Goal: Task Accomplishment & Management: Use online tool/utility

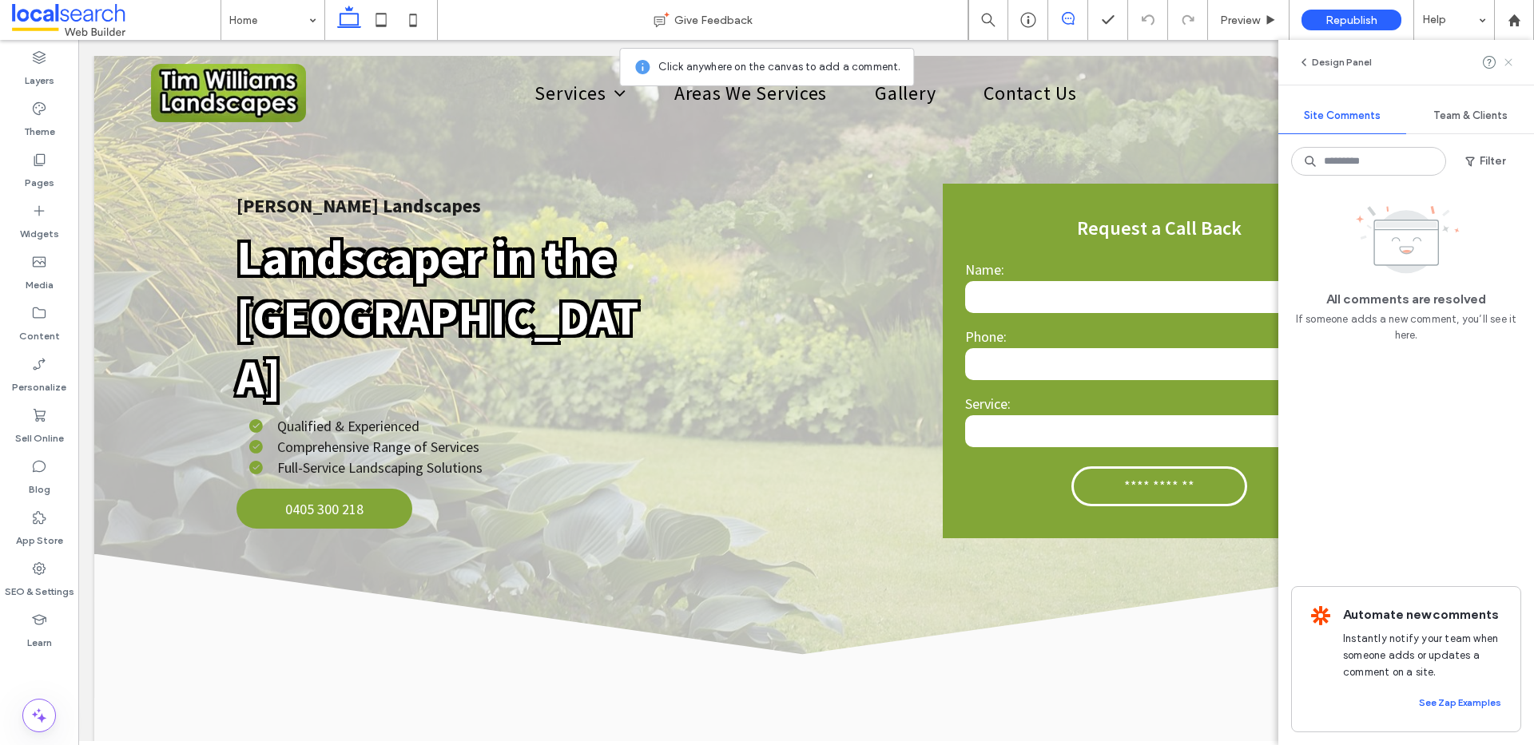
click at [1510, 65] on use at bounding box center [1507, 61] width 7 height 7
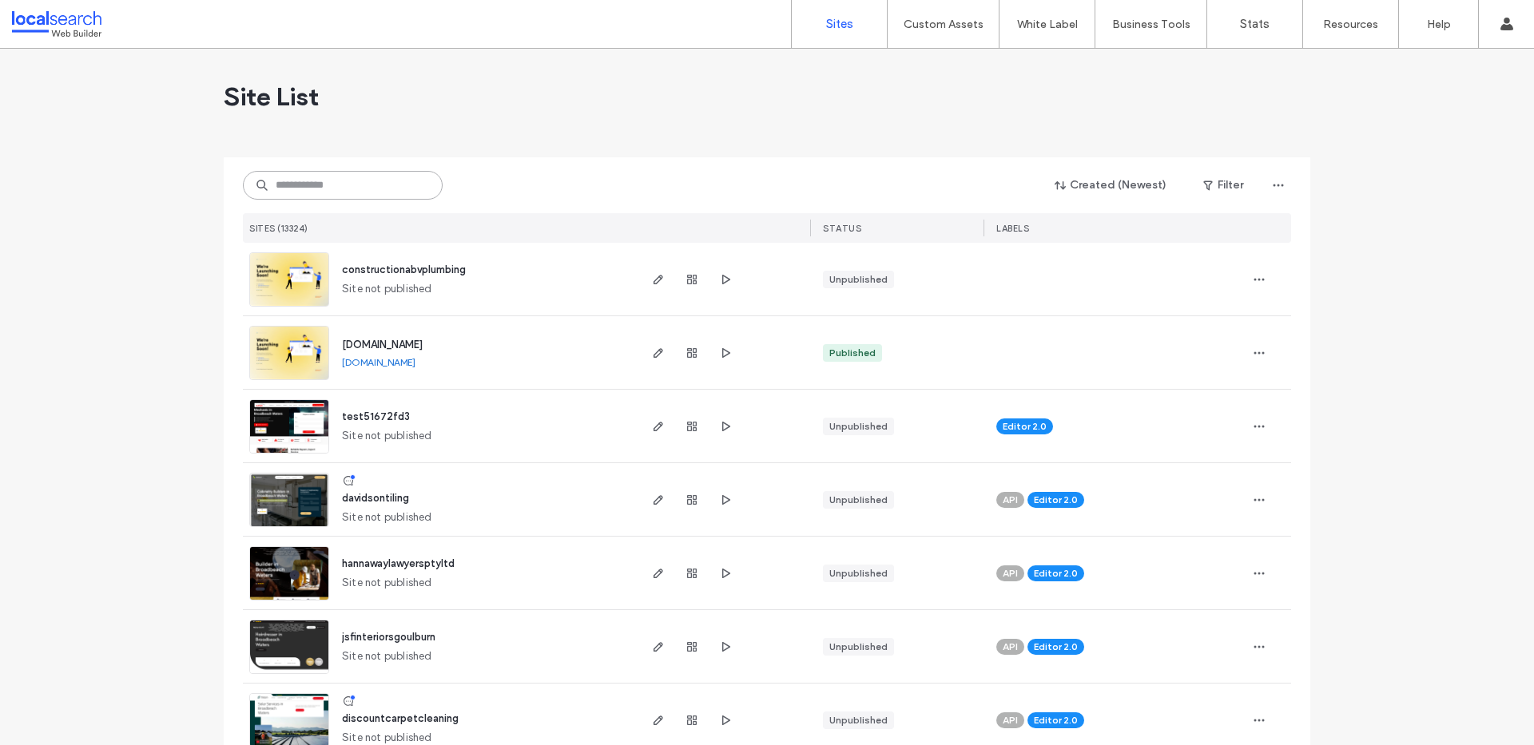
click at [318, 183] on input at bounding box center [343, 185] width 200 height 29
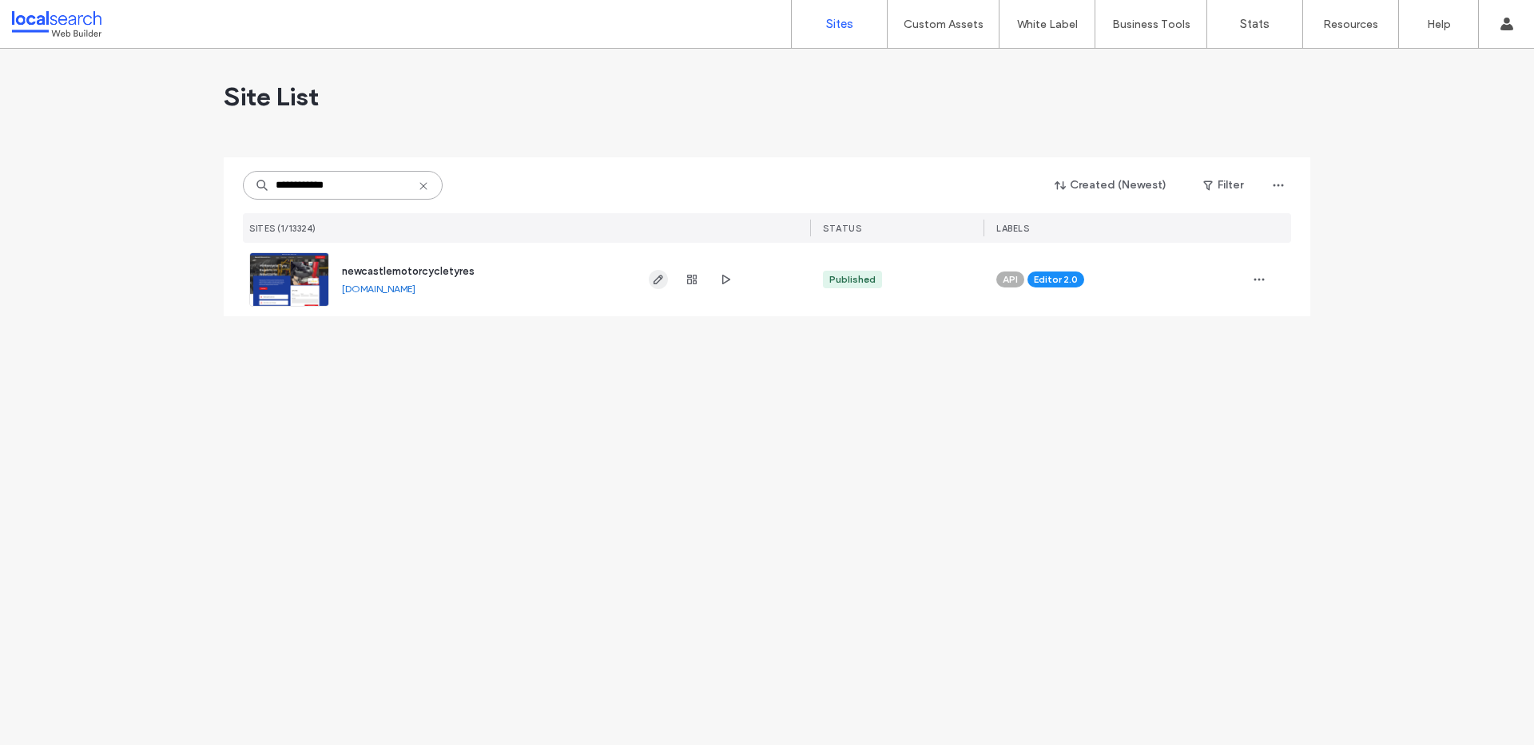
type input "**********"
click at [659, 279] on icon "button" at bounding box center [658, 279] width 13 height 13
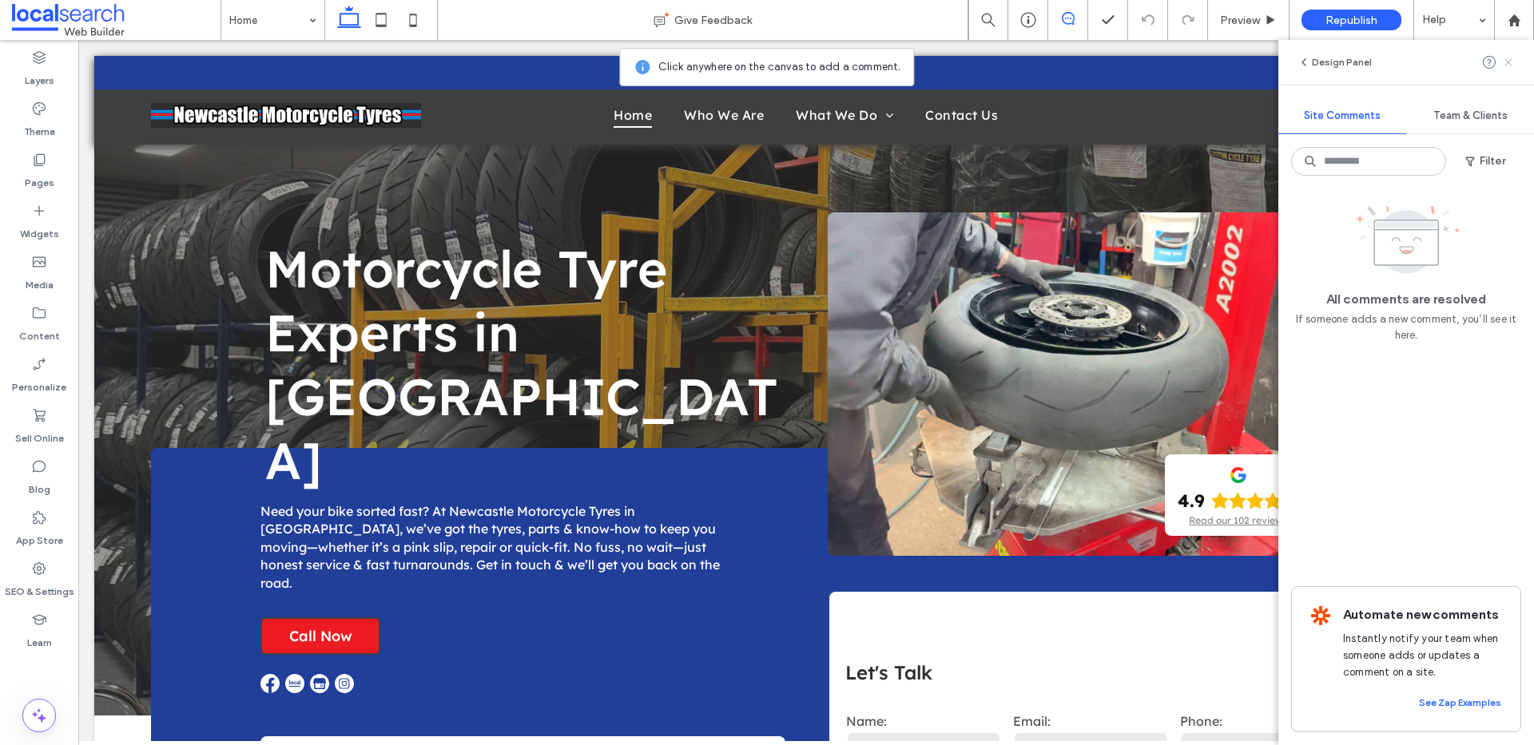
click at [1504, 60] on icon at bounding box center [1508, 62] width 13 height 13
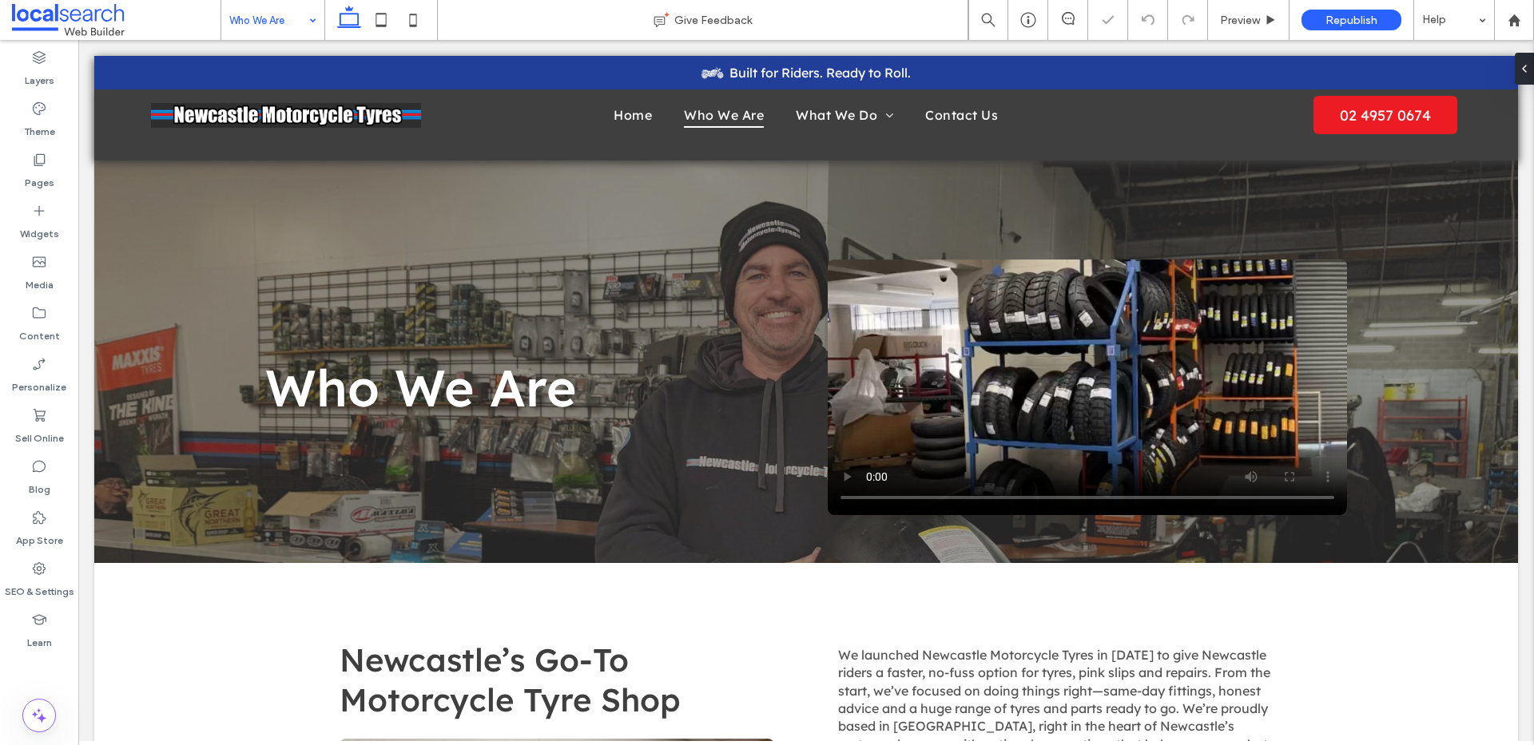
click at [296, 16] on input at bounding box center [268, 20] width 79 height 40
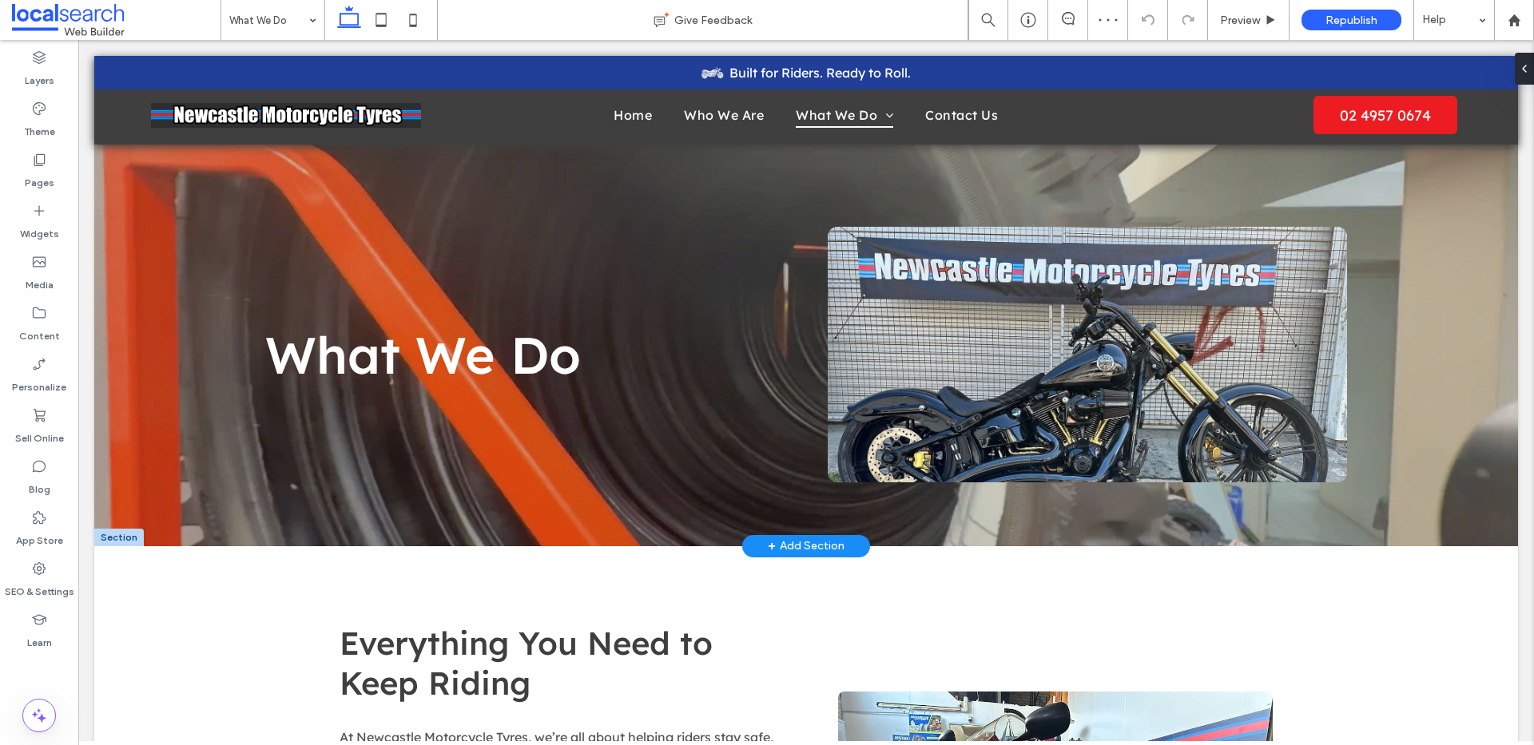
click at [1142, 359] on img at bounding box center [1086, 355] width 519 height 256
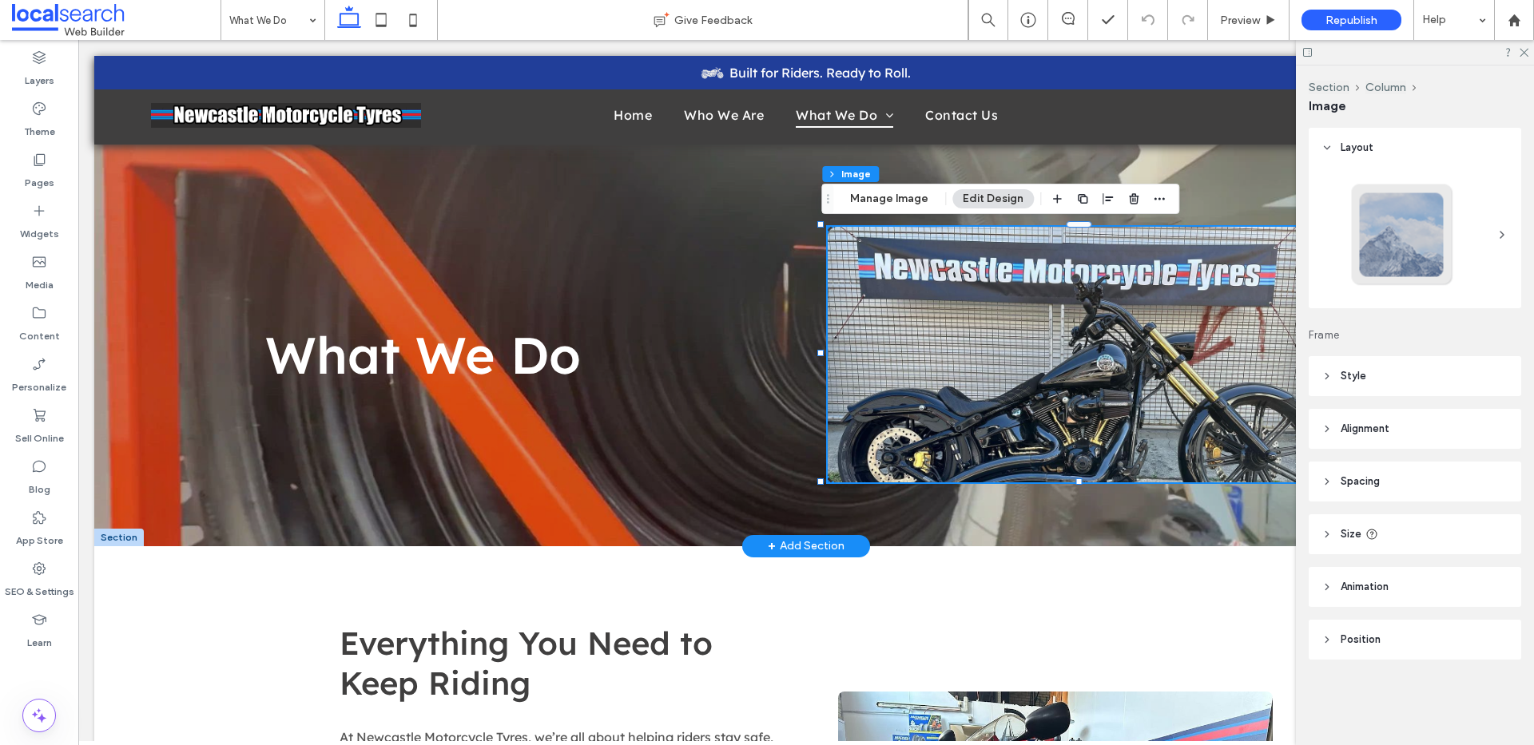
click at [1010, 327] on img at bounding box center [1086, 355] width 519 height 256
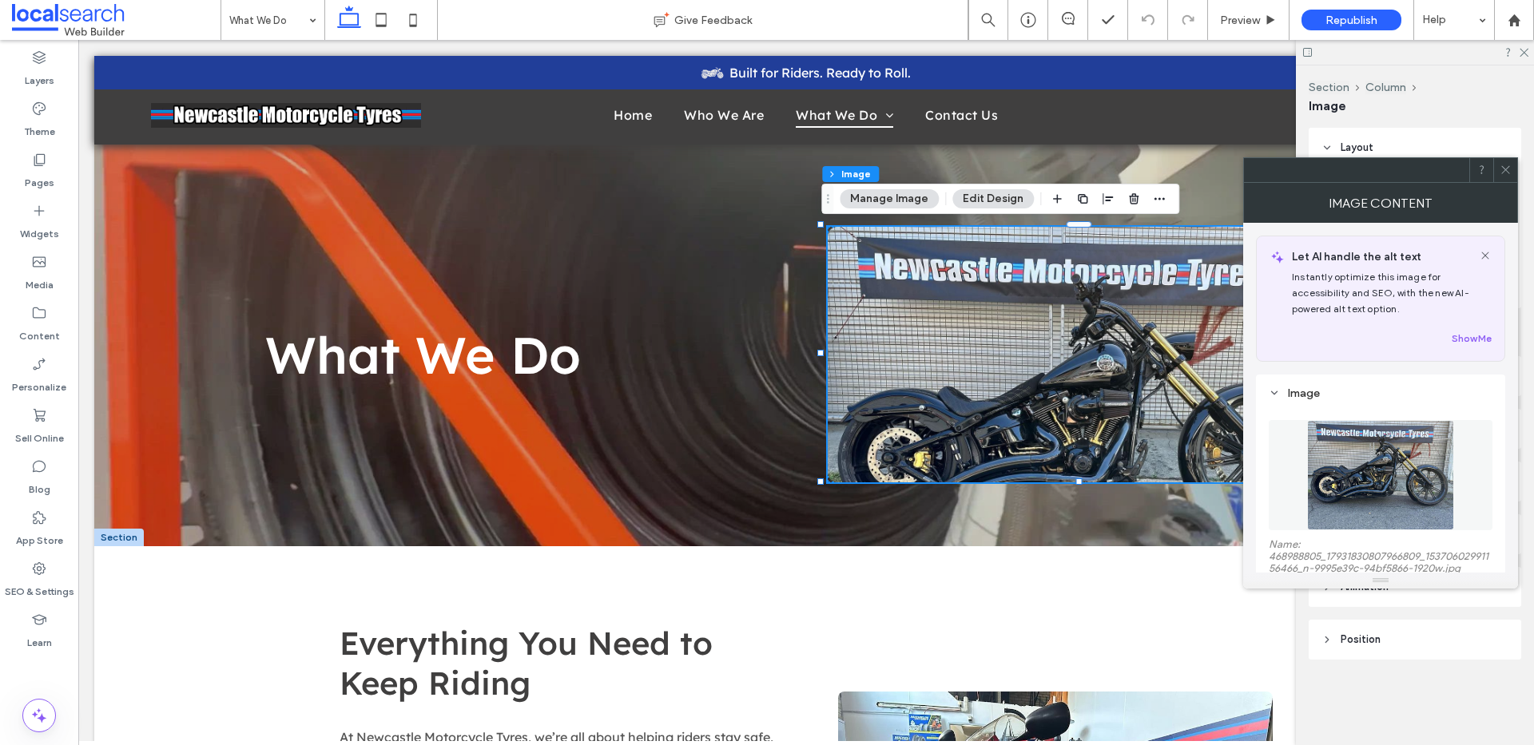
click at [1360, 460] on img at bounding box center [1380, 475] width 146 height 110
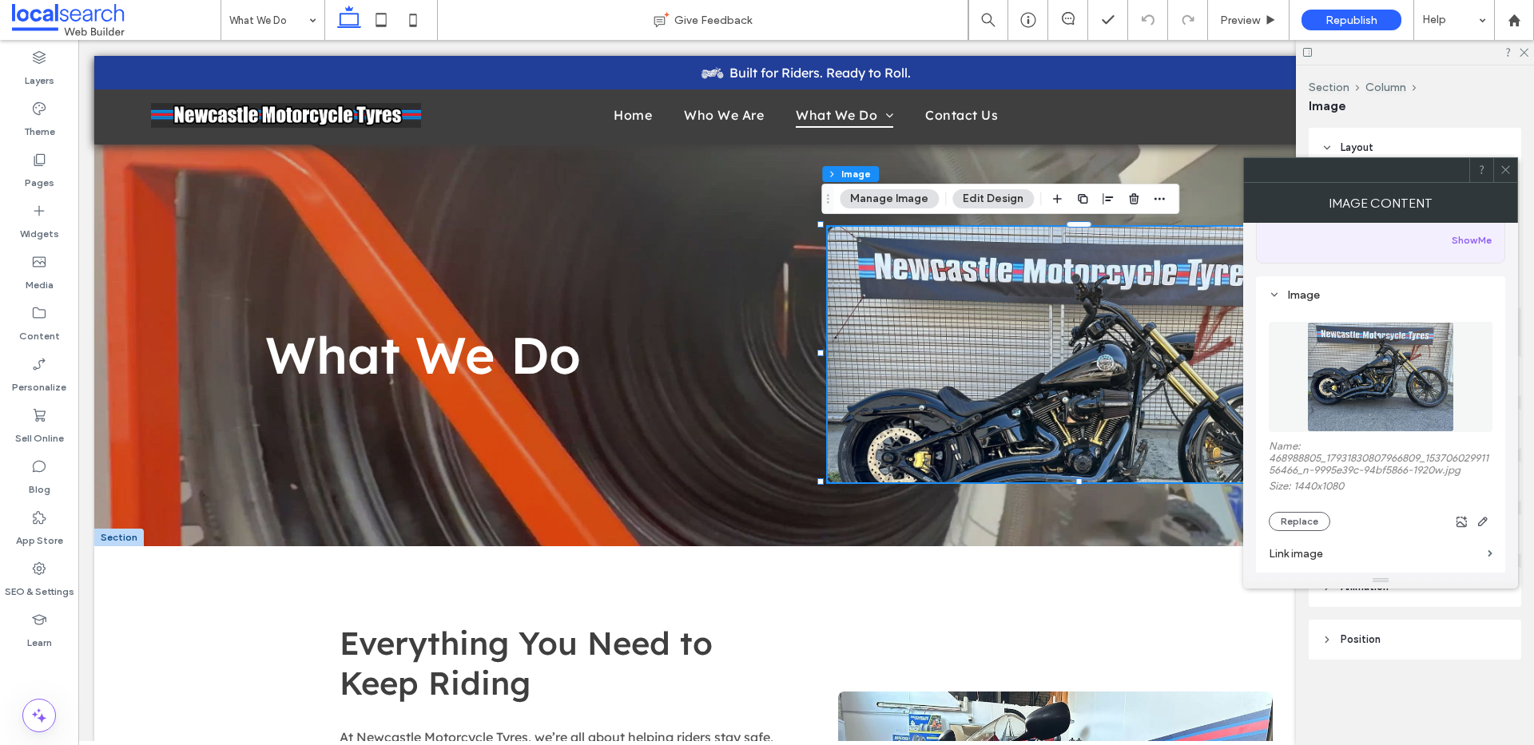
scroll to position [177, 0]
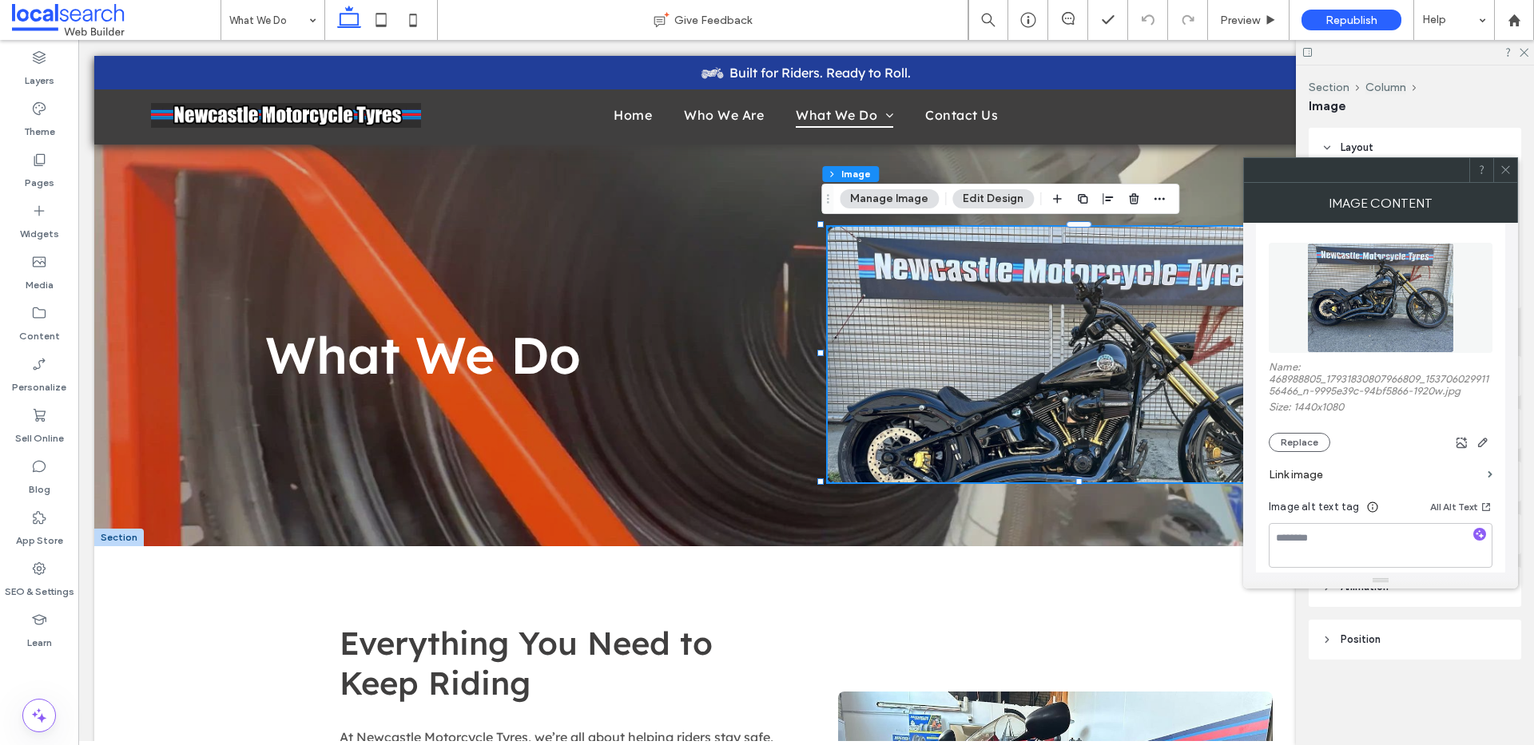
click at [1351, 292] on img at bounding box center [1380, 298] width 146 height 110
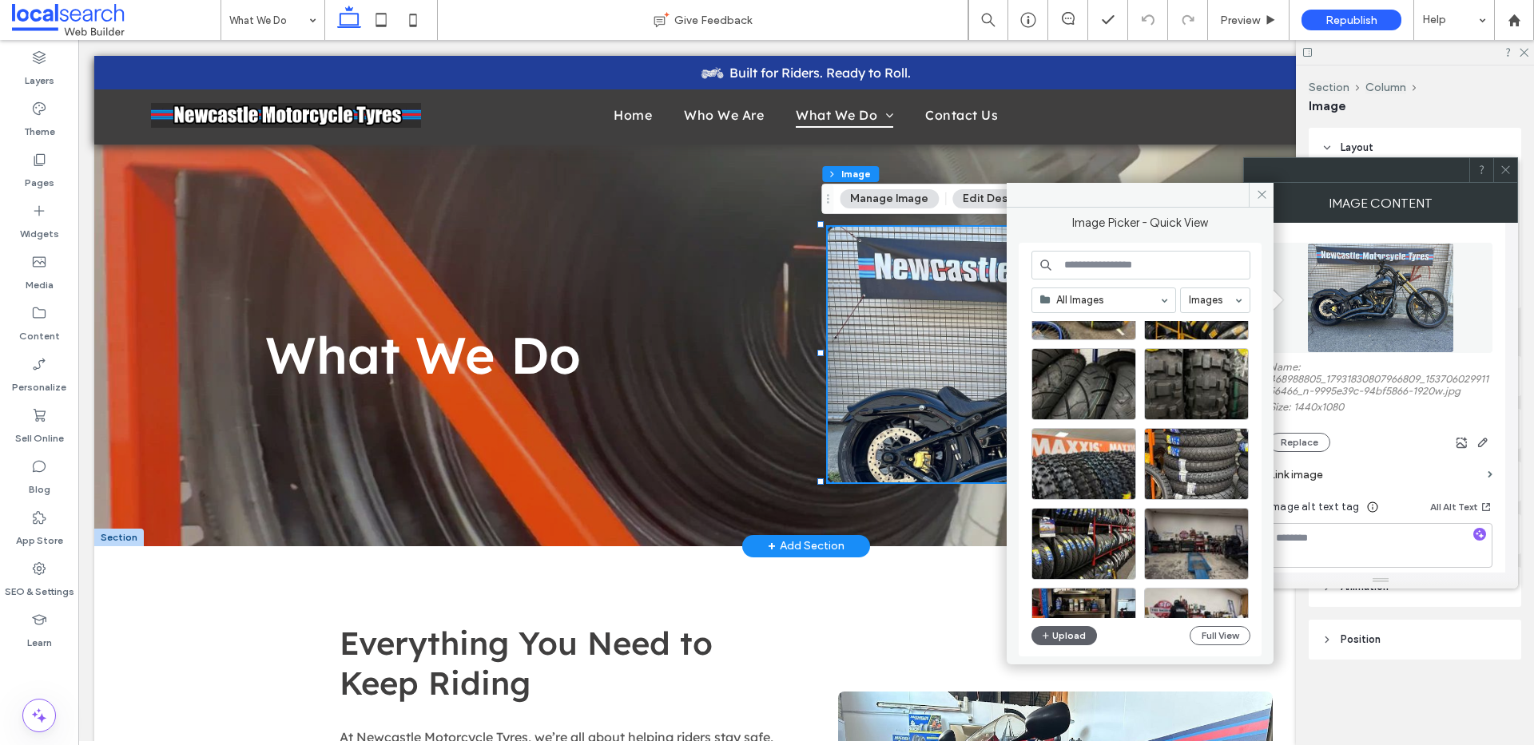
scroll to position [272, 0]
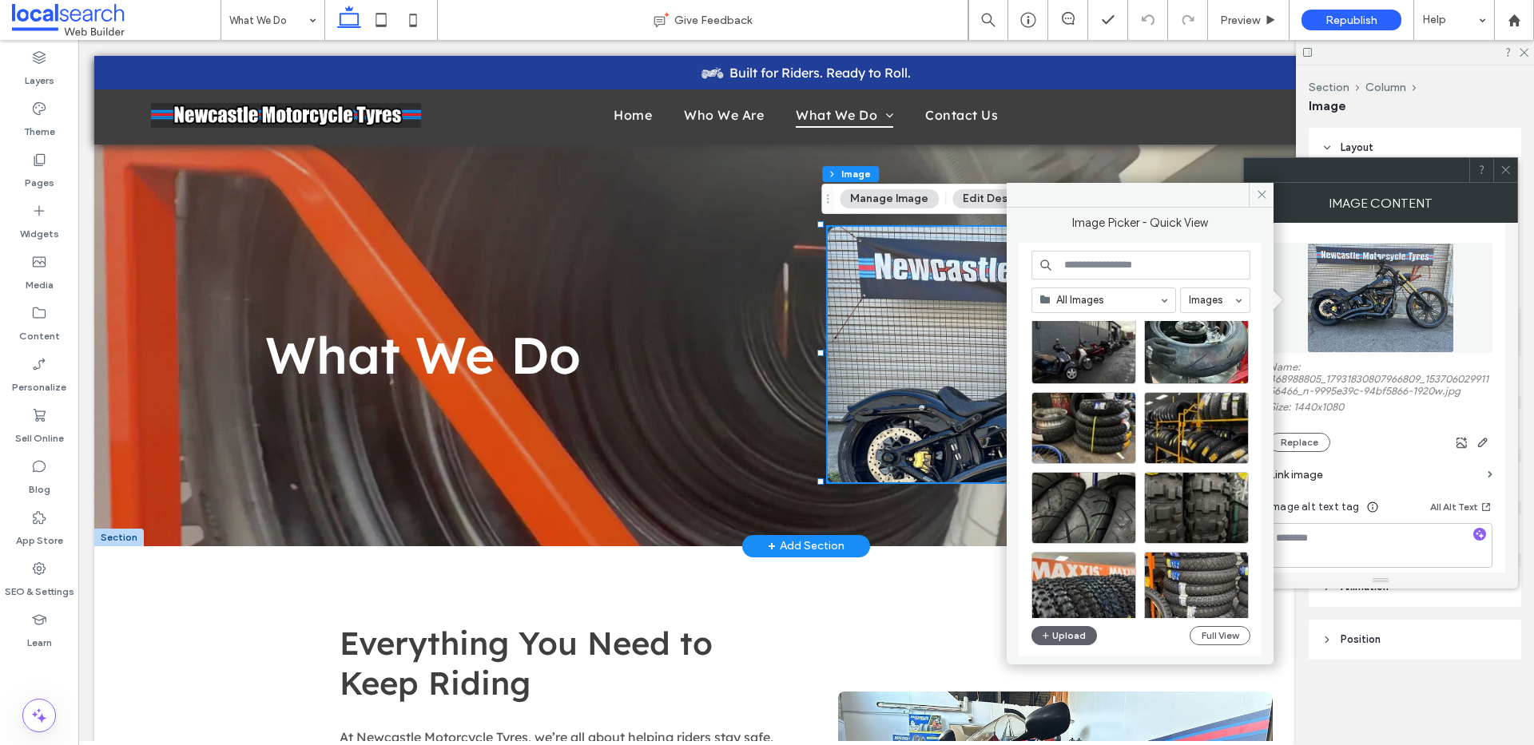
click at [941, 349] on img at bounding box center [1086, 355] width 519 height 256
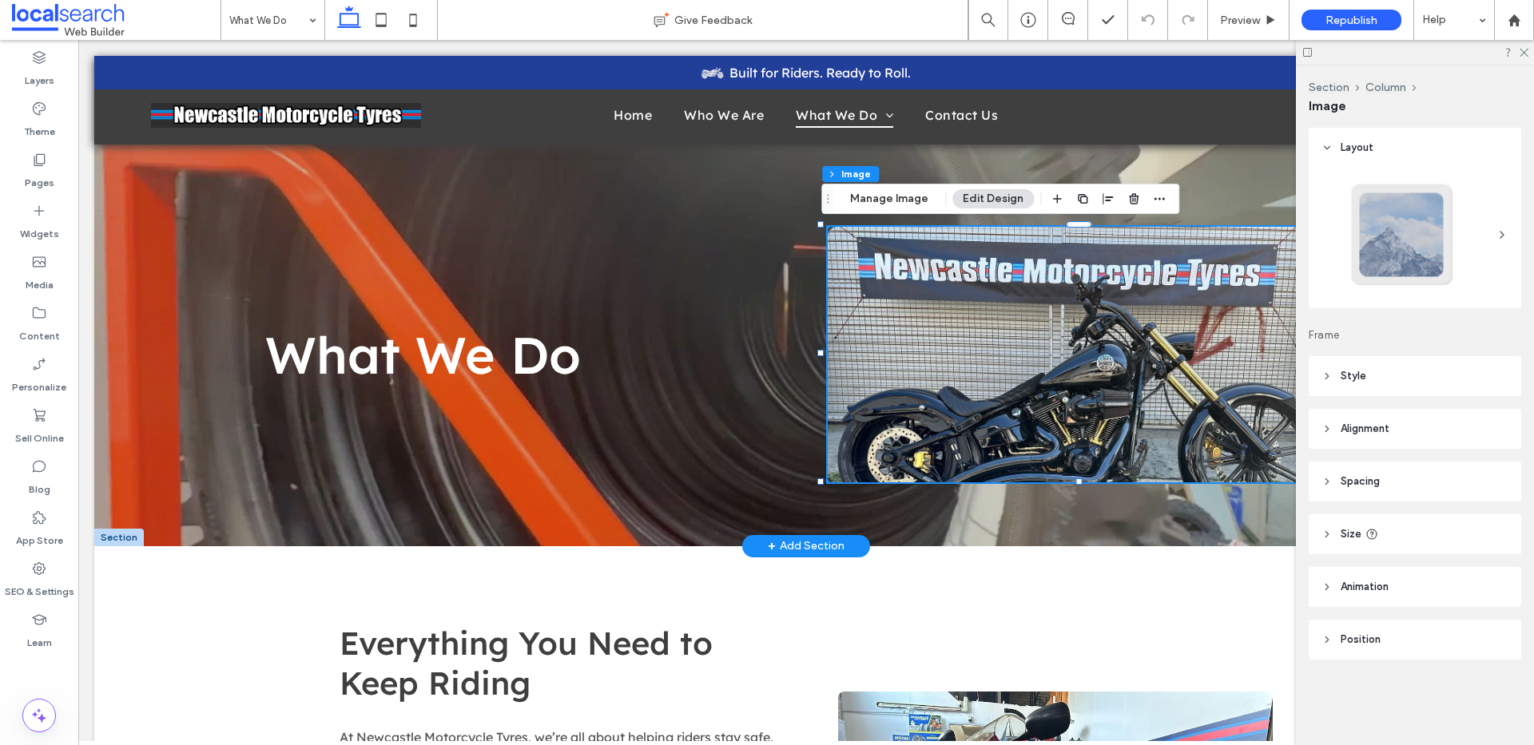
click at [1054, 386] on img at bounding box center [1086, 355] width 519 height 256
click at [1330, 427] on icon at bounding box center [1326, 428] width 11 height 11
click at [1327, 482] on use at bounding box center [1326, 482] width 3 height 6
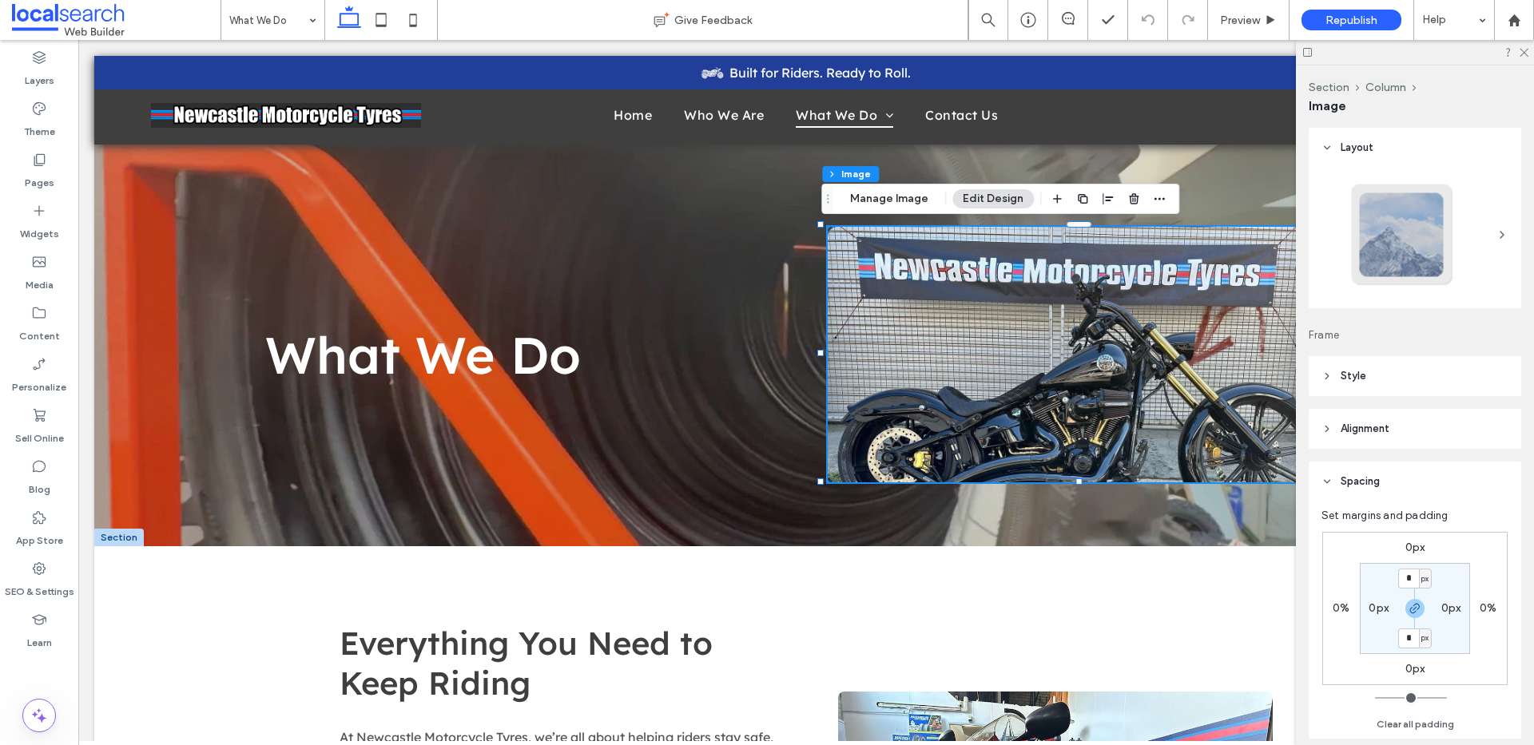
click at [1328, 479] on icon at bounding box center [1326, 481] width 11 height 11
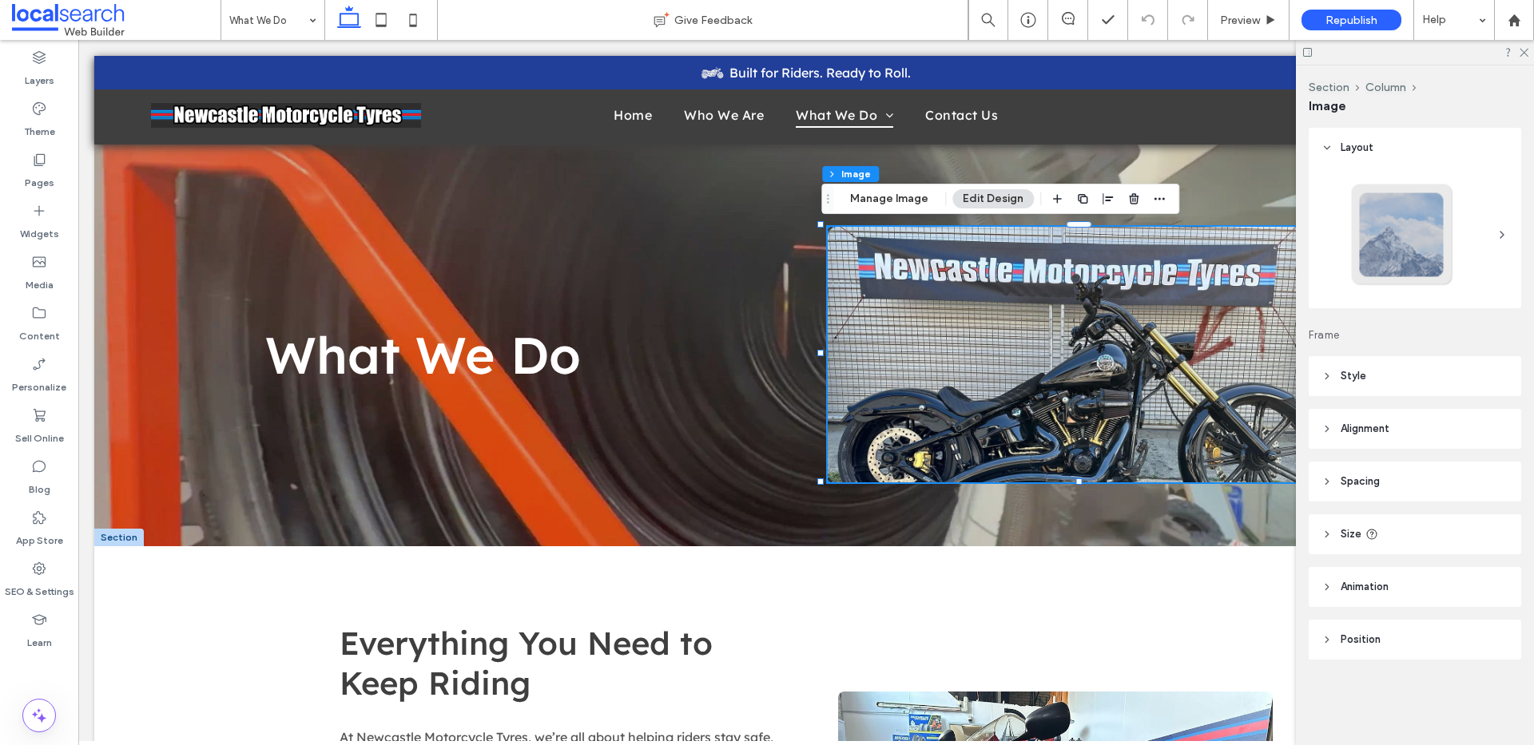
click at [1323, 538] on icon at bounding box center [1326, 534] width 11 height 11
click at [1323, 534] on icon at bounding box center [1326, 534] width 11 height 11
click at [1319, 368] on header "Style" at bounding box center [1414, 376] width 212 height 40
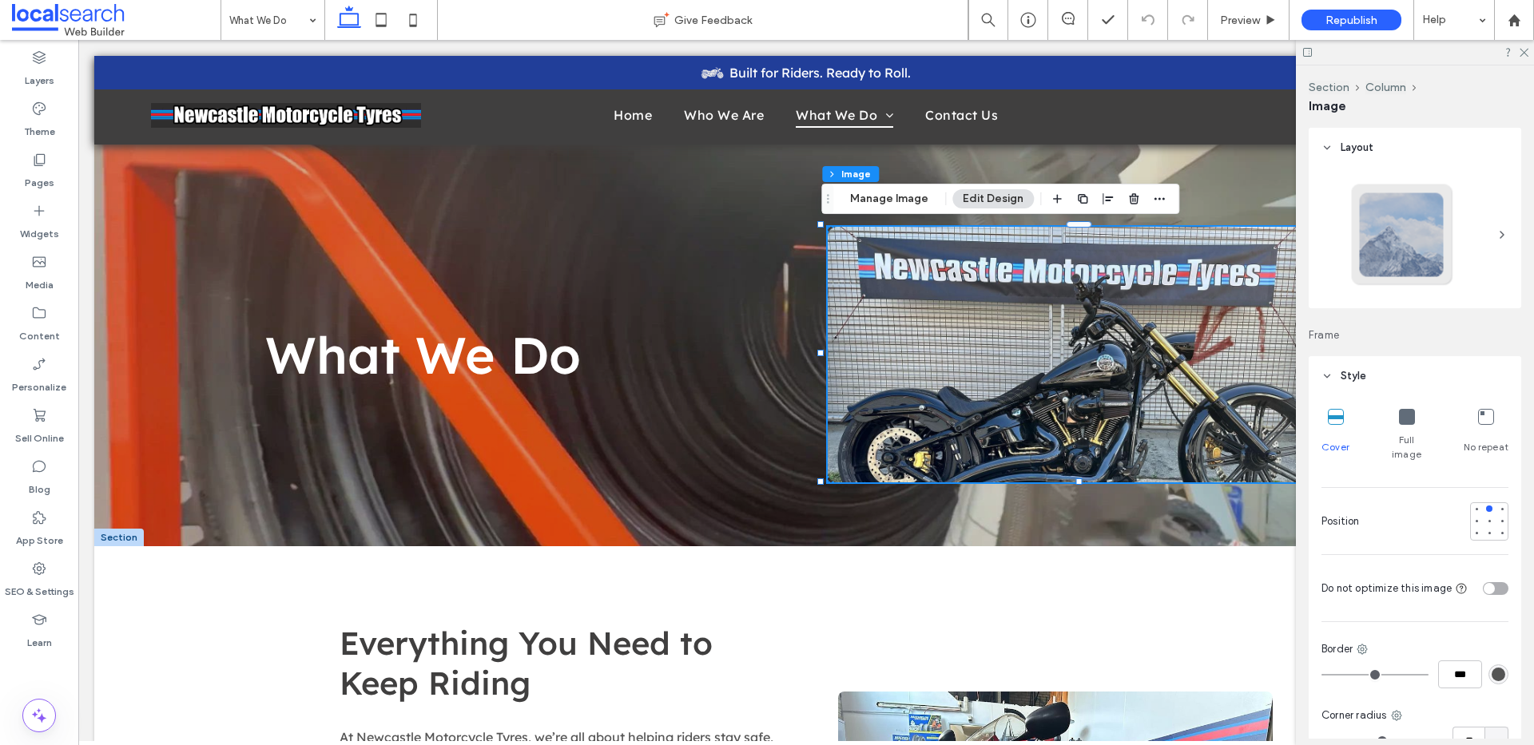
scroll to position [3, 0]
click at [1399, 415] on icon at bounding box center [1407, 414] width 16 height 16
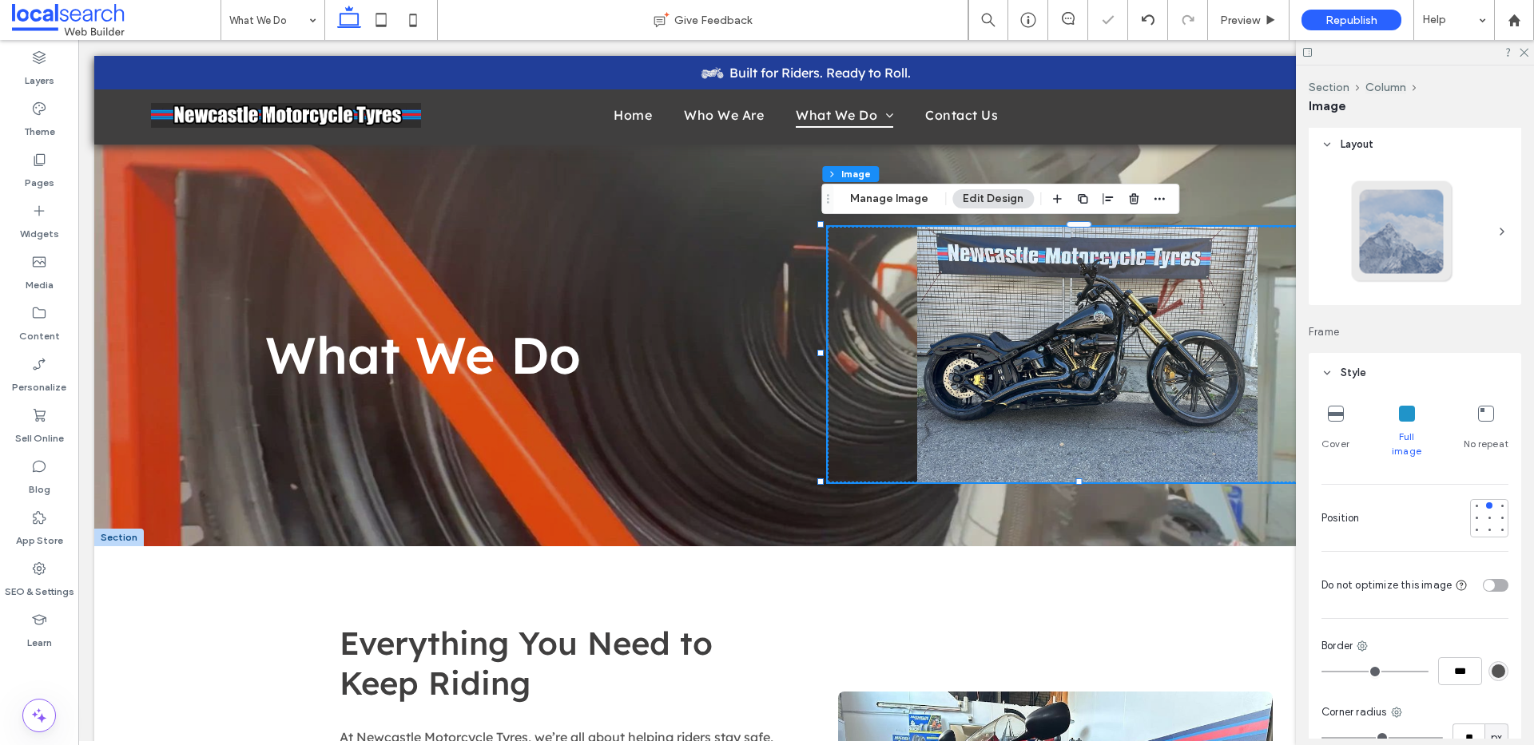
click at [1337, 415] on icon at bounding box center [1335, 414] width 16 height 16
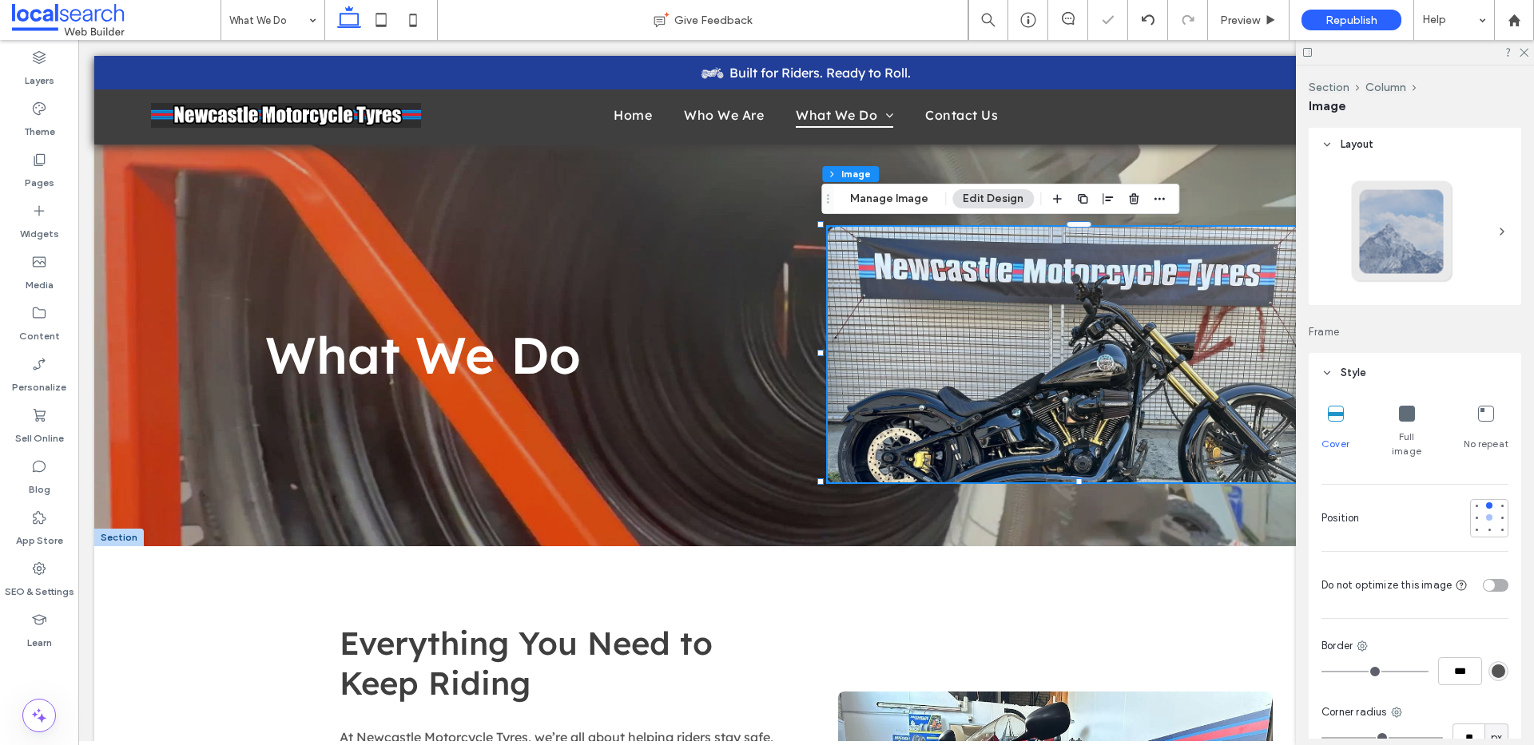
click at [1483, 512] on div at bounding box center [1488, 517] width 11 height 11
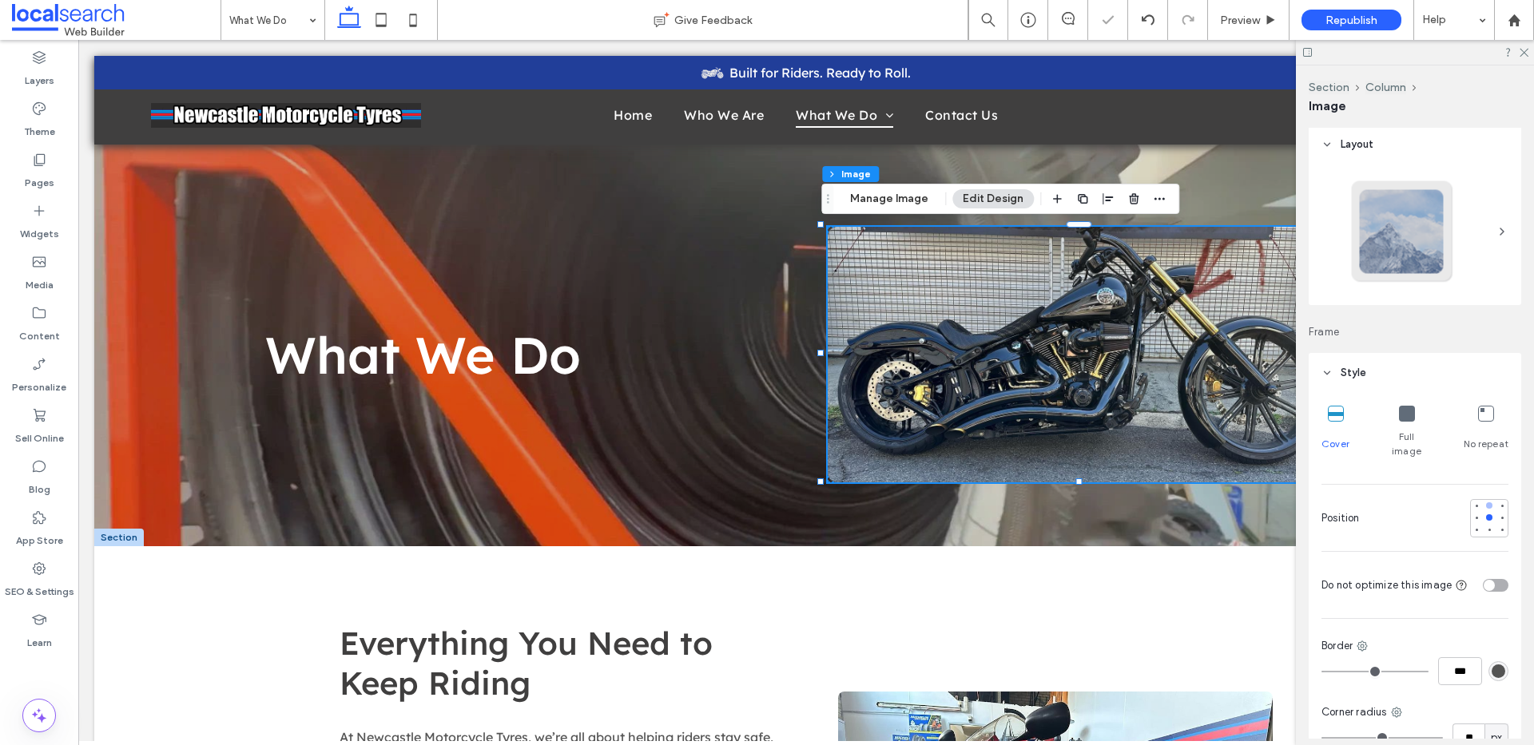
click at [1486, 502] on div at bounding box center [1489, 505] width 6 height 6
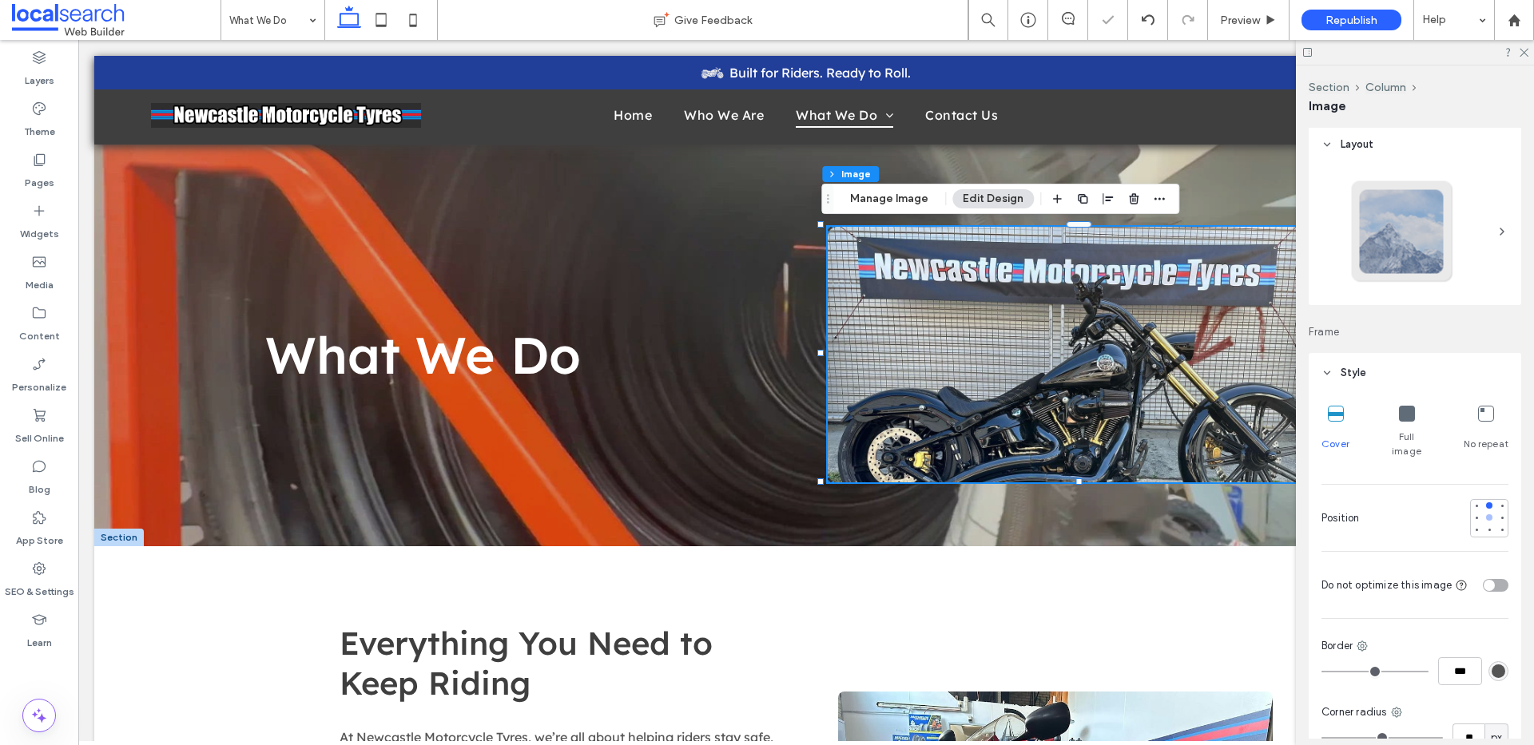
click at [1486, 514] on div at bounding box center [1489, 517] width 6 height 6
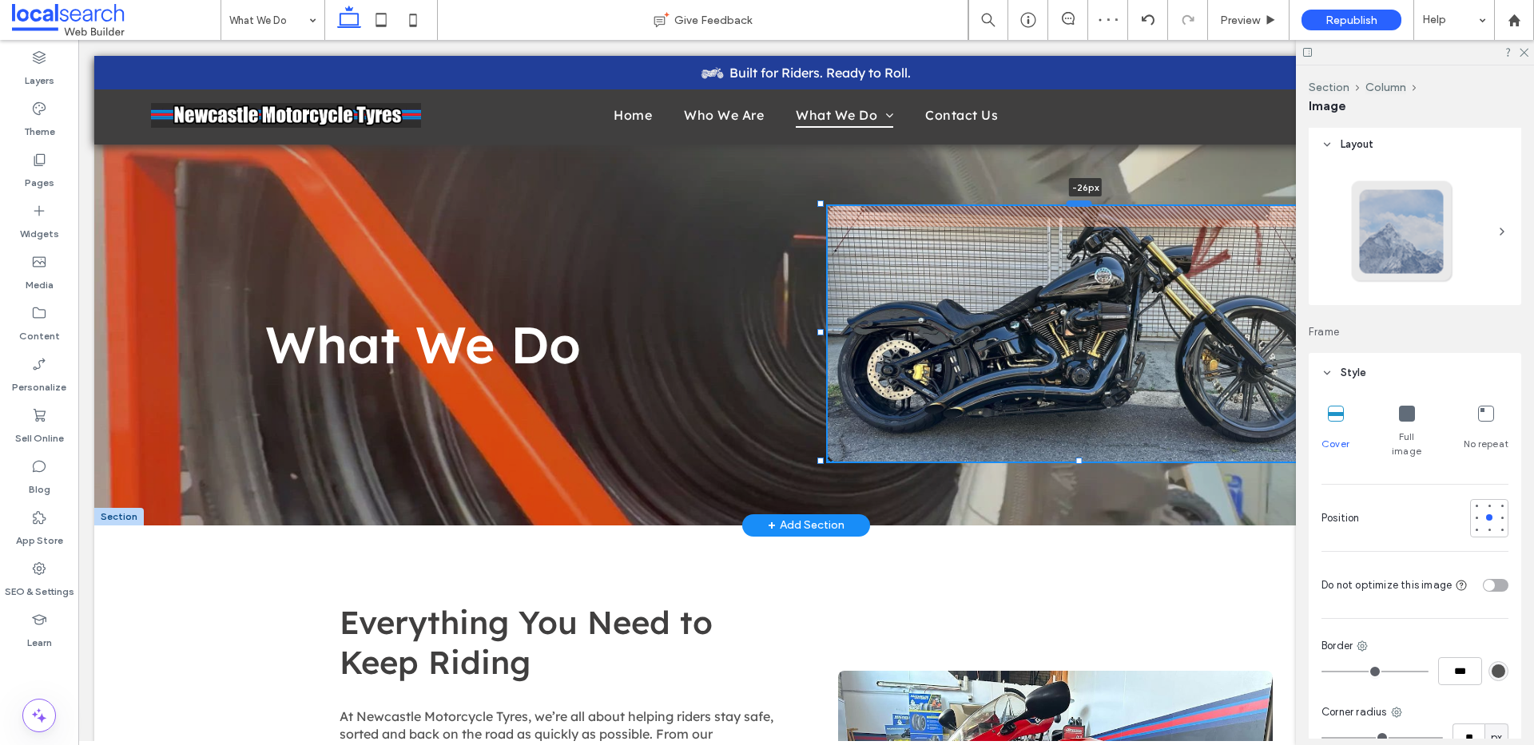
drag, startPoint x: 1085, startPoint y: 226, endPoint x: 1083, endPoint y: 205, distance: 20.8
click at [1083, 205] on div at bounding box center [1079, 203] width 26 height 6
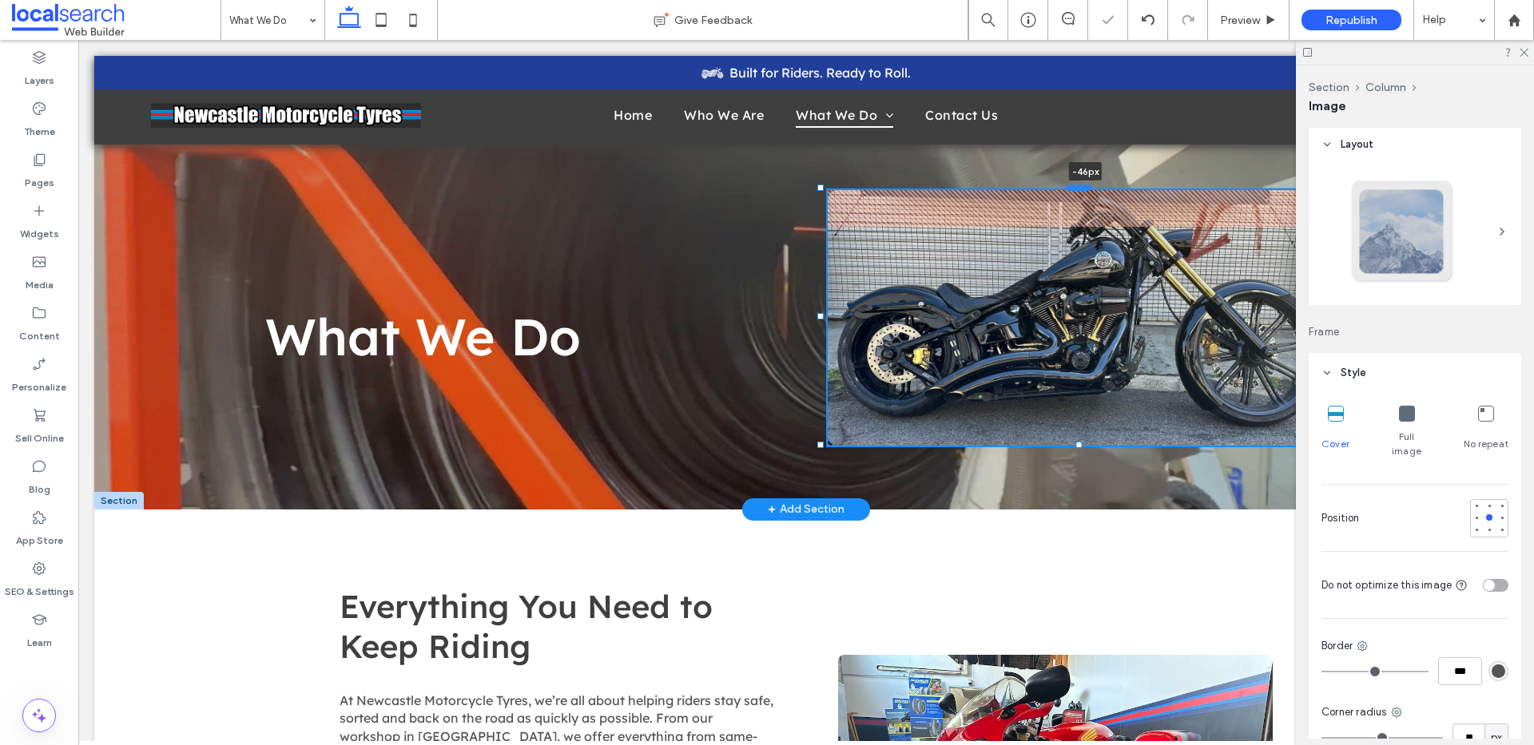
drag, startPoint x: 1082, startPoint y: 200, endPoint x: 1082, endPoint y: 185, distance: 16.0
click at [1082, 185] on div at bounding box center [1079, 188] width 26 height 6
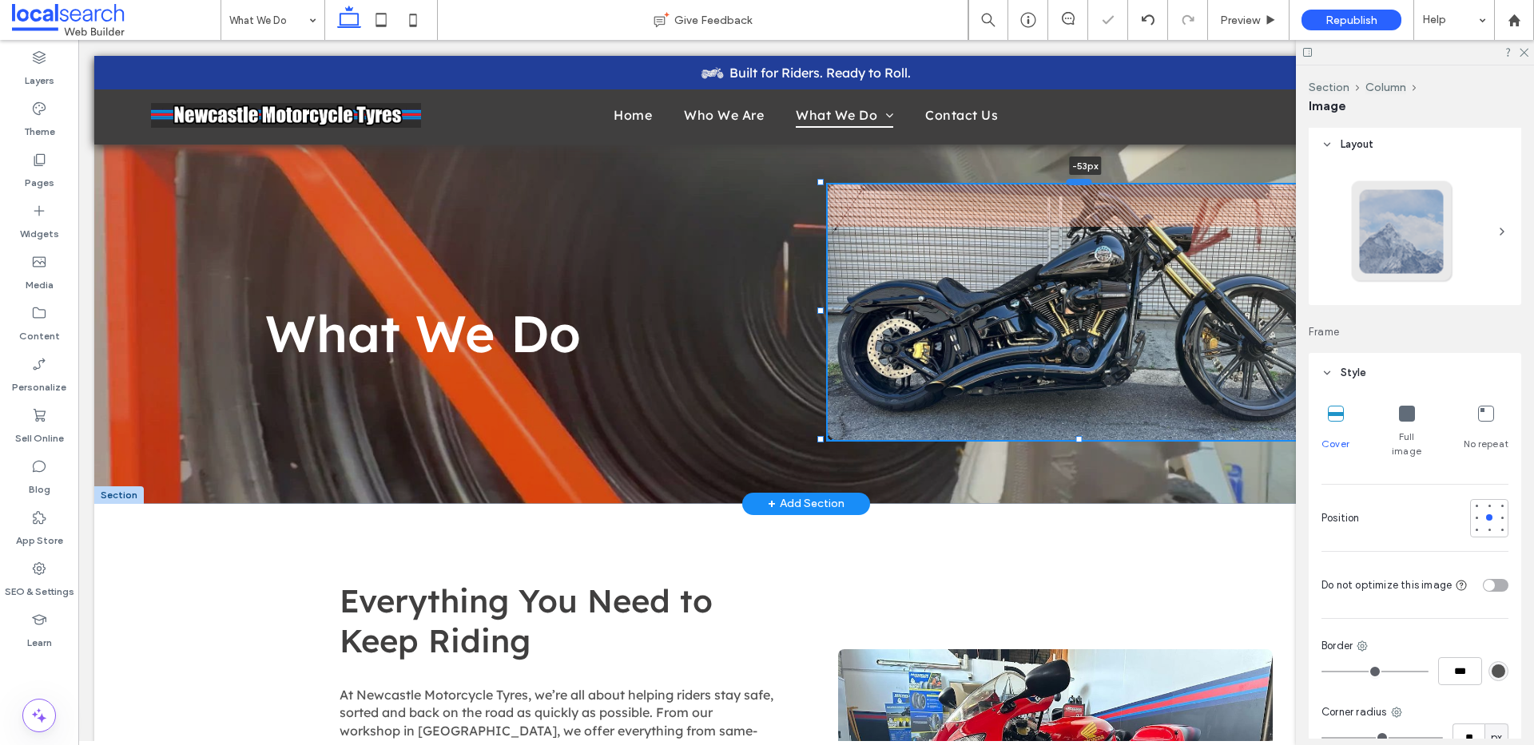
click at [1082, 185] on div at bounding box center [1079, 182] width 26 height 6
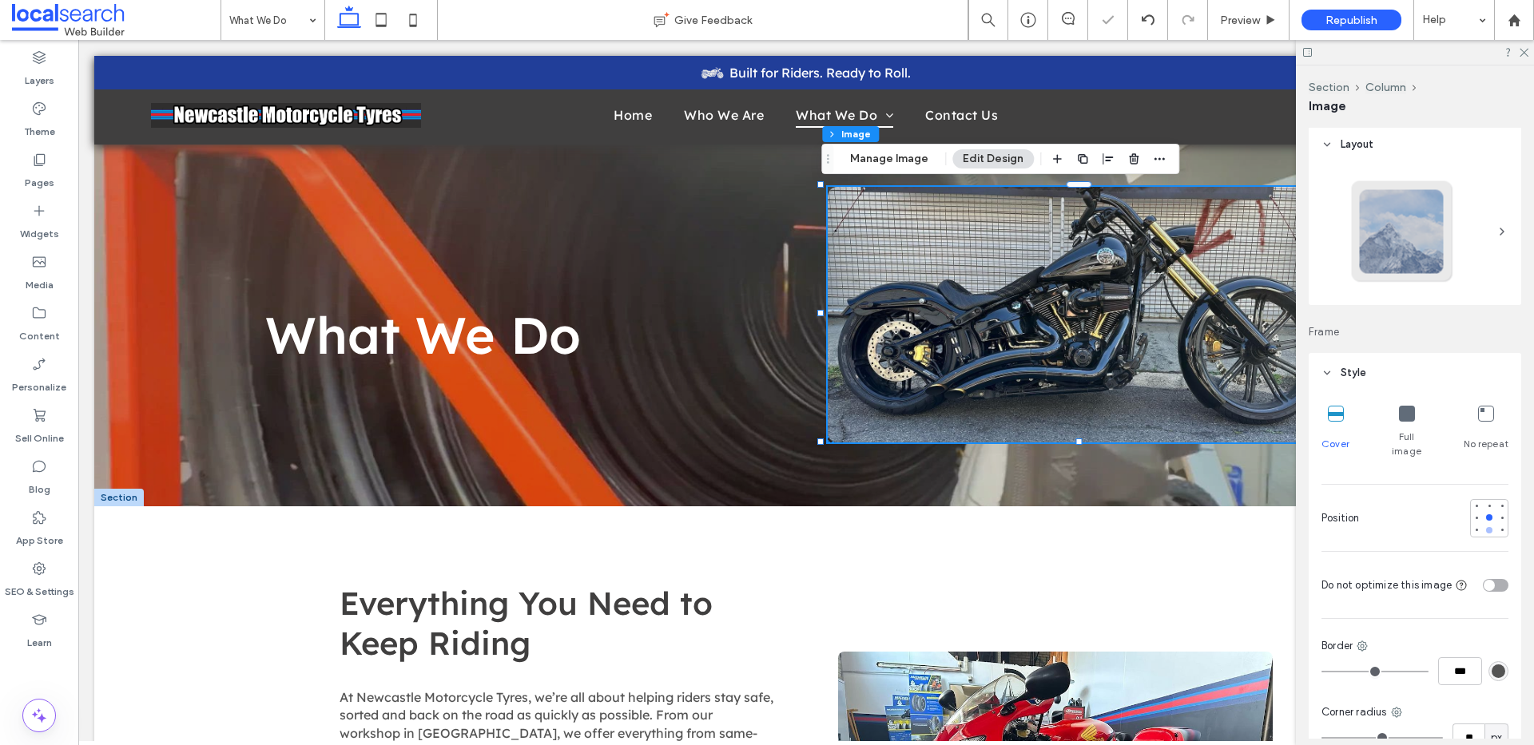
click at [1483, 525] on div at bounding box center [1488, 530] width 11 height 11
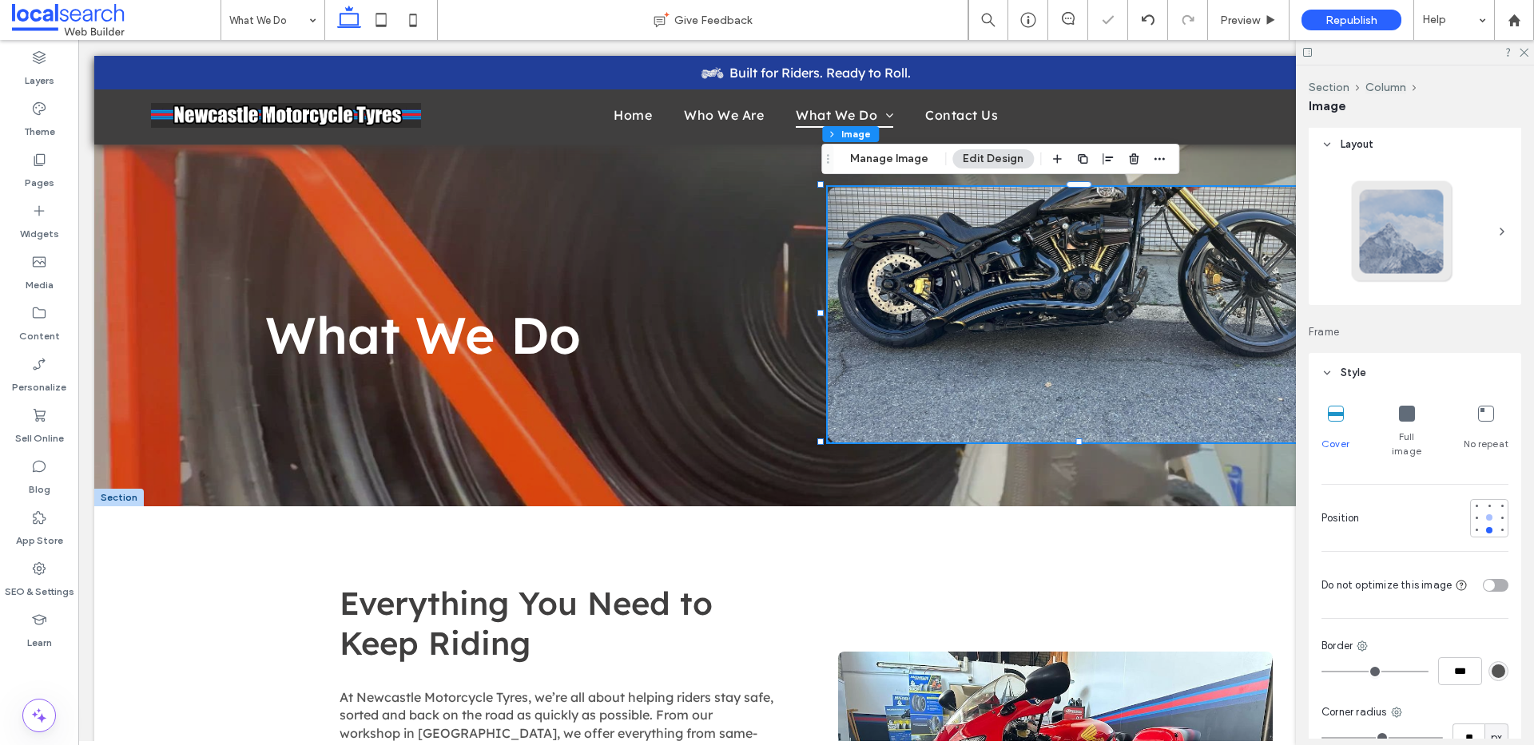
click at [1486, 514] on div at bounding box center [1489, 517] width 6 height 6
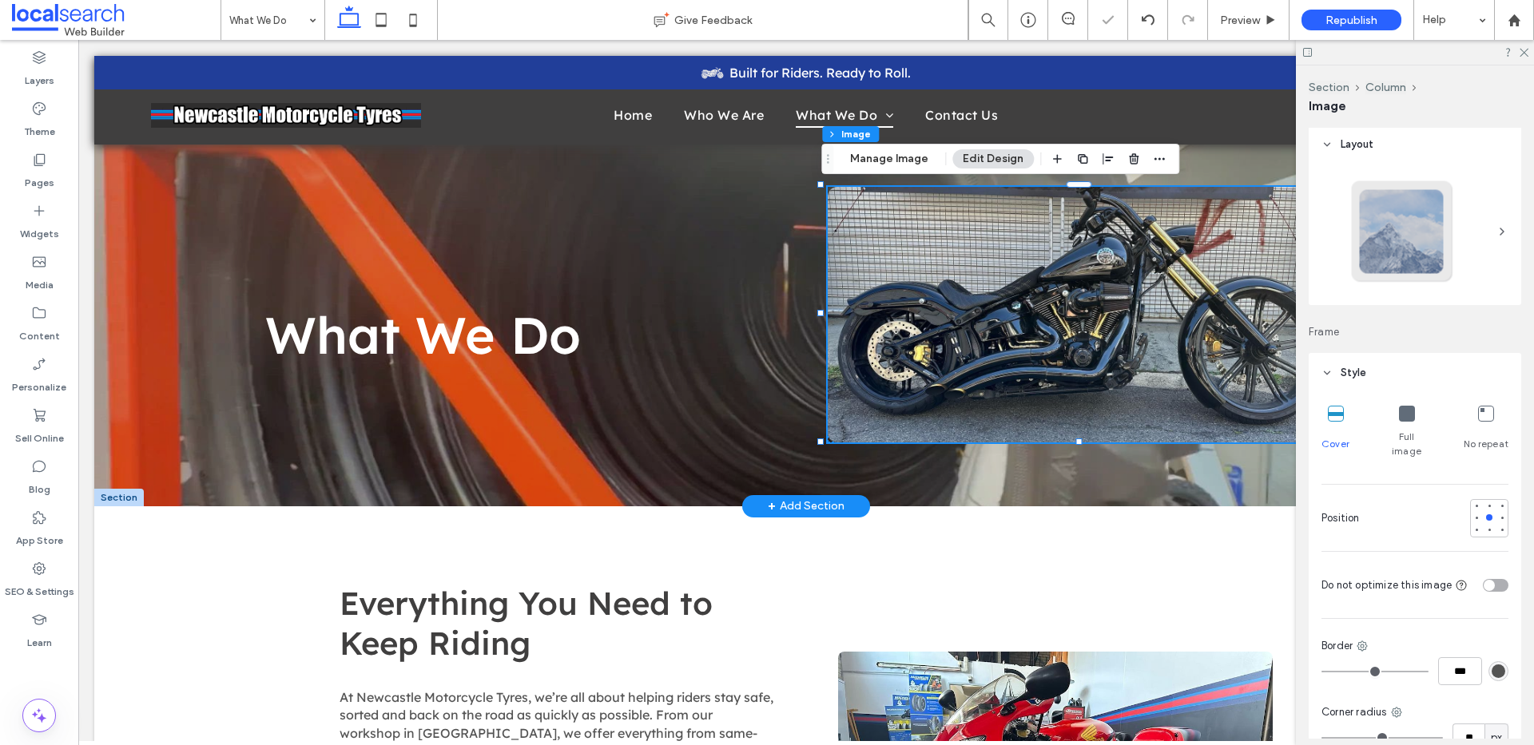
click at [1085, 293] on img at bounding box center [1086, 315] width 519 height 256
click at [1075, 307] on img at bounding box center [1086, 315] width 519 height 256
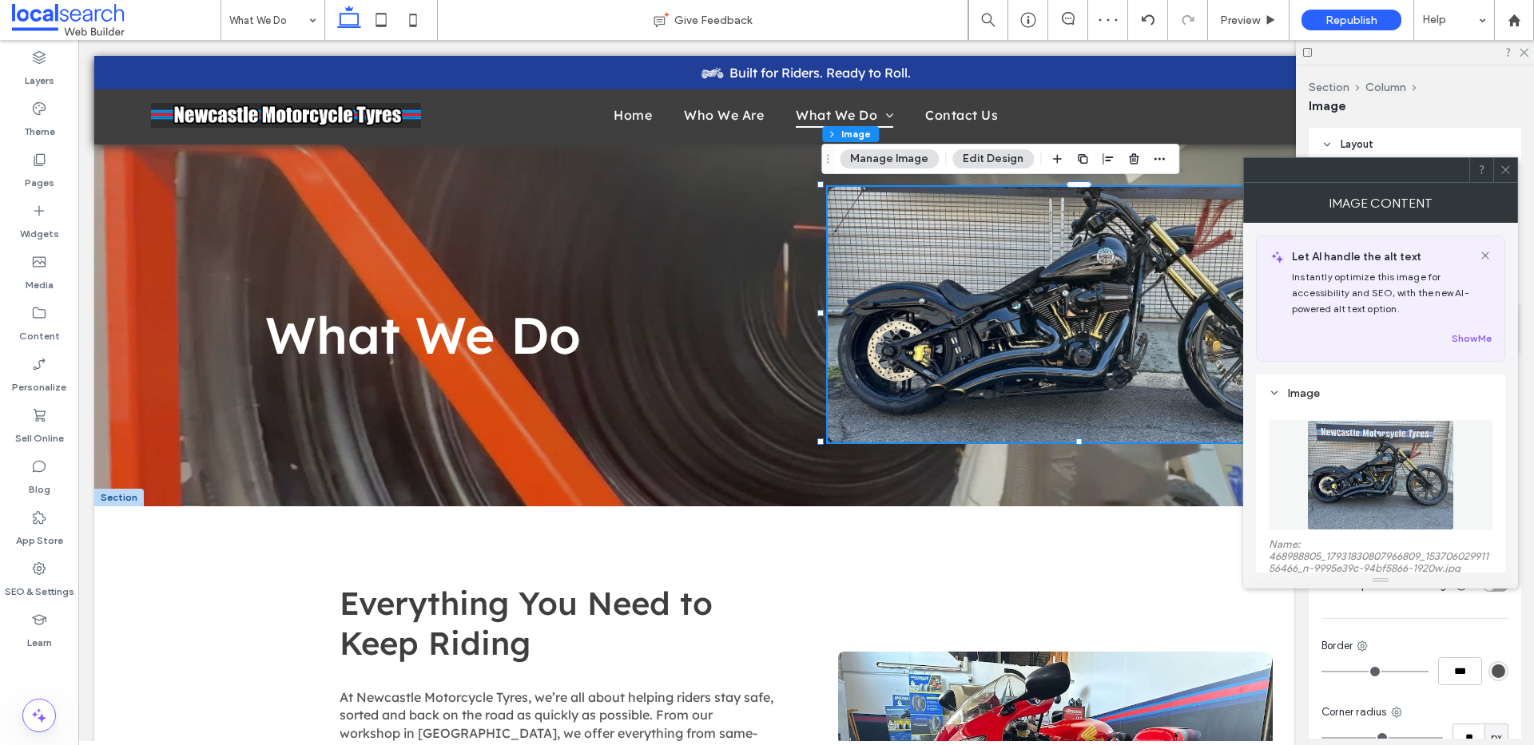
click at [1412, 490] on img at bounding box center [1380, 475] width 146 height 110
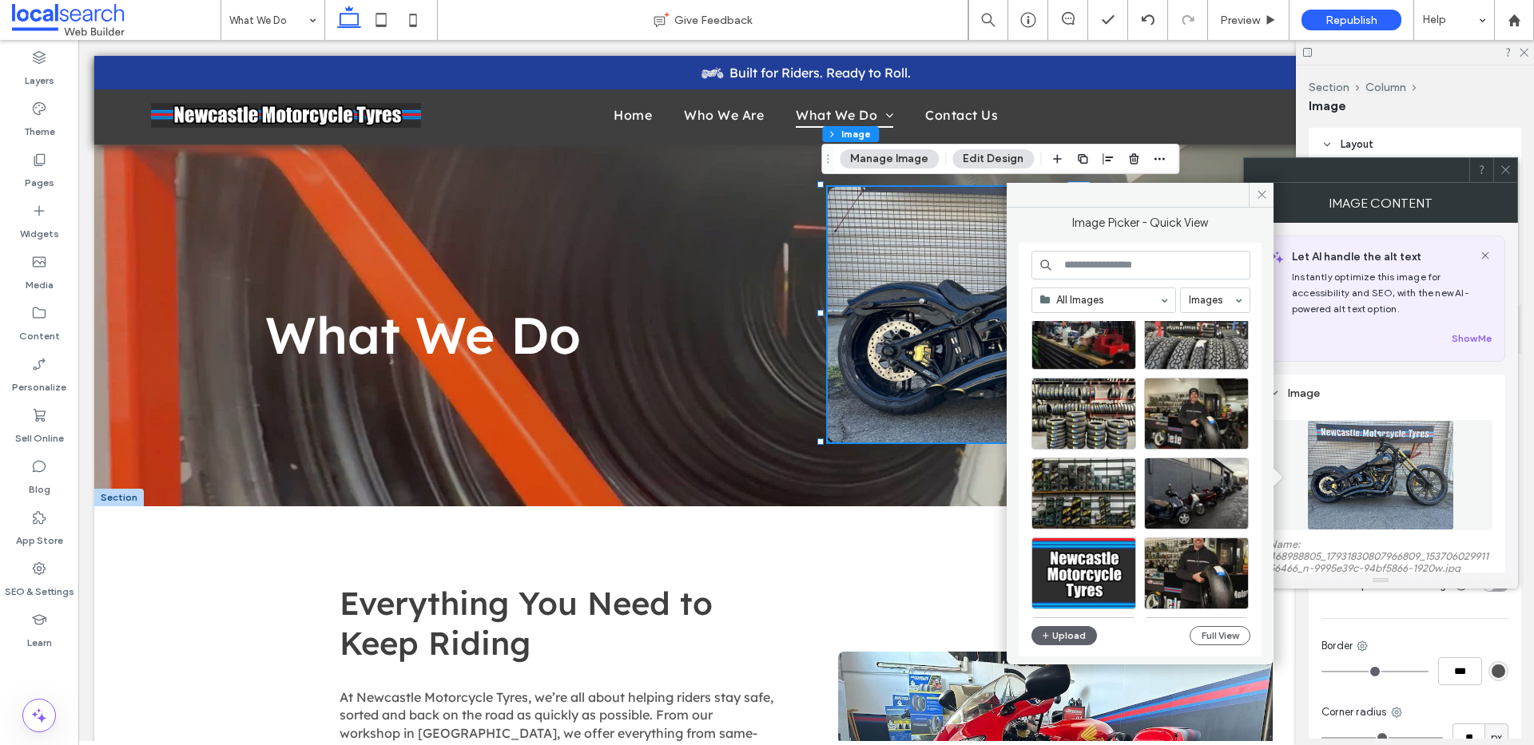
scroll to position [978, 0]
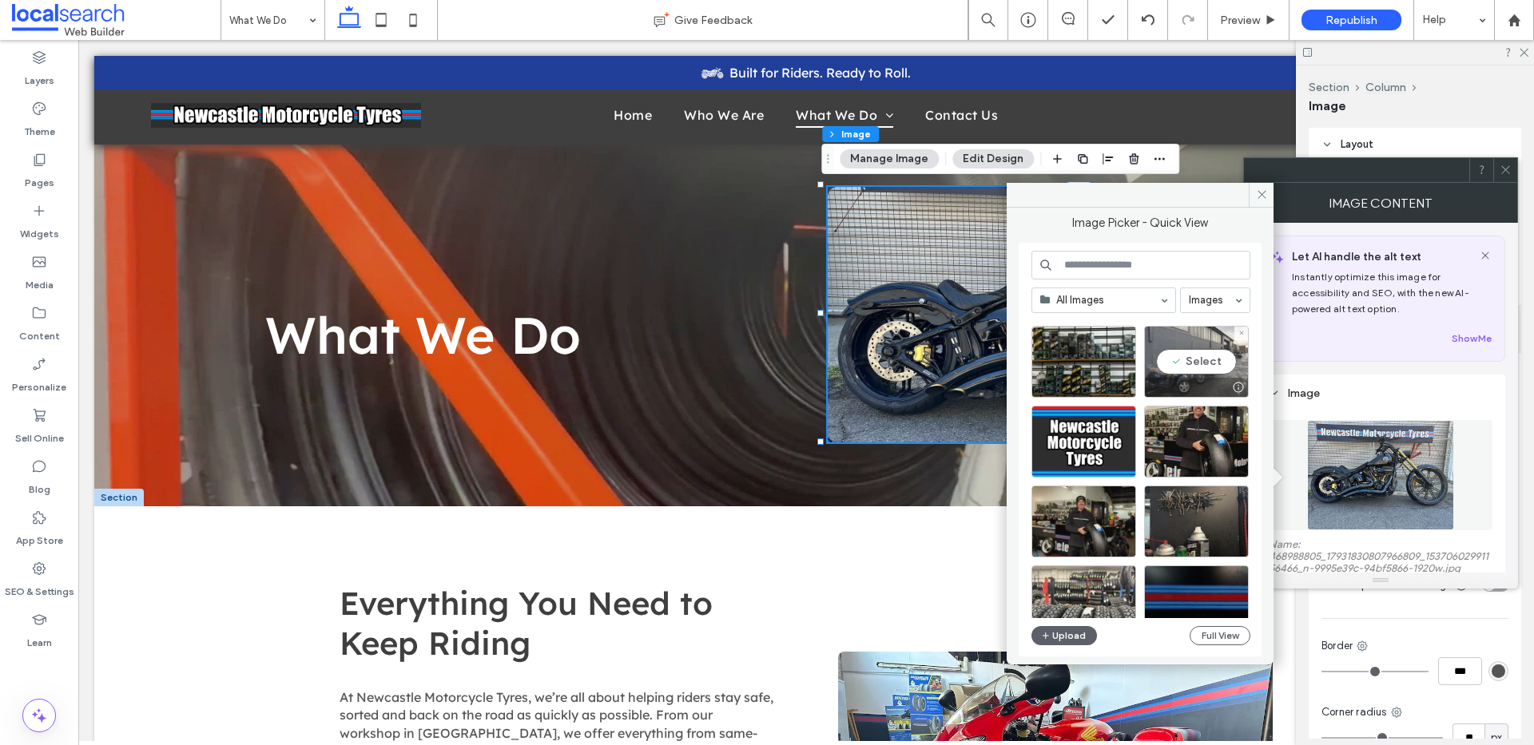
drag, startPoint x: 1189, startPoint y: 328, endPoint x: 1113, endPoint y: 298, distance: 81.0
click at [1189, 328] on div "Select" at bounding box center [1196, 362] width 105 height 72
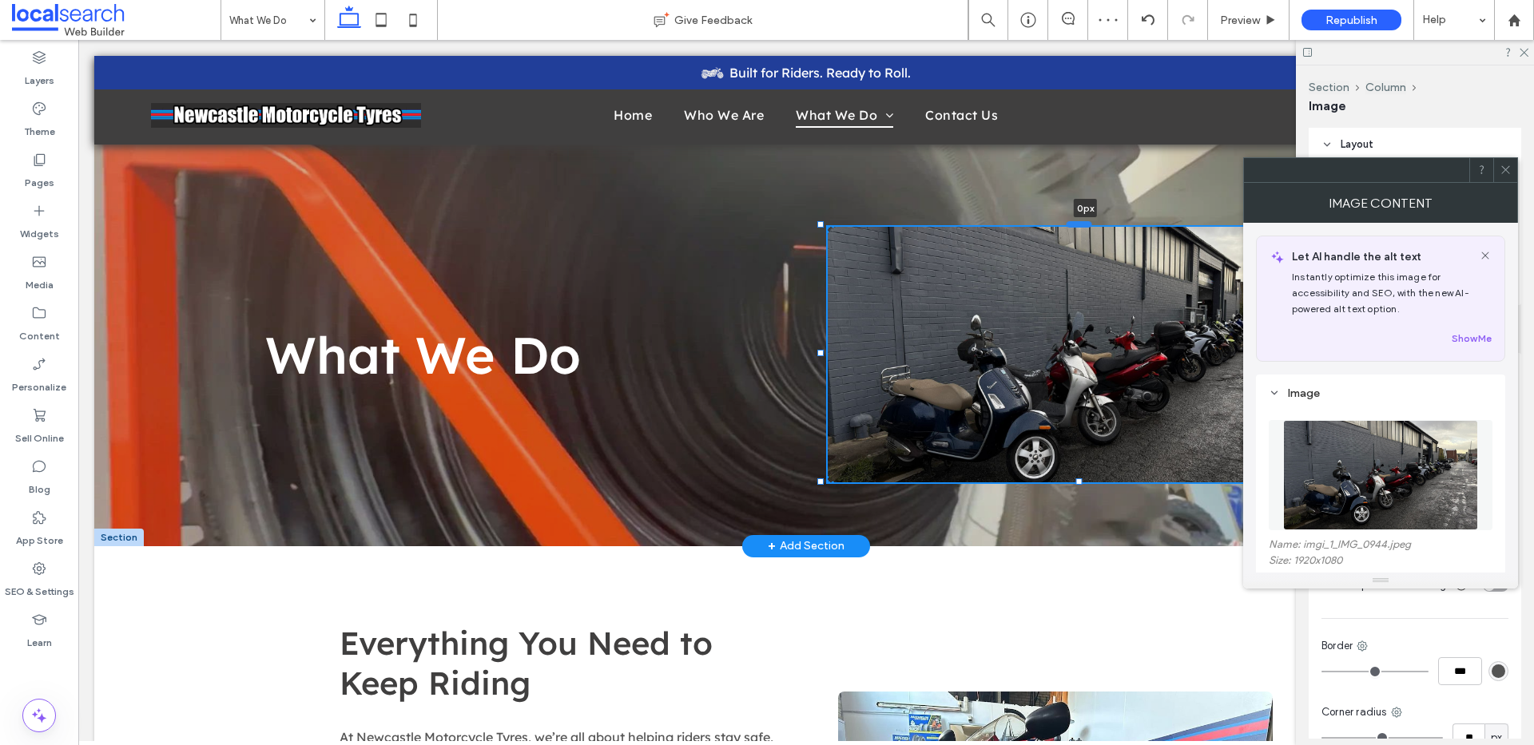
drag, startPoint x: 1085, startPoint y: 185, endPoint x: 1085, endPoint y: 225, distance: 39.9
click at [1085, 225] on div at bounding box center [1079, 224] width 26 height 6
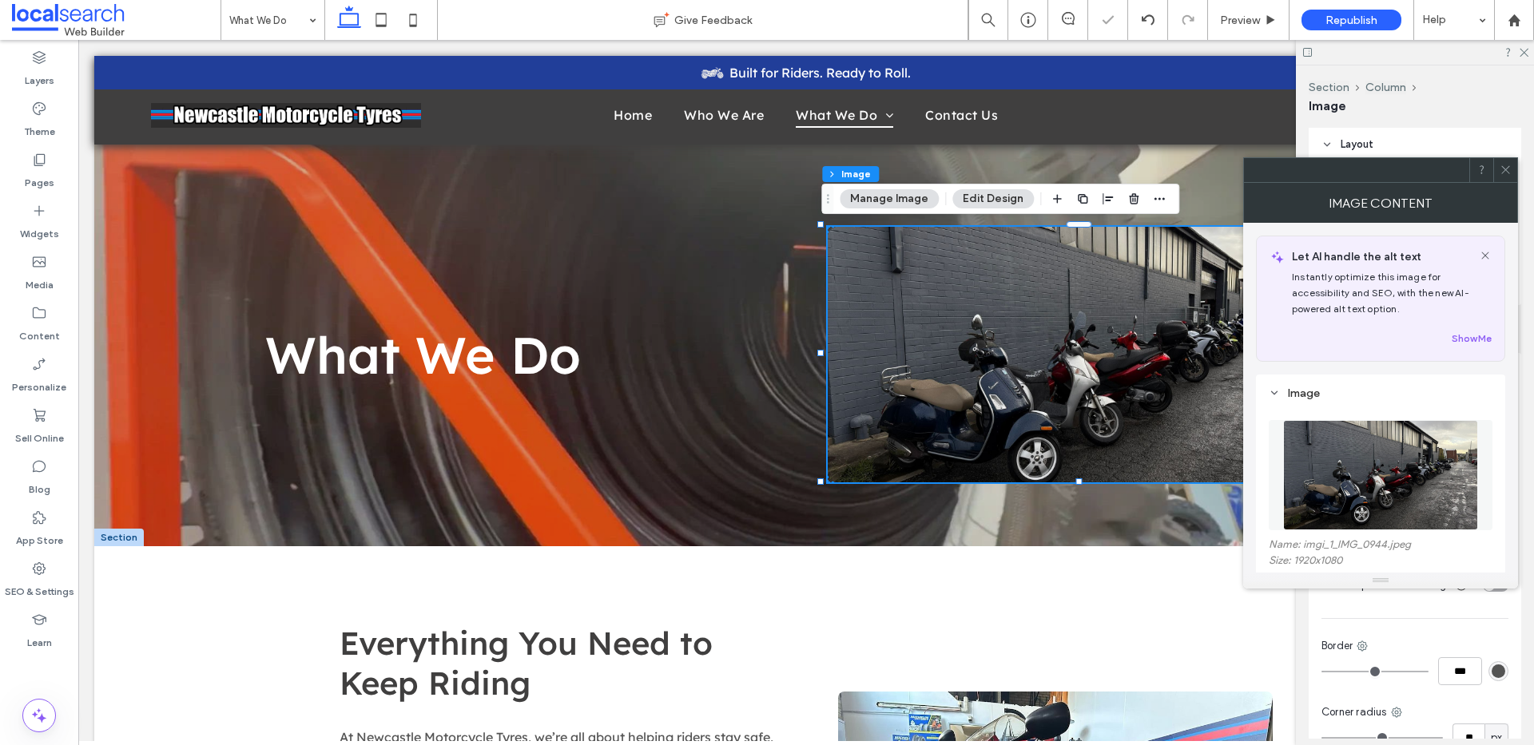
click at [1505, 165] on icon at bounding box center [1505, 170] width 12 height 12
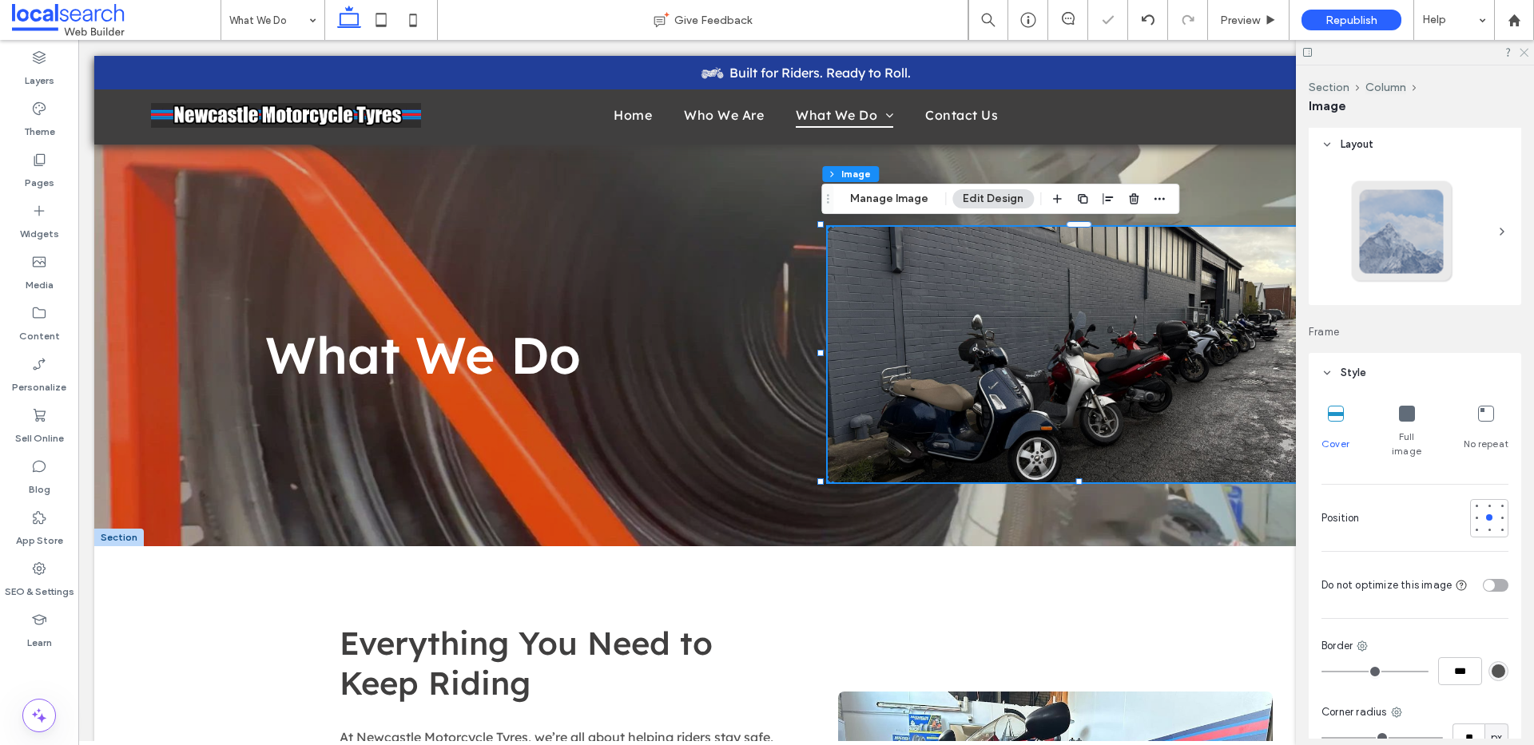
click at [1520, 51] on icon at bounding box center [1523, 51] width 10 height 10
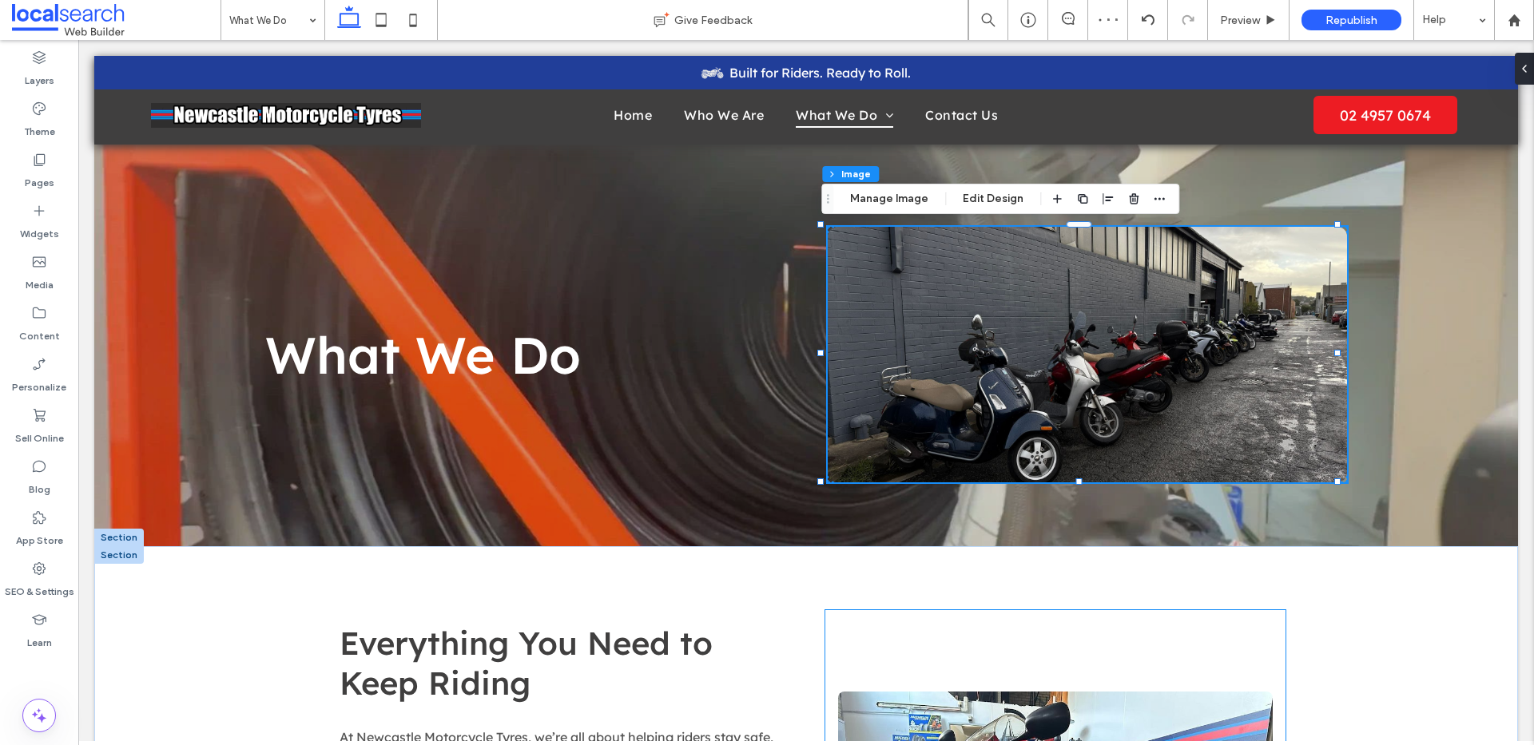
drag, startPoint x: 1373, startPoint y: 585, endPoint x: 1401, endPoint y: 601, distance: 31.8
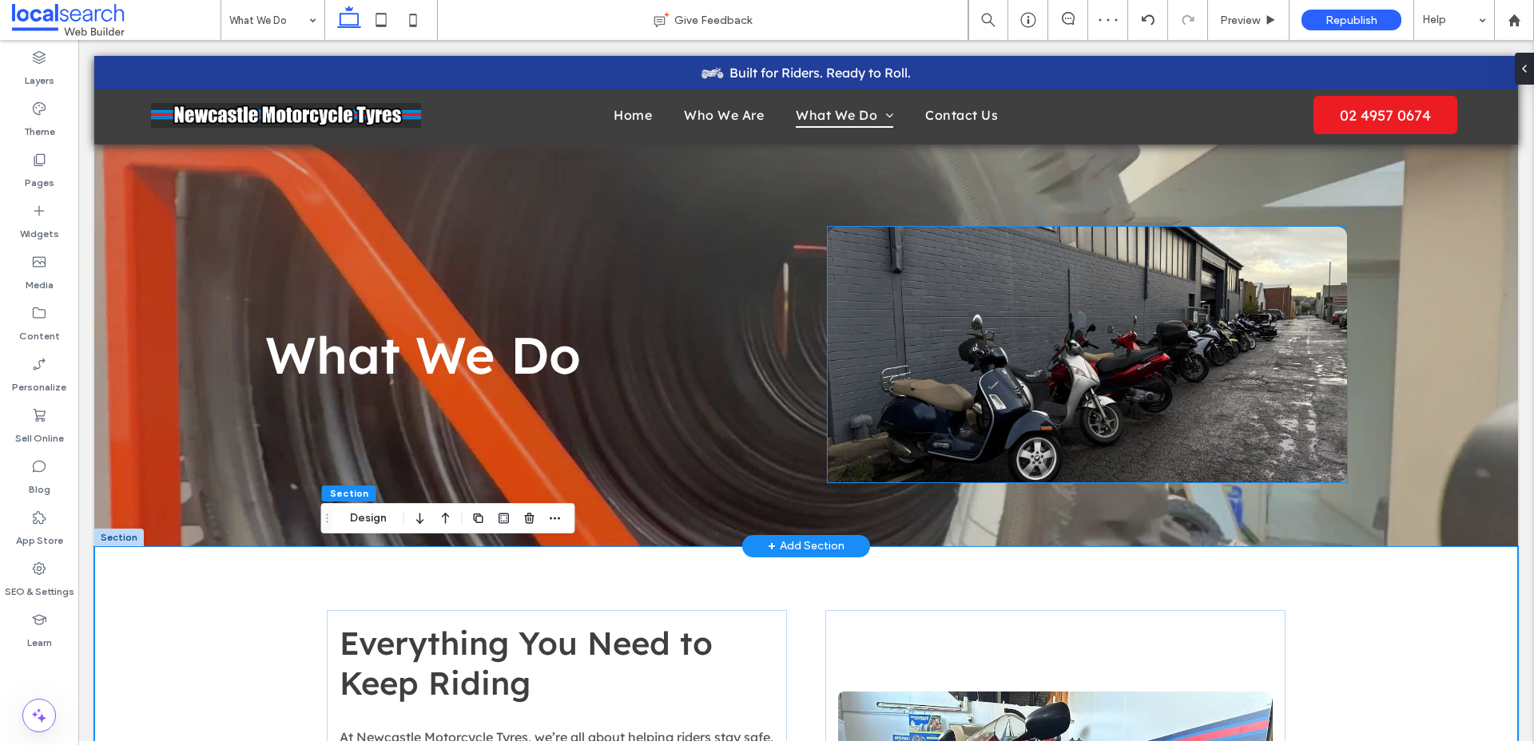
click at [1112, 348] on img at bounding box center [1086, 355] width 519 height 256
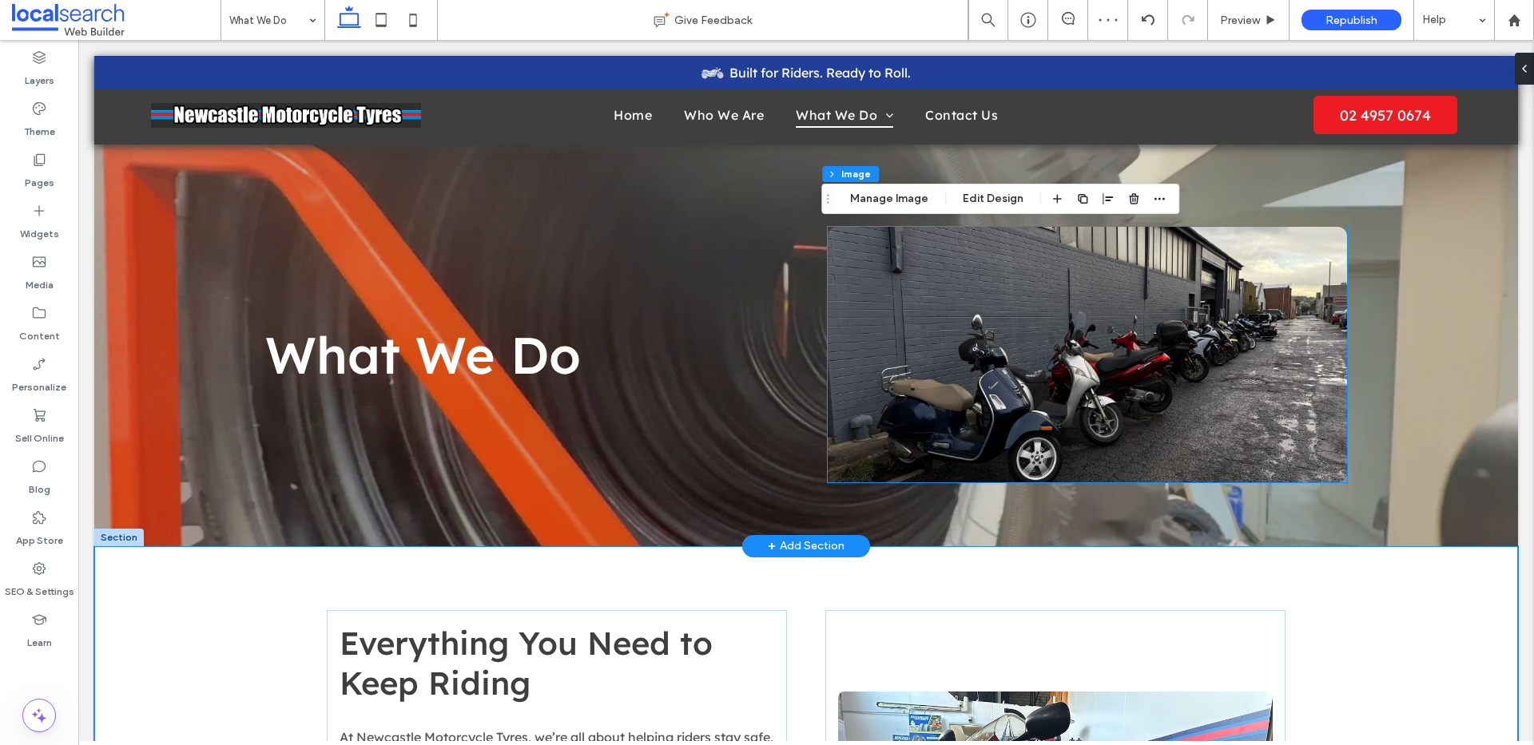
type input "**"
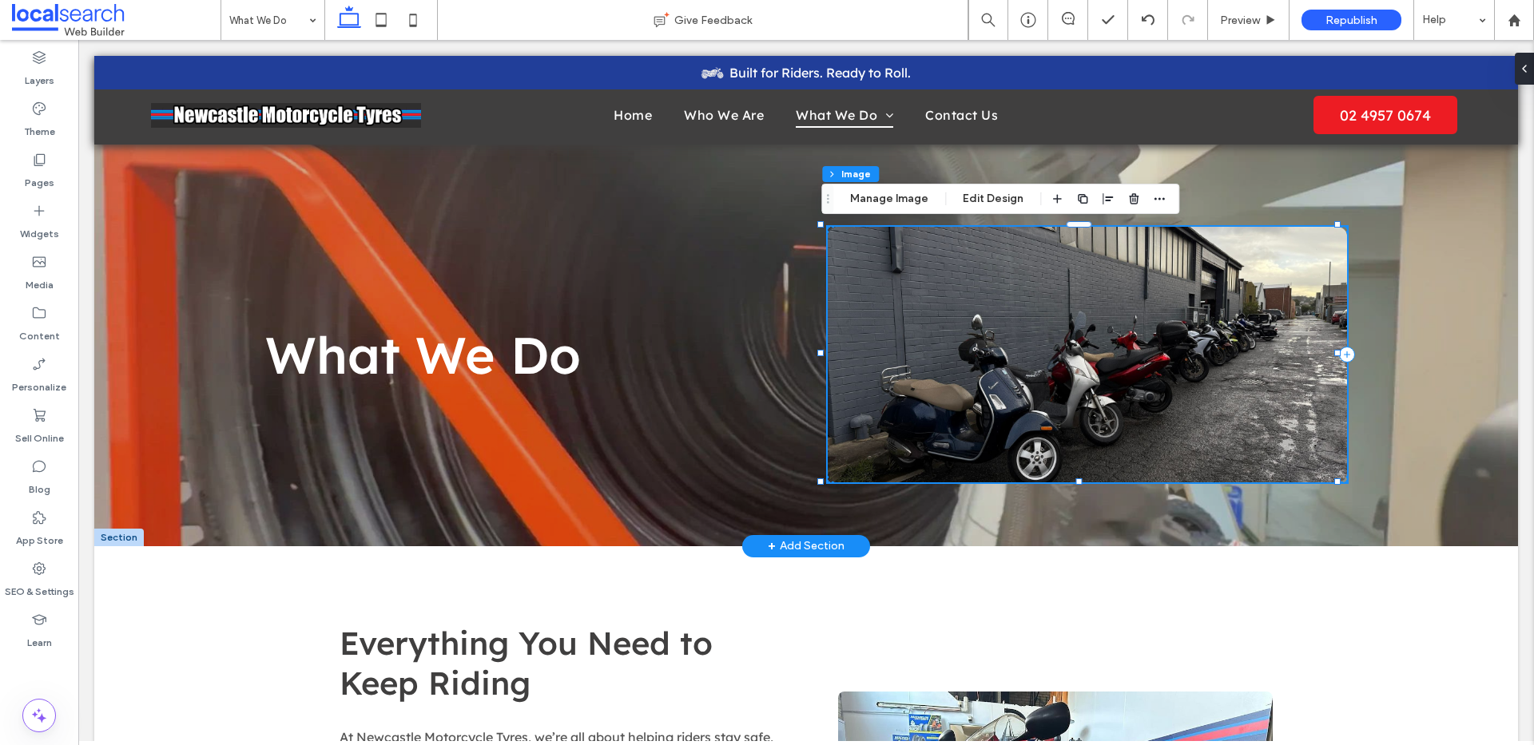
click at [1043, 383] on img at bounding box center [1086, 355] width 519 height 256
click at [893, 199] on button "Manage Image" at bounding box center [888, 198] width 99 height 19
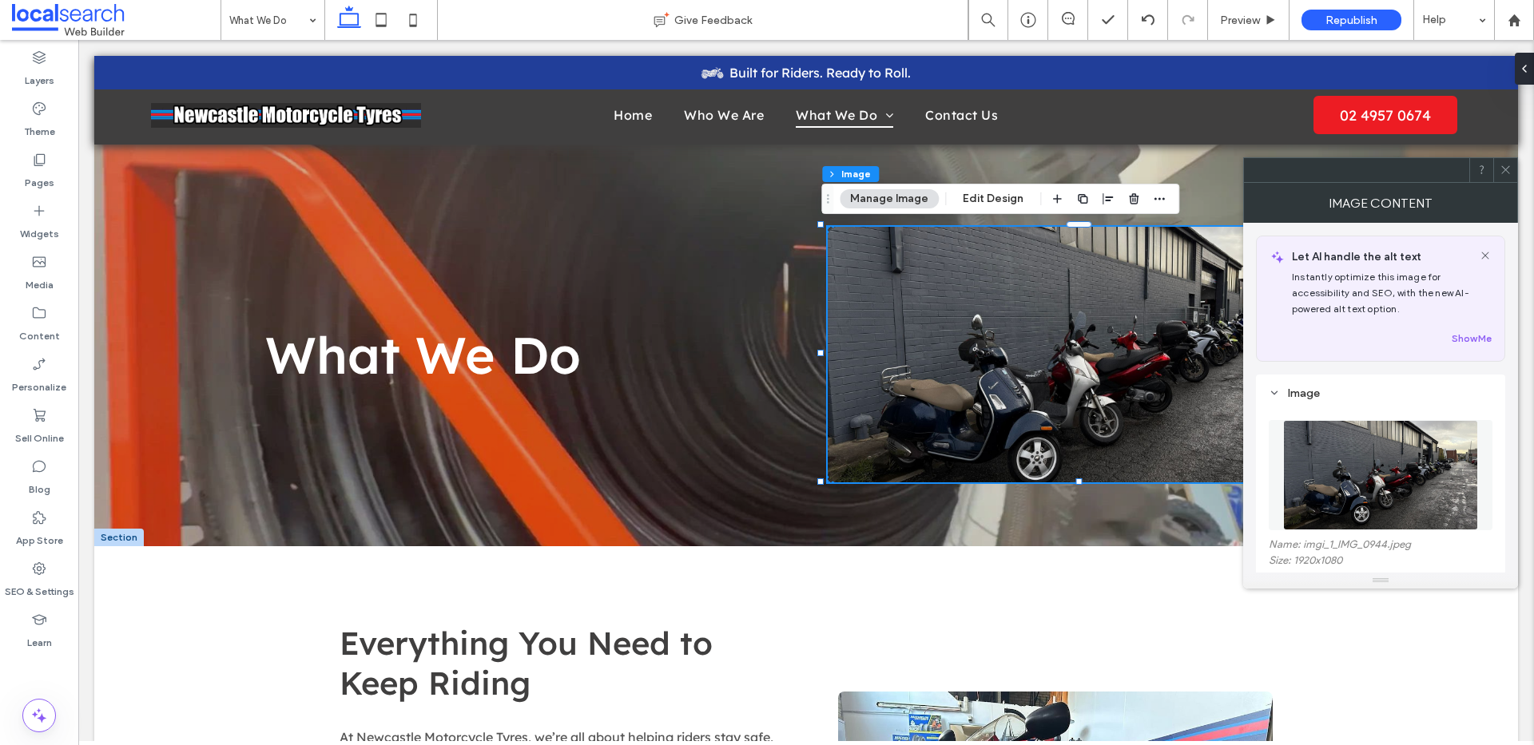
click at [1339, 482] on img at bounding box center [1380, 475] width 195 height 110
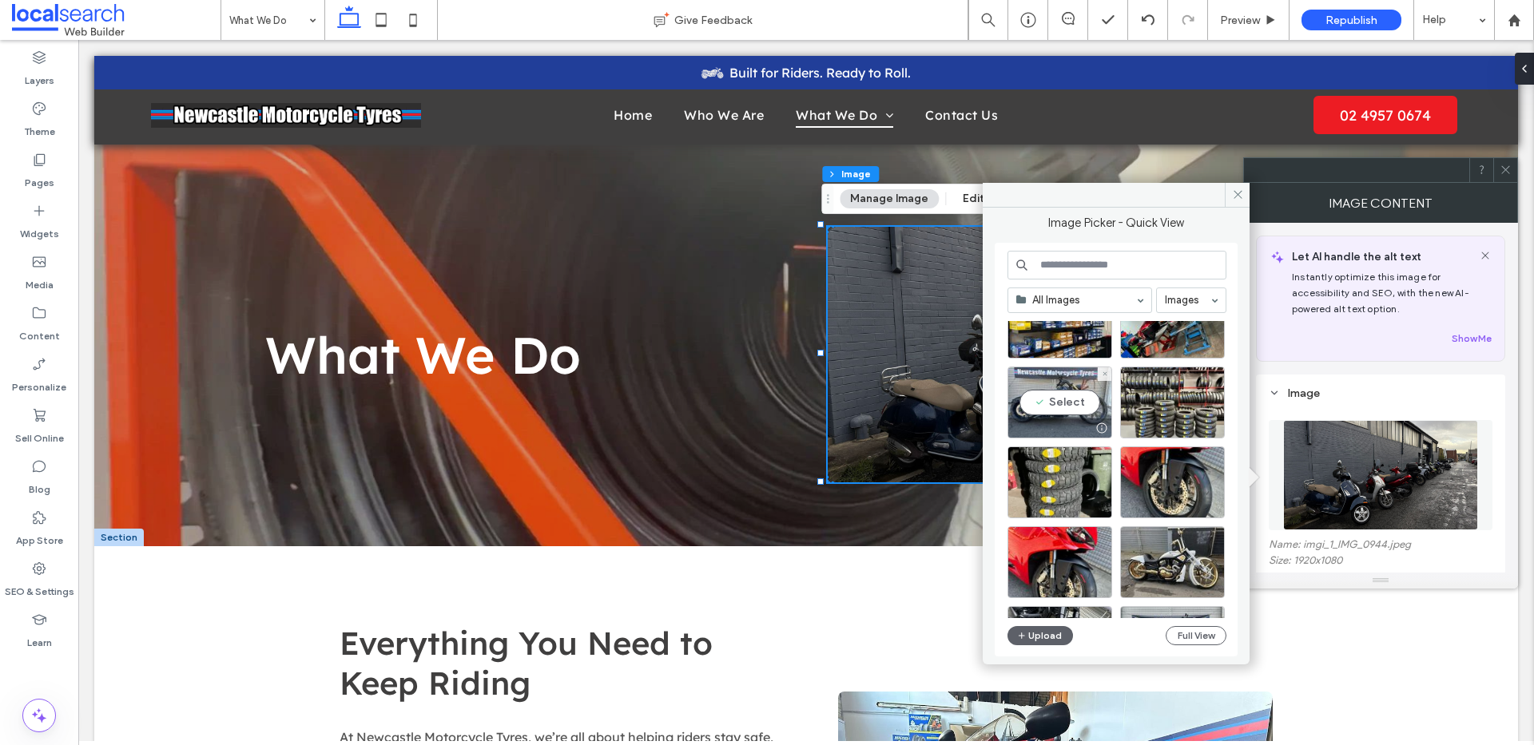
scroll to position [2625, 0]
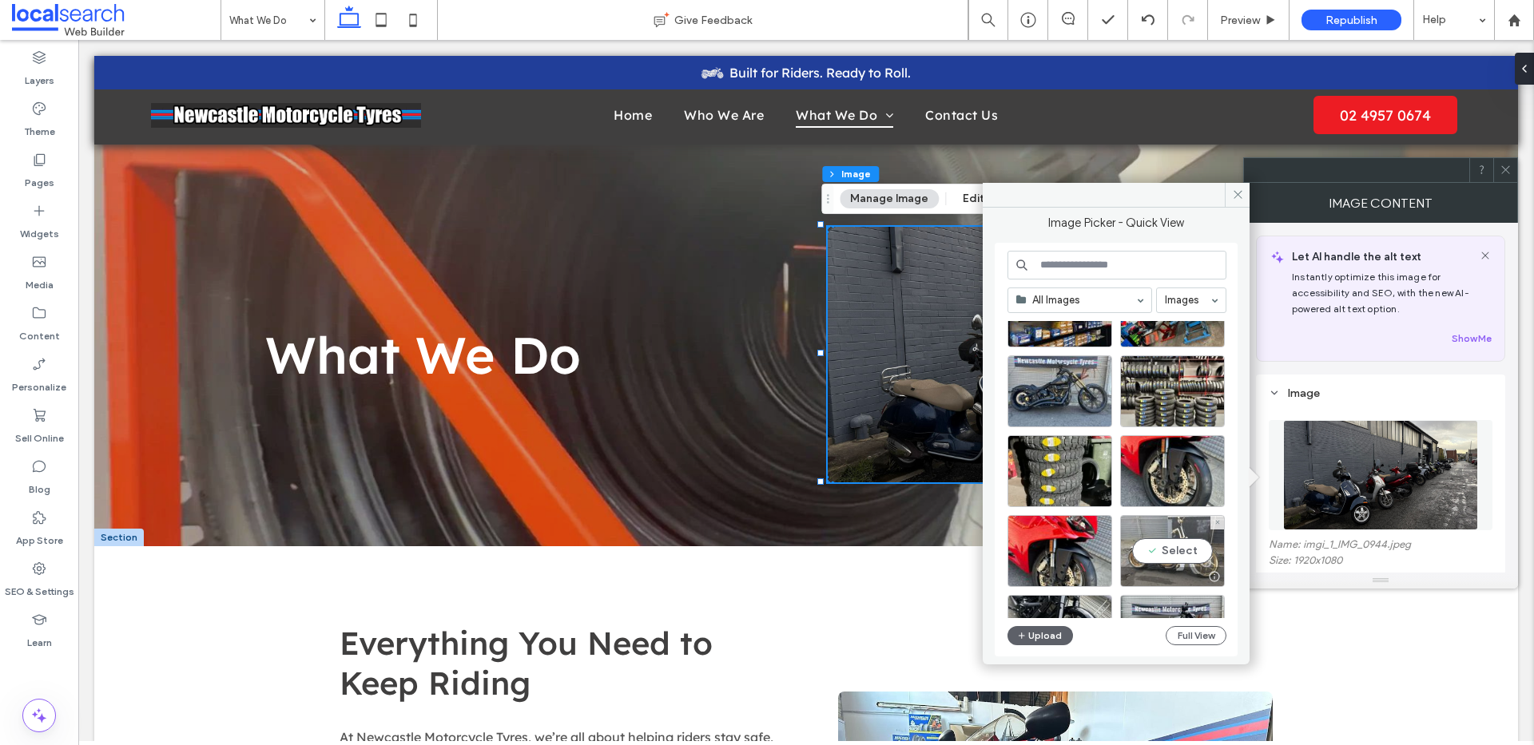
click at [1157, 530] on div "Select" at bounding box center [1172, 551] width 105 height 72
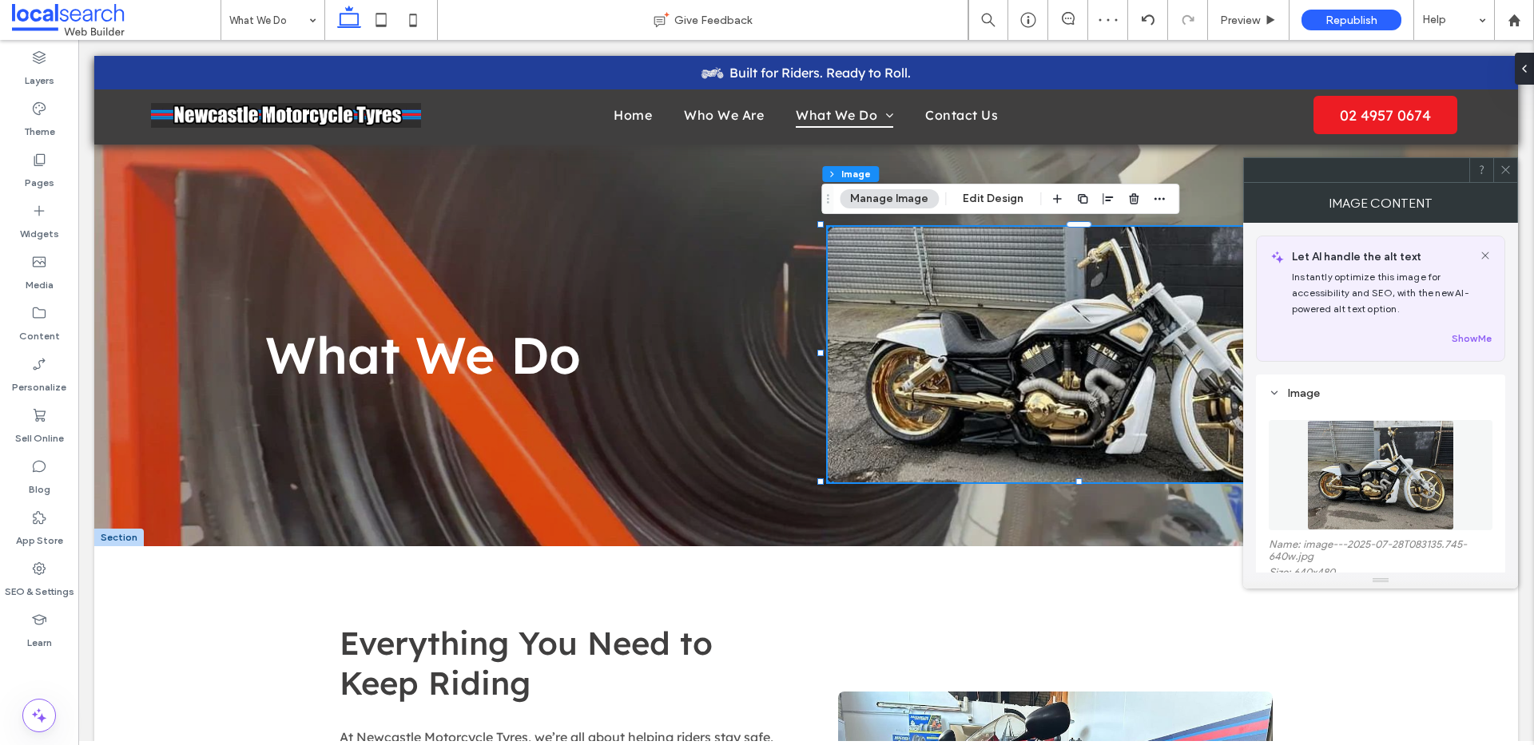
click at [881, 202] on button "Manage Image" at bounding box center [888, 198] width 99 height 19
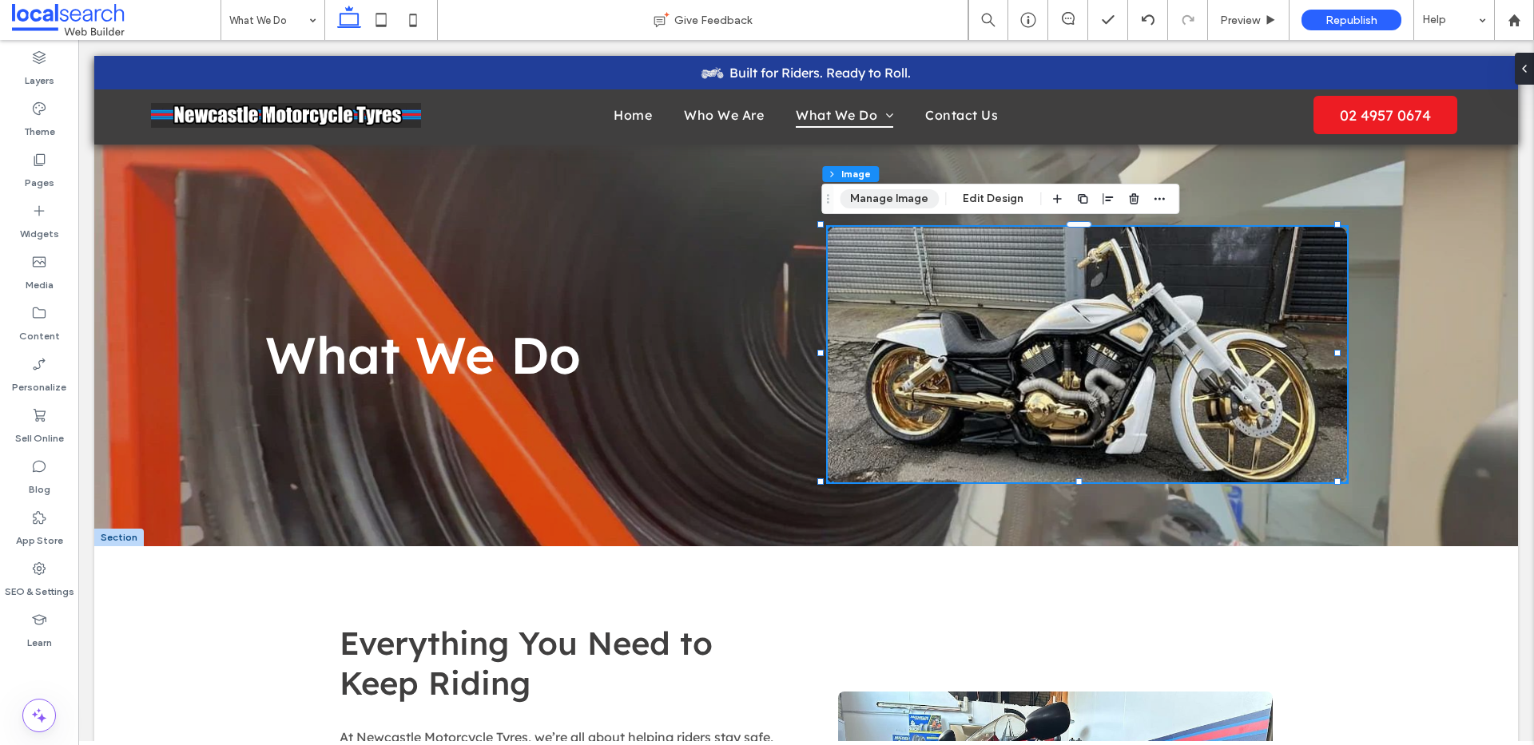
click at [881, 201] on button "Manage Image" at bounding box center [888, 198] width 99 height 19
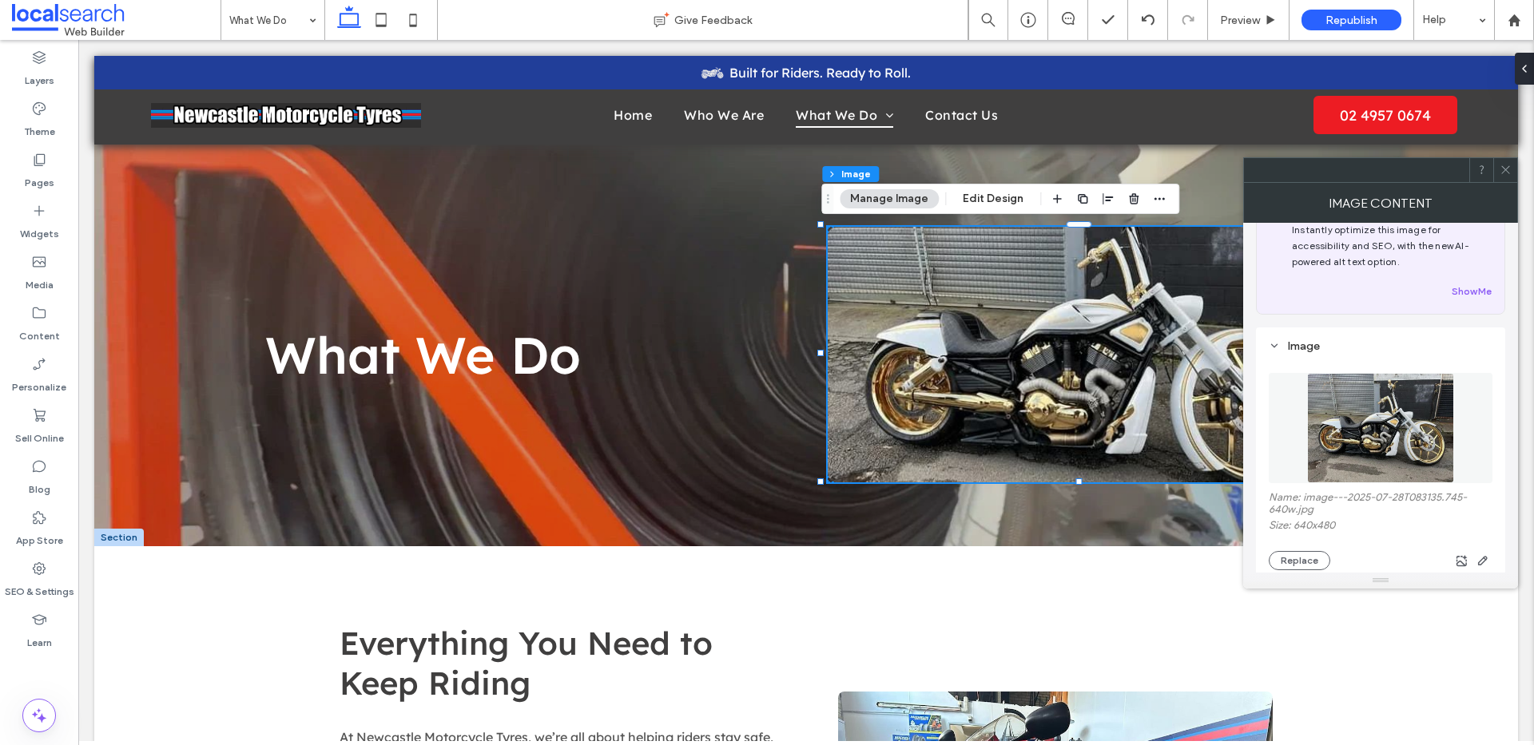
scroll to position [117, 0]
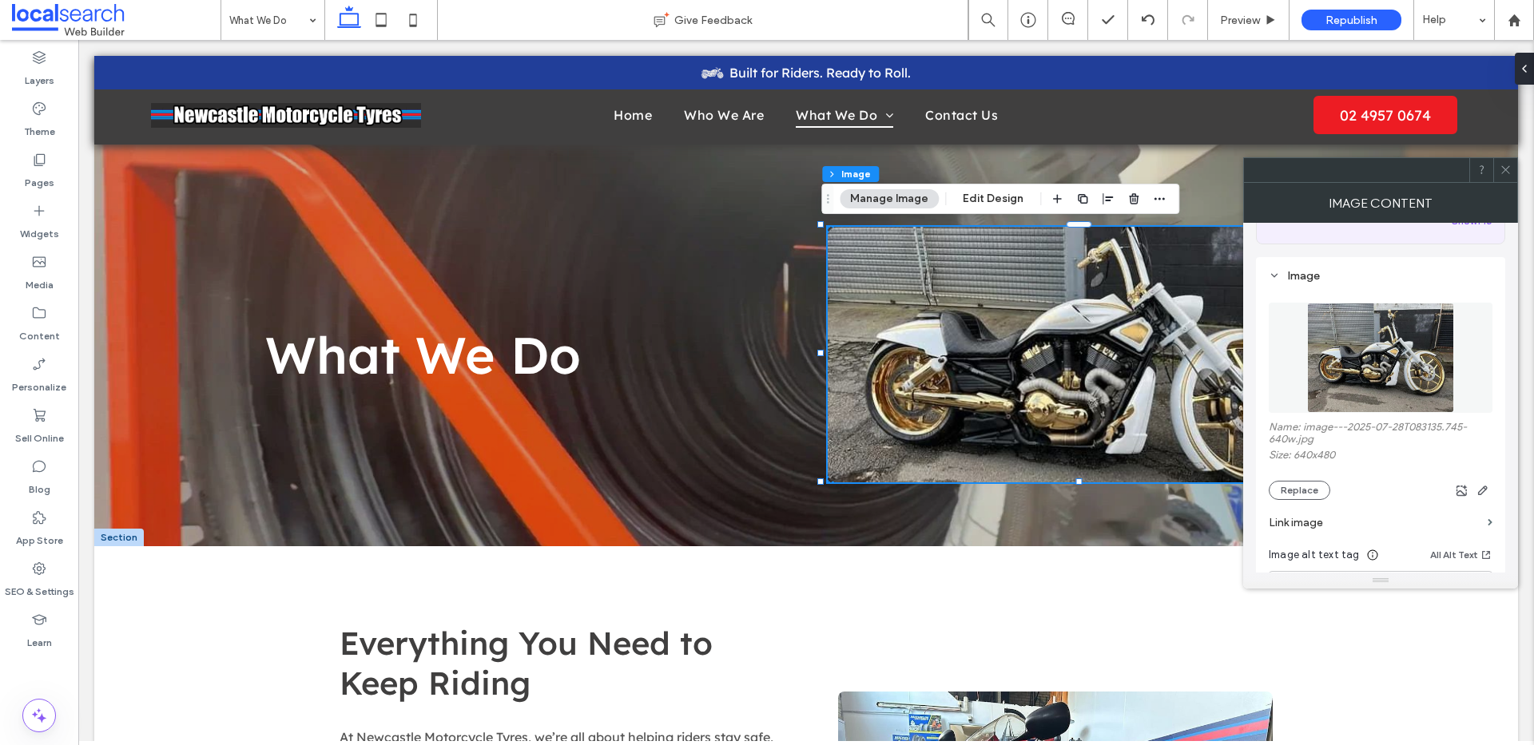
click at [1362, 351] on img at bounding box center [1380, 358] width 146 height 110
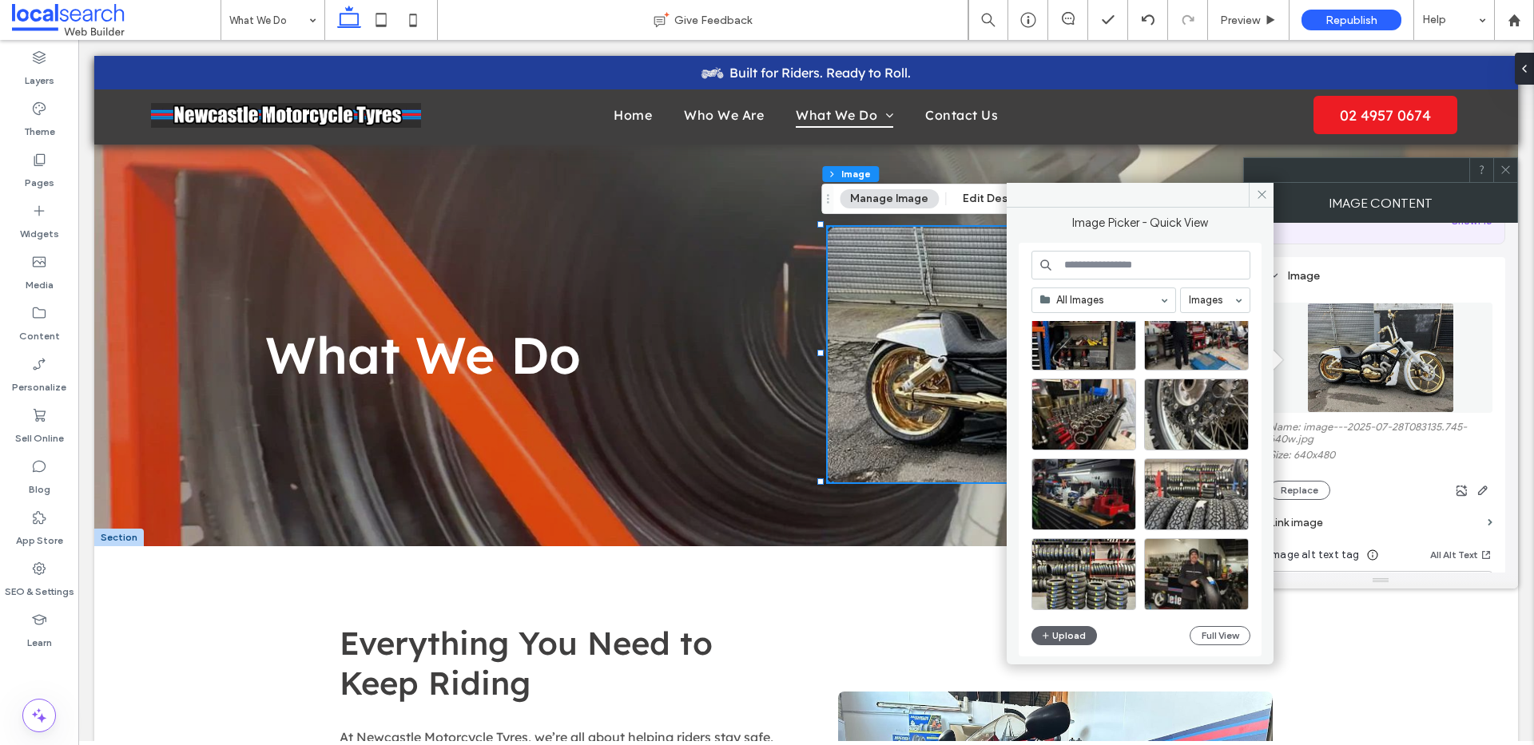
scroll to position [700, 0]
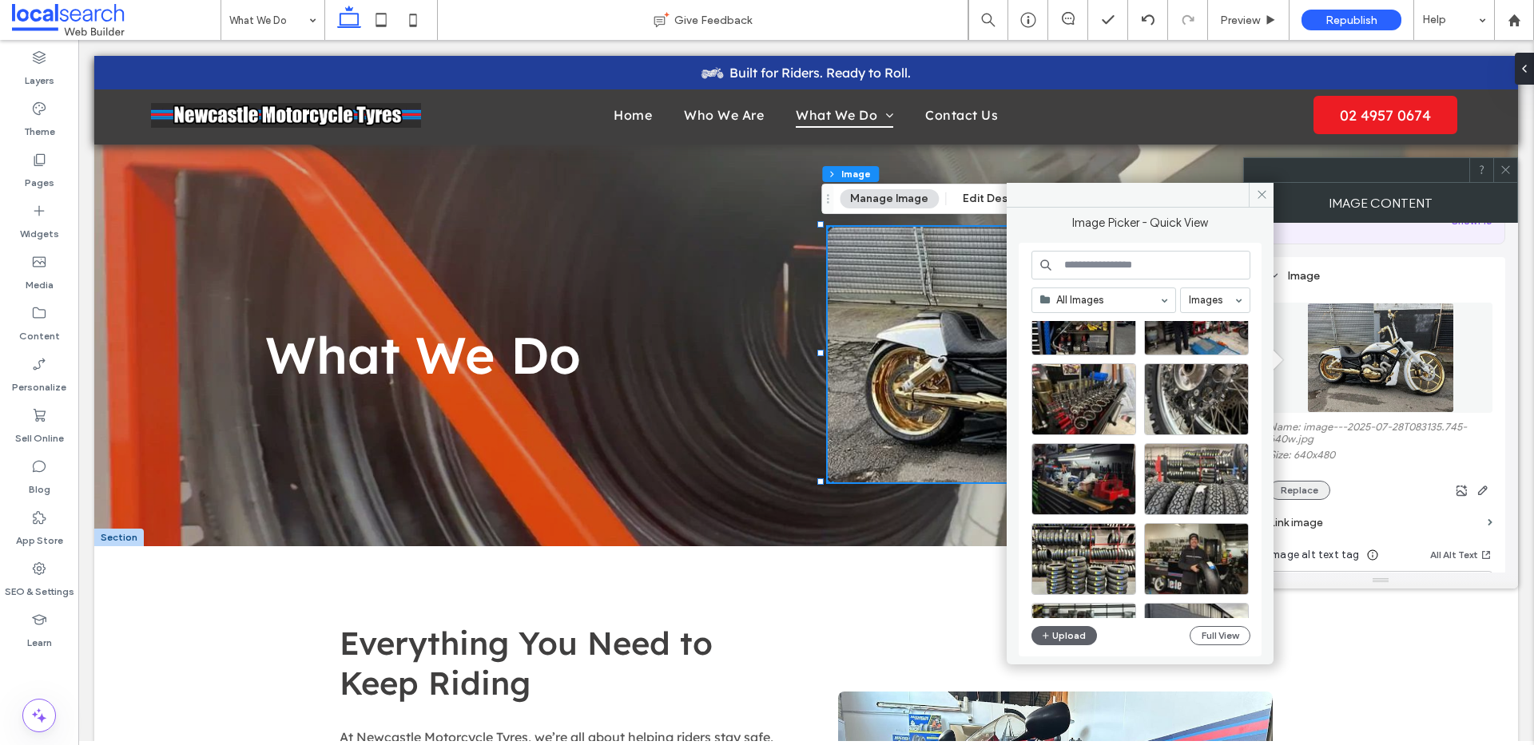
click at [1307, 494] on button "Replace" at bounding box center [1299, 490] width 62 height 19
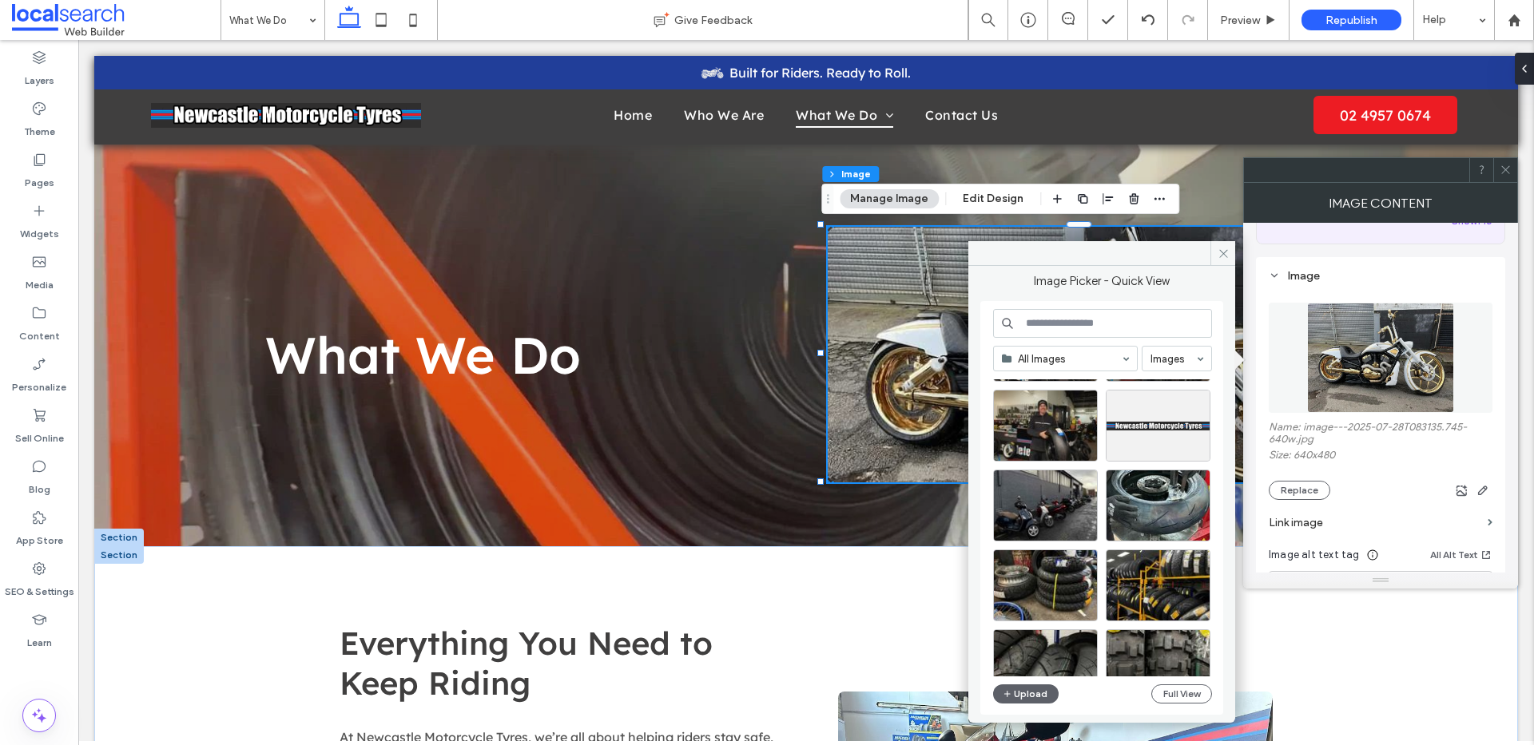
scroll to position [174, 0]
click at [1178, 685] on button "Full View" at bounding box center [1181, 694] width 61 height 19
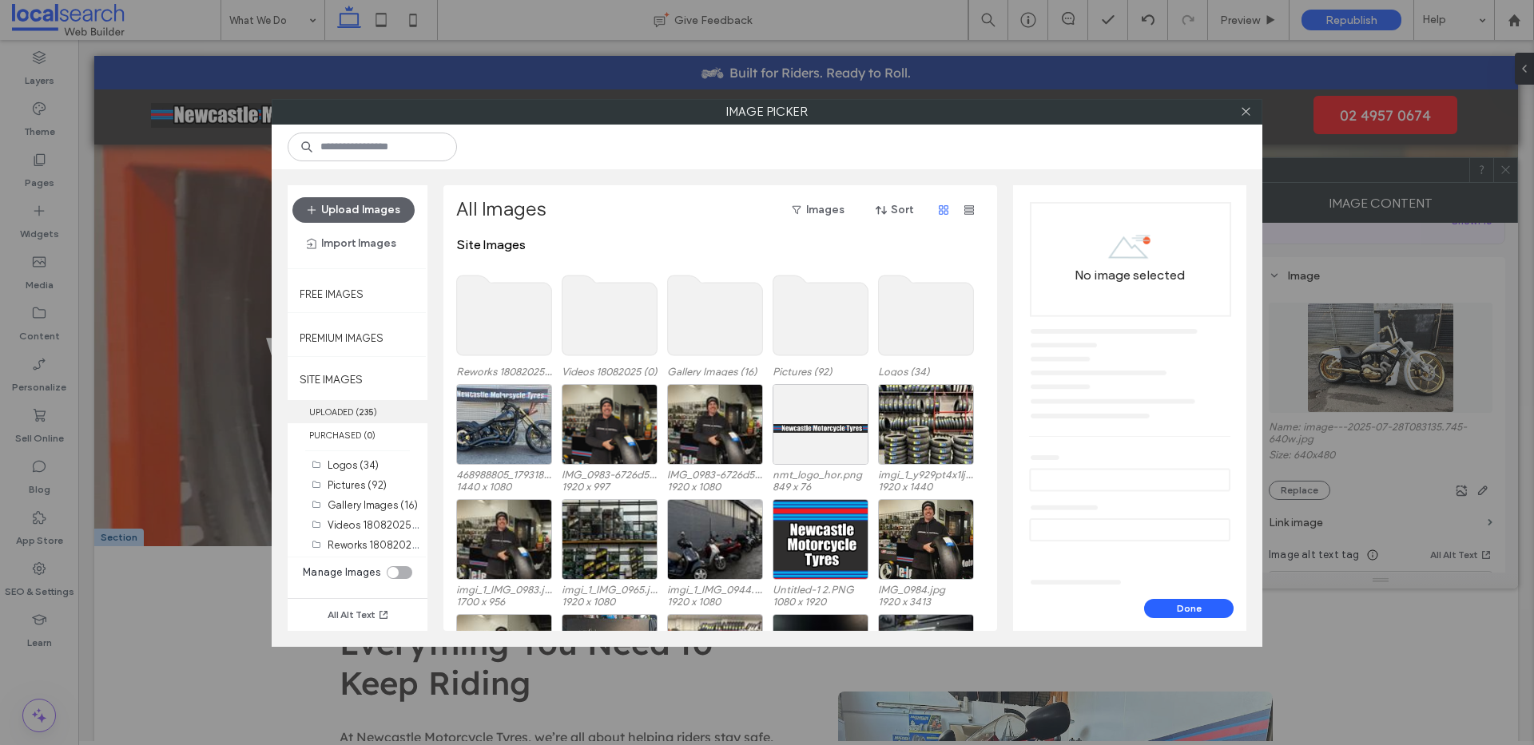
click at [349, 412] on label "UPLOADED ( 235 )" at bounding box center [358, 411] width 140 height 23
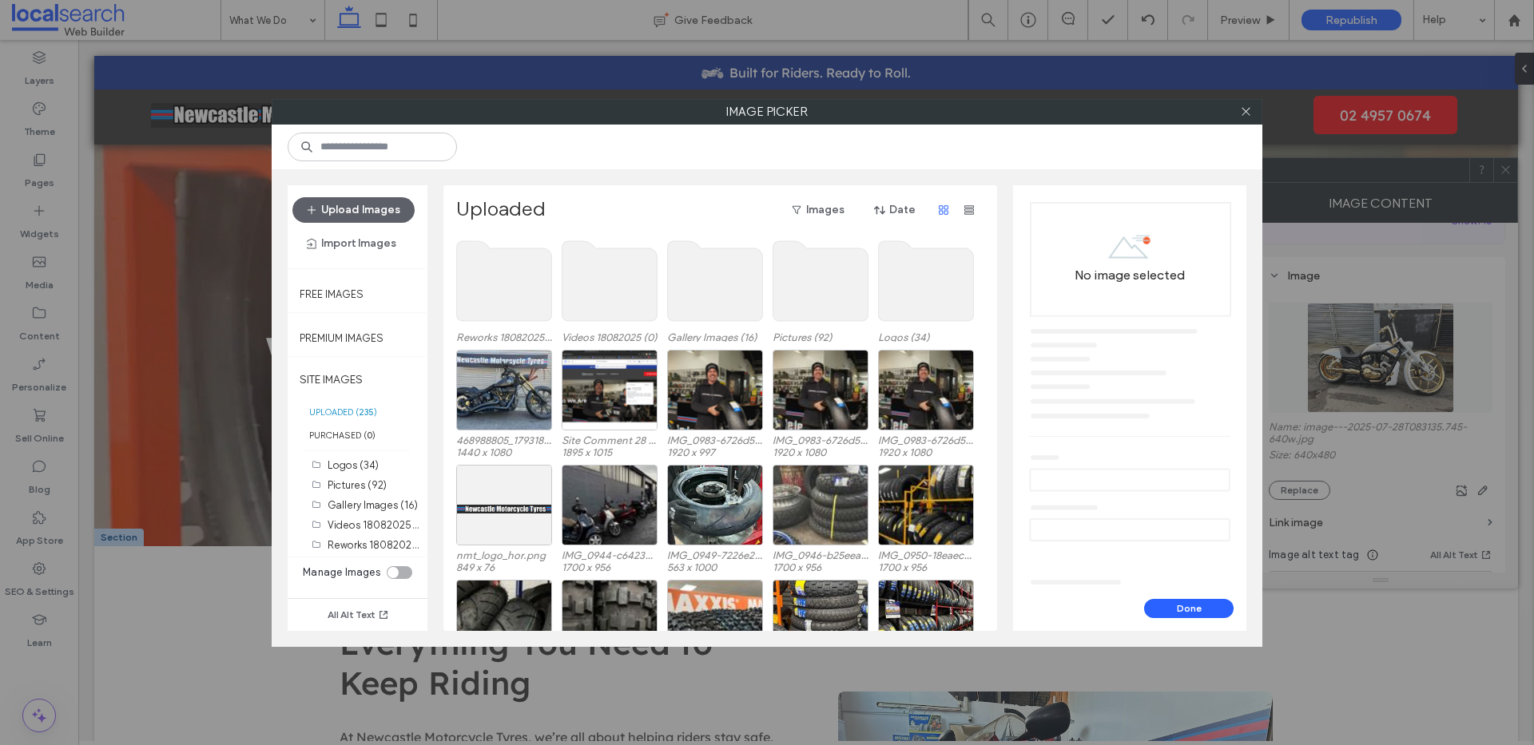
scroll to position [0, 0]
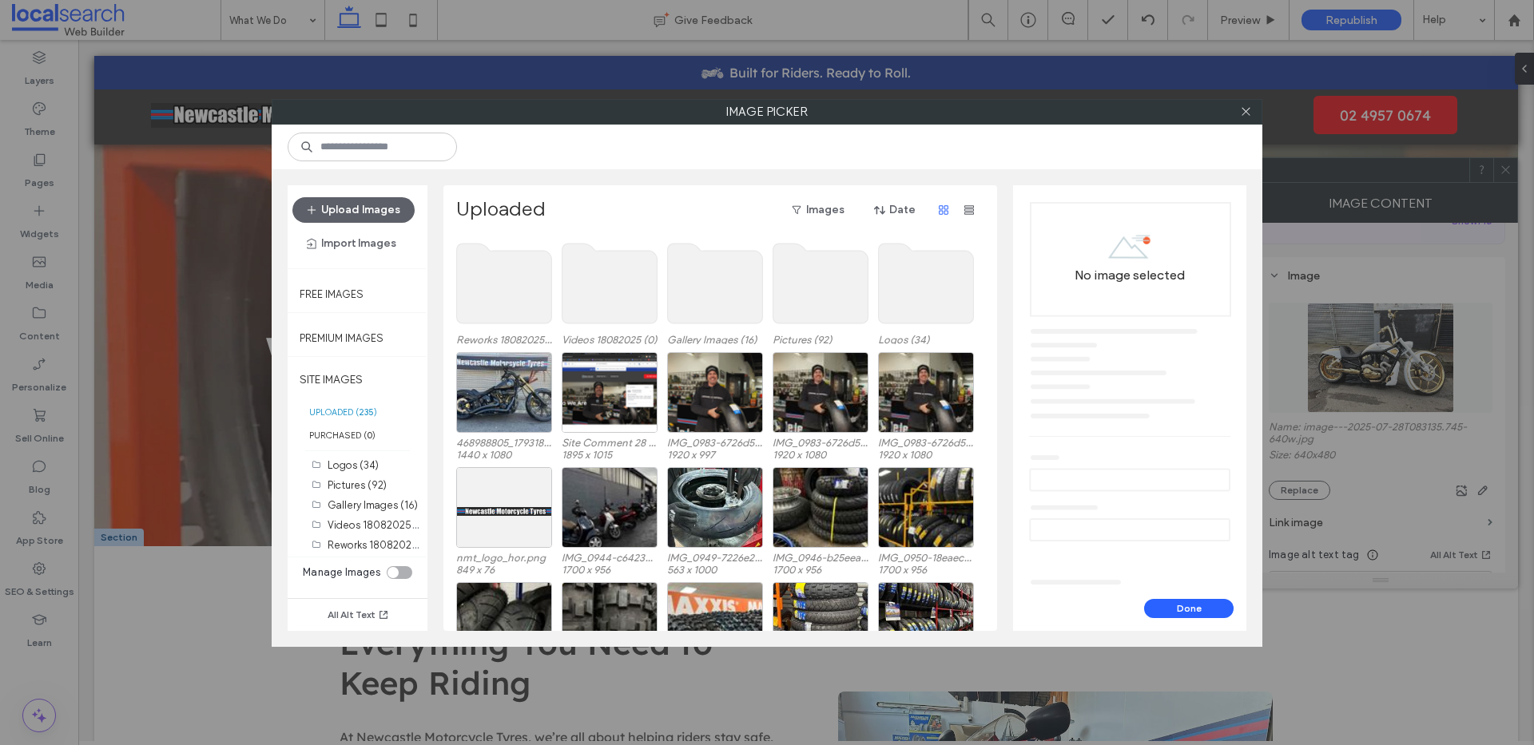
click at [813, 266] on use at bounding box center [820, 284] width 95 height 80
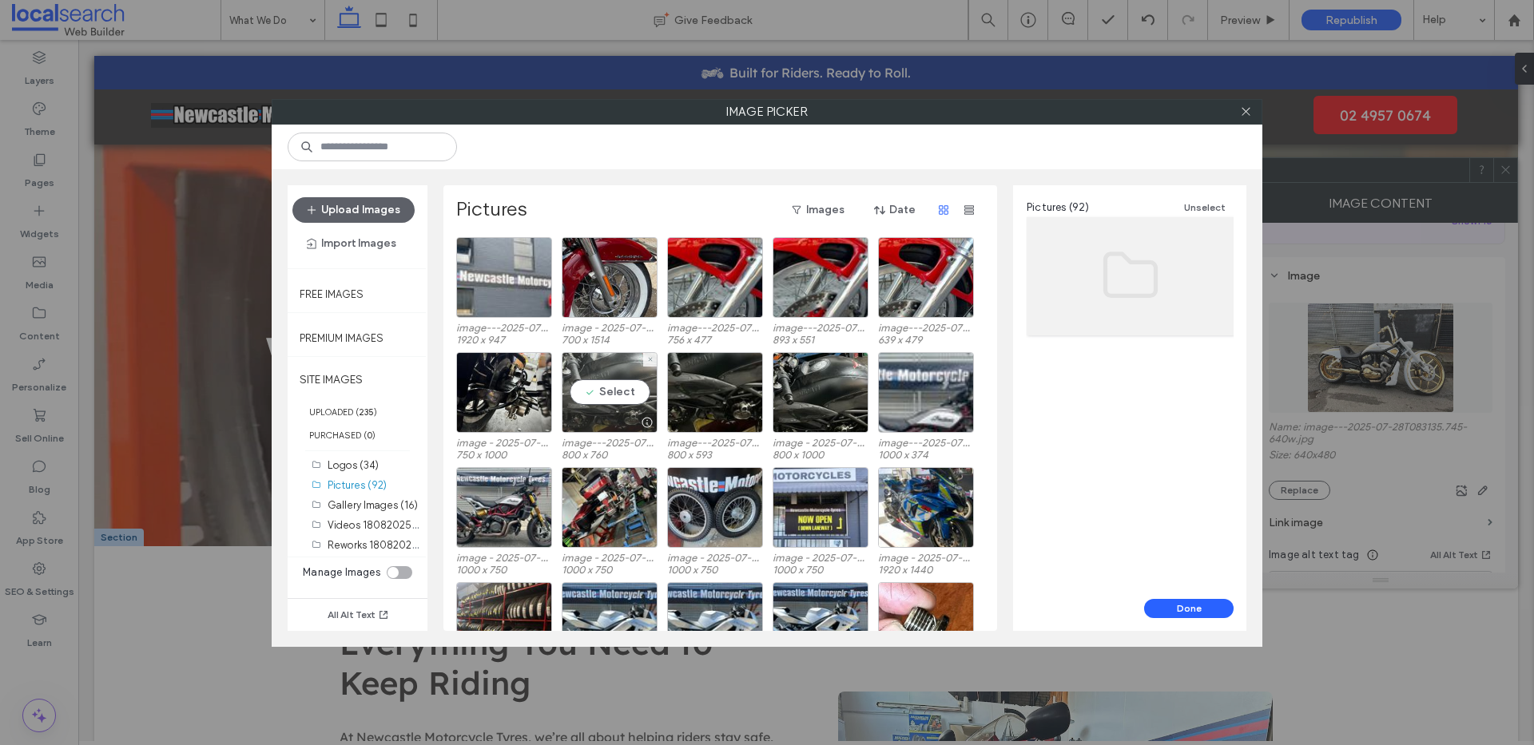
scroll to position [3, 0]
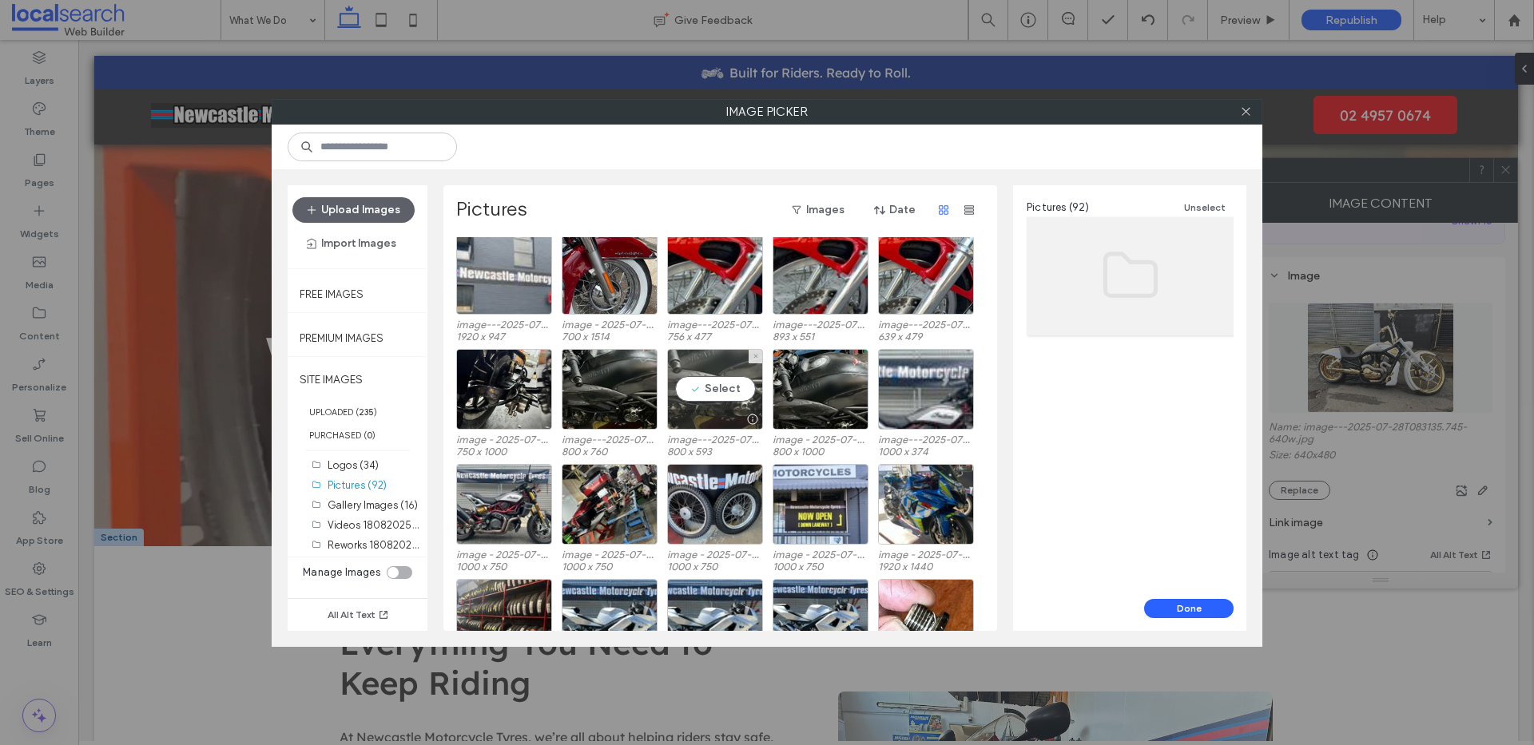
click at [698, 363] on div "Select" at bounding box center [715, 389] width 96 height 81
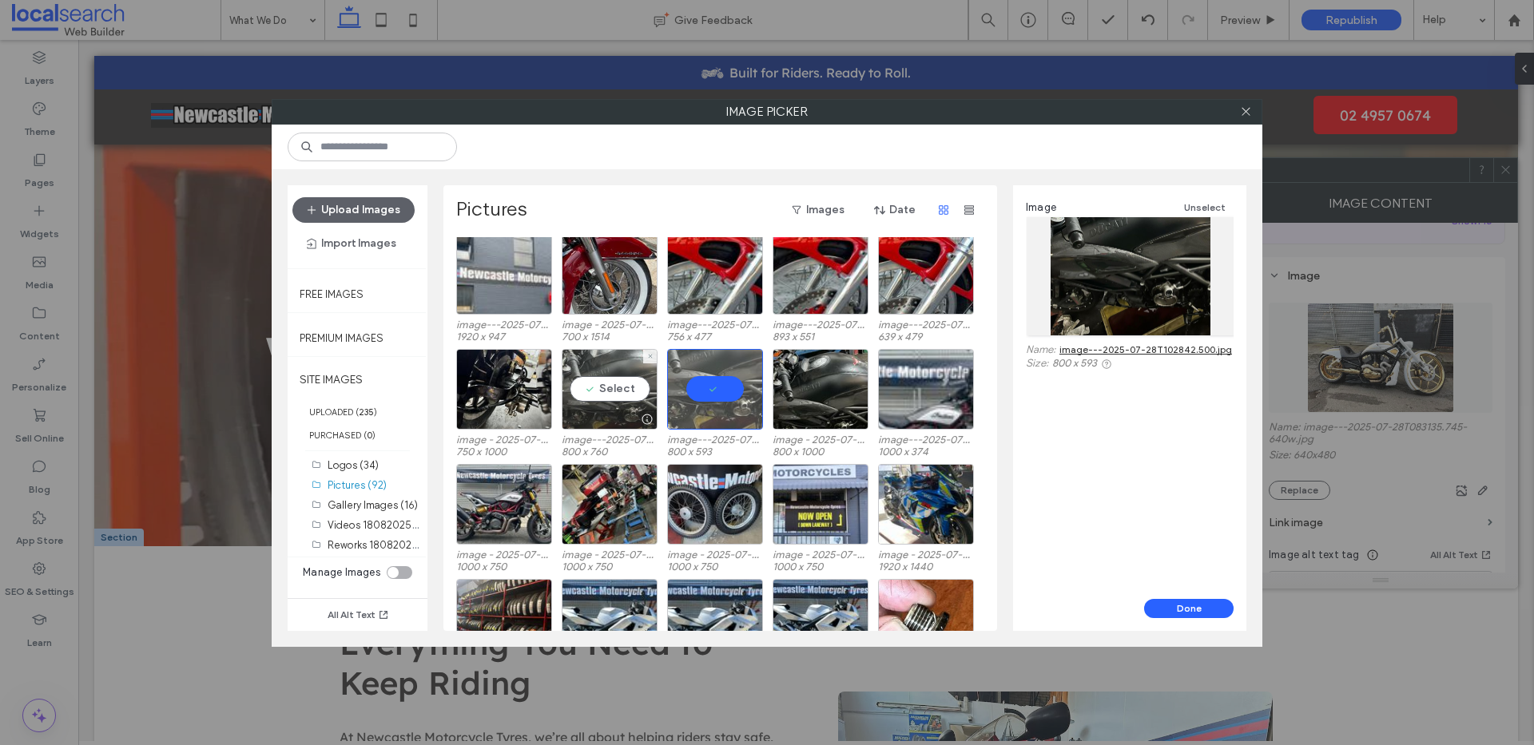
click at [591, 371] on div "Select" at bounding box center [610, 389] width 96 height 81
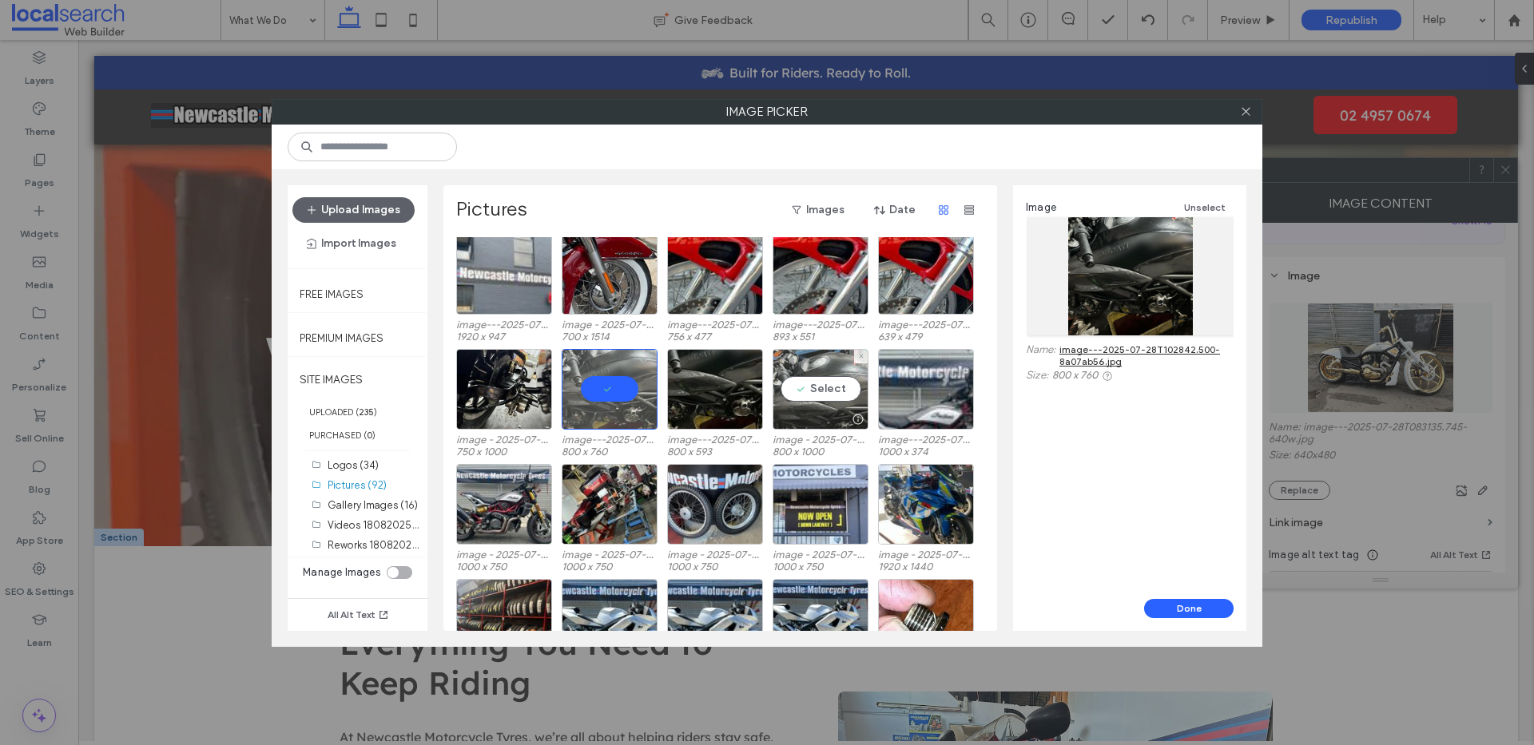
click at [788, 357] on div "Select" at bounding box center [820, 389] width 96 height 81
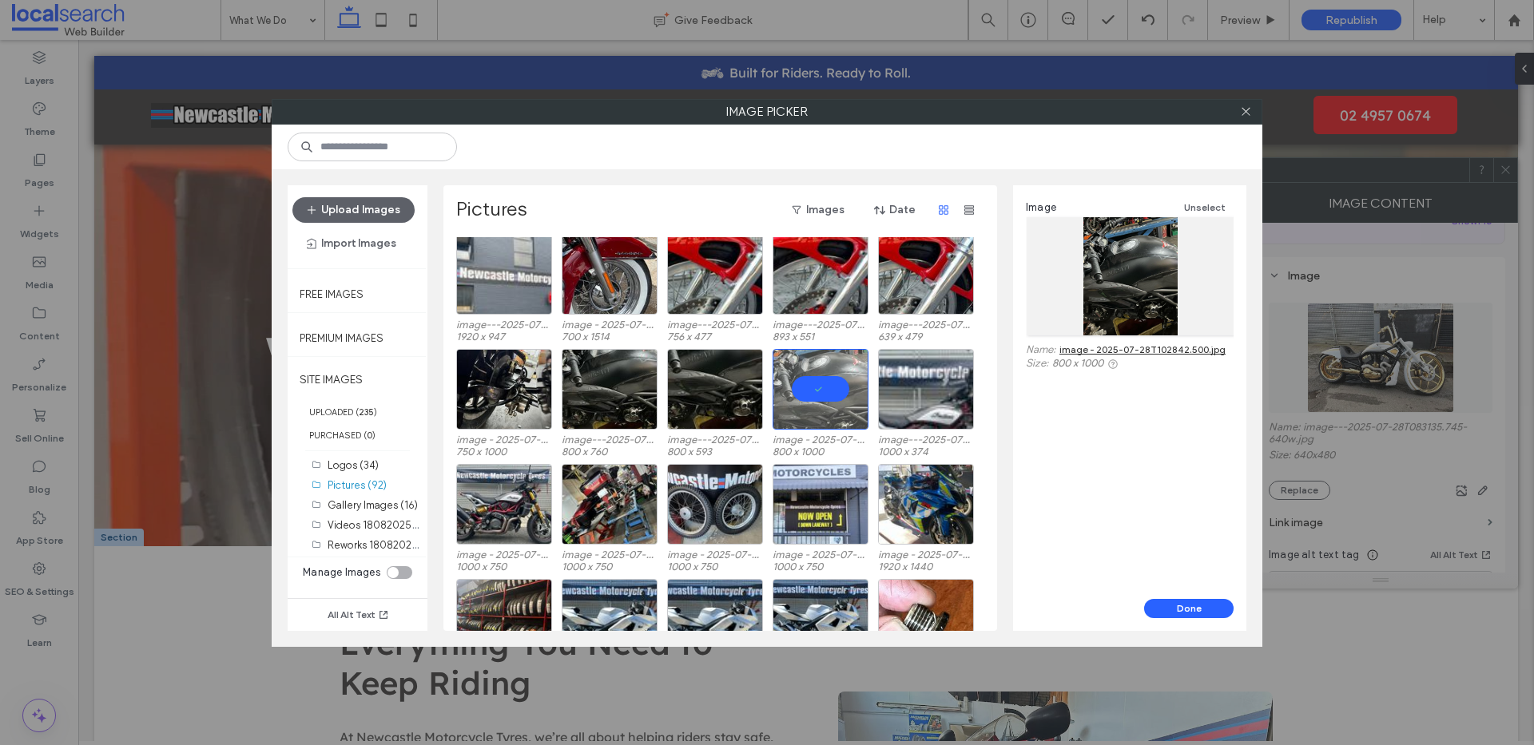
click at [1108, 346] on link "image - 2025-07-28T102842.500.jpg" at bounding box center [1142, 349] width 166 height 12
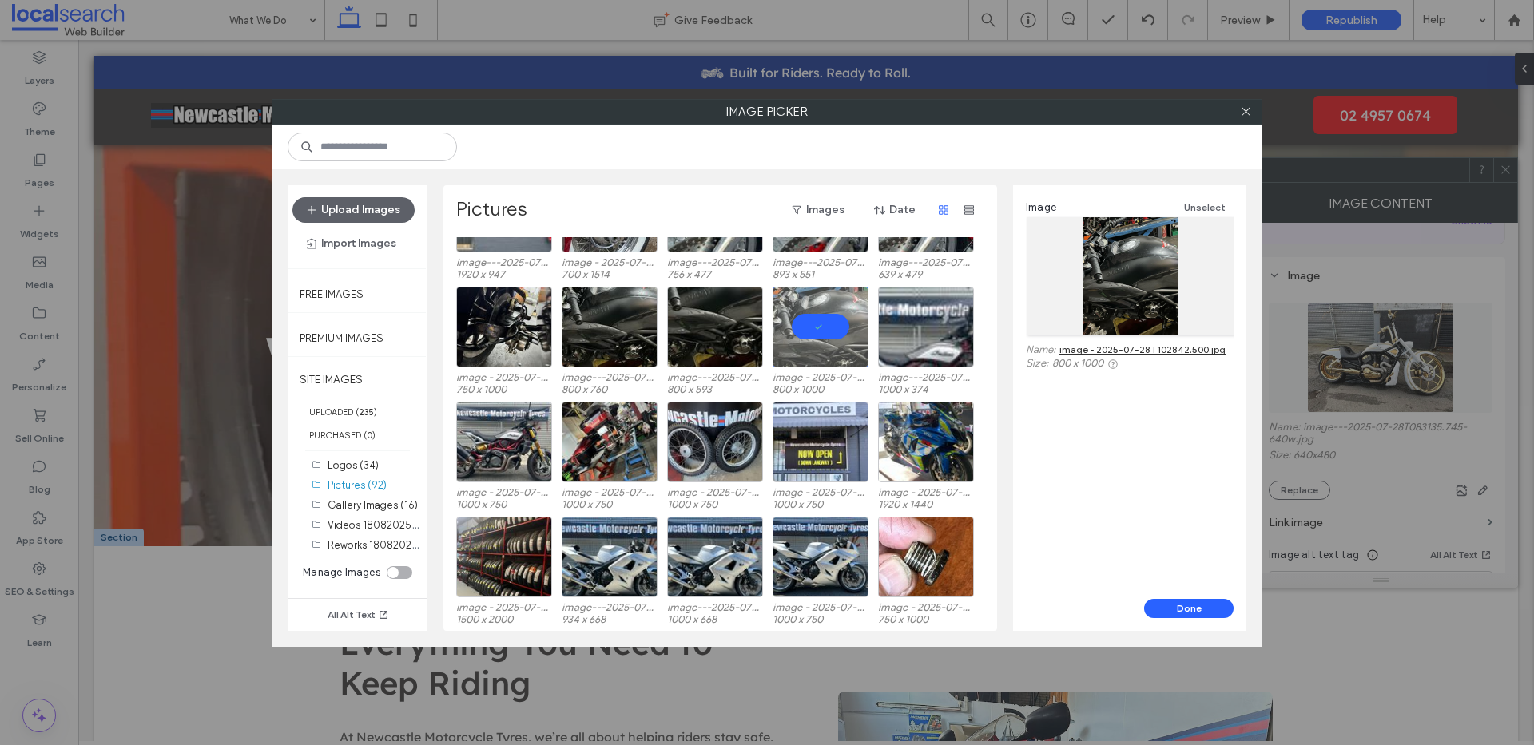
scroll to position [66, 0]
click at [708, 532] on div "Select" at bounding box center [715, 556] width 96 height 81
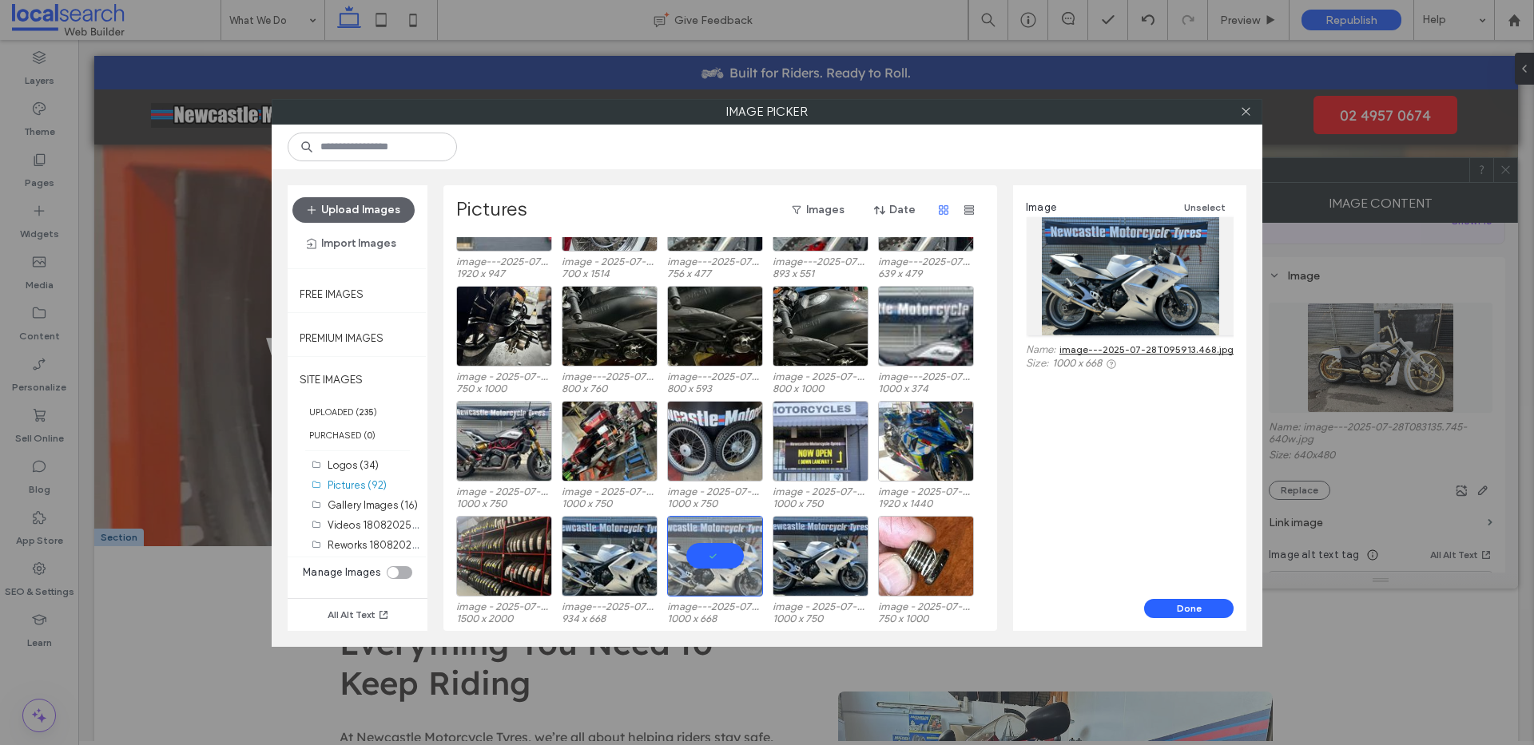
click at [1096, 347] on link "image---2025-07-28T095913.468.jpg" at bounding box center [1146, 349] width 174 height 12
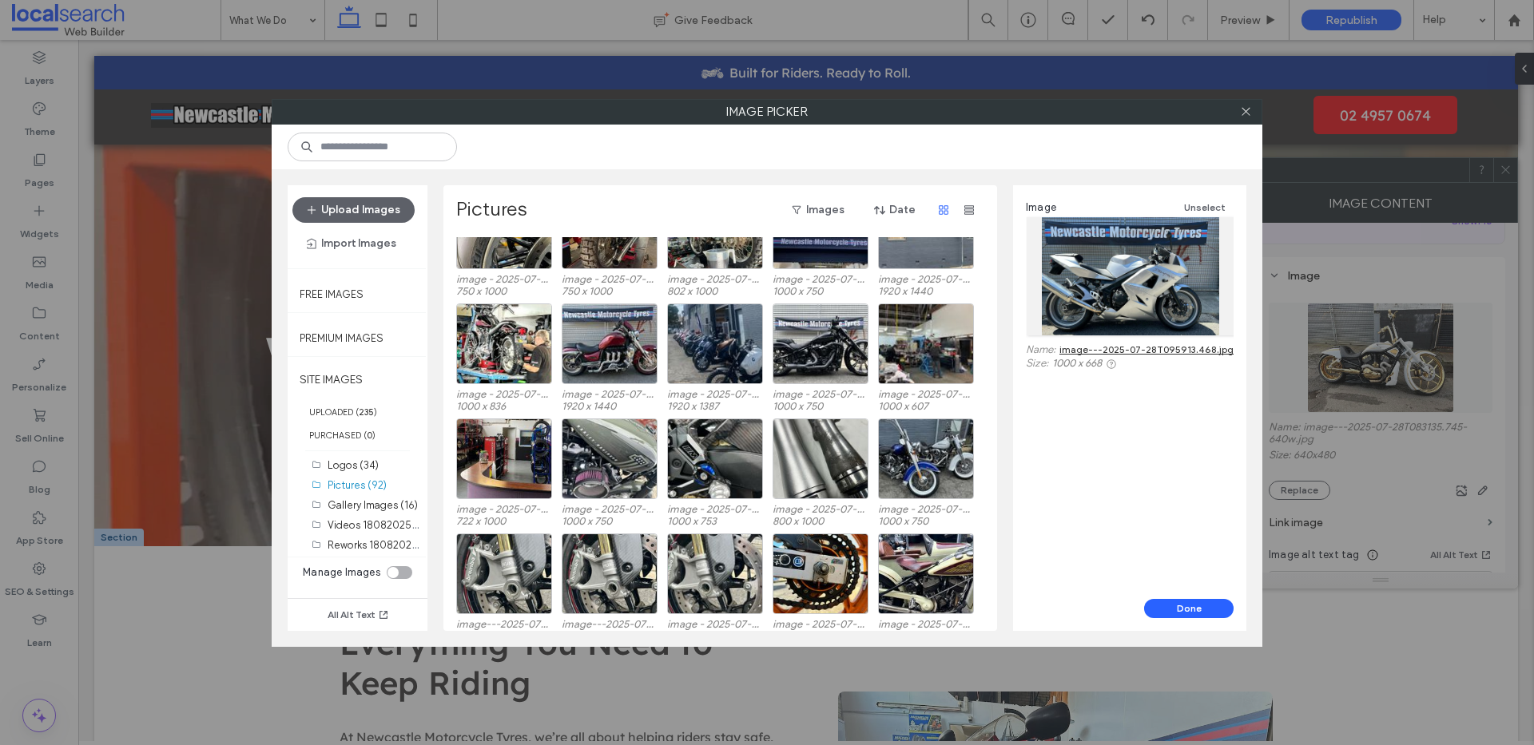
scroll to position [1558, 0]
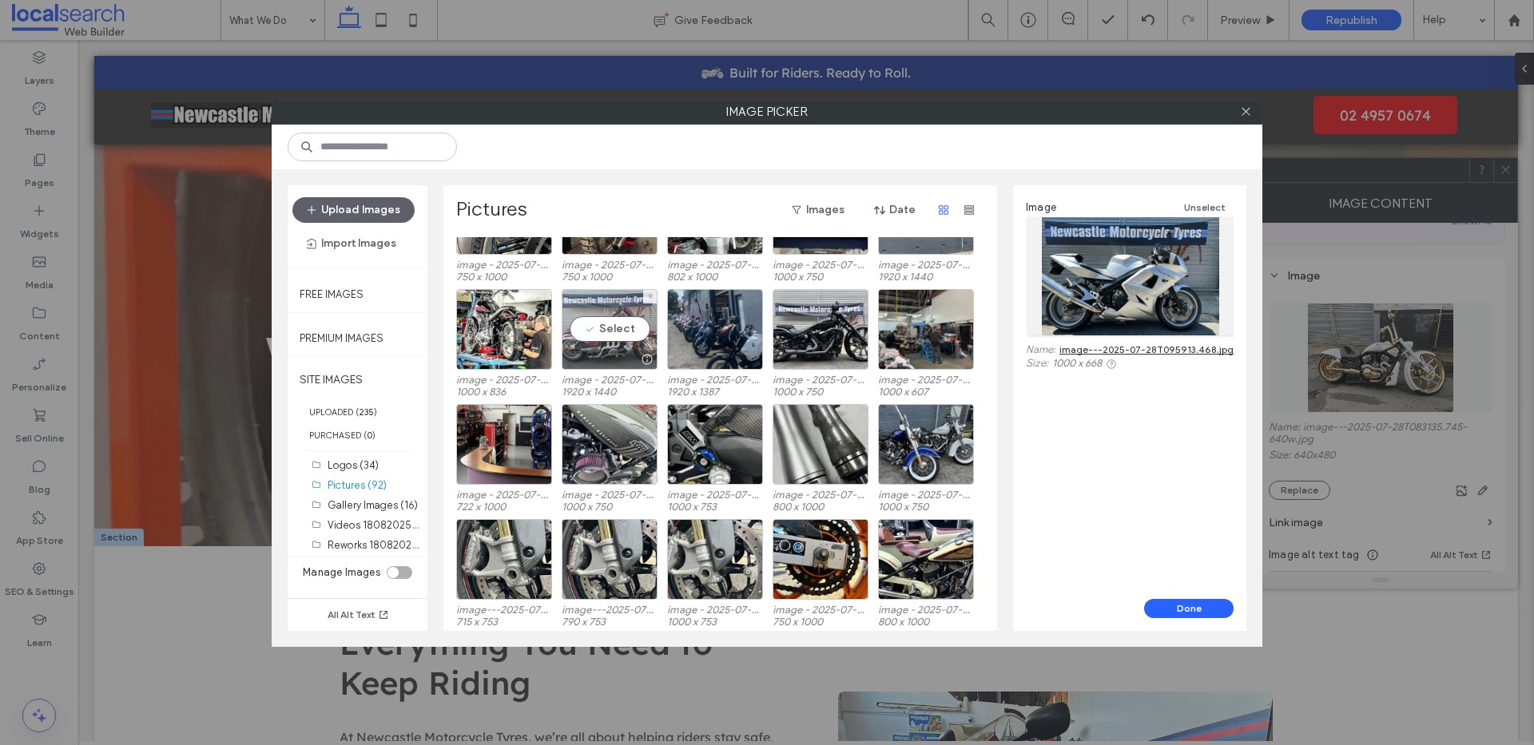
click at [613, 303] on div "Select" at bounding box center [610, 329] width 96 height 81
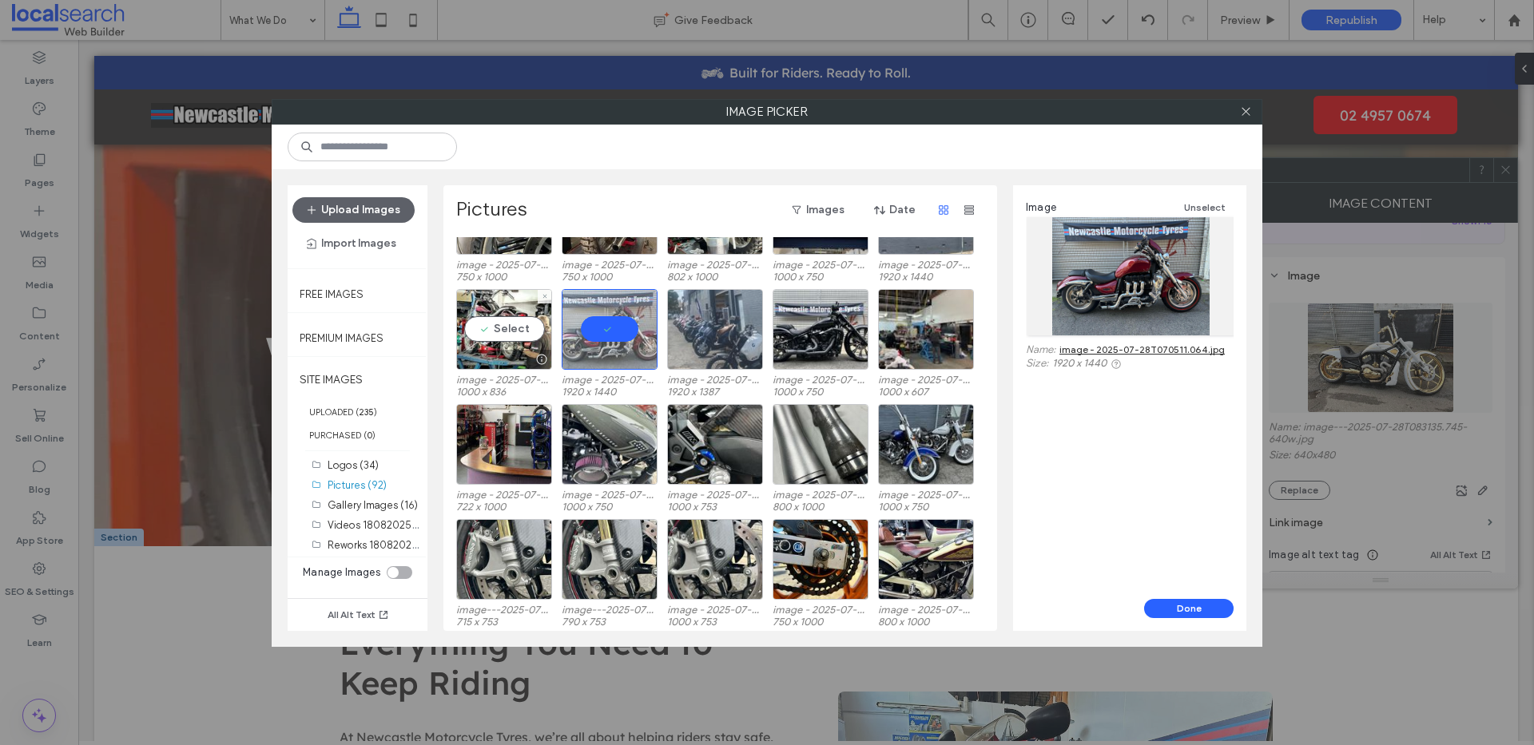
drag, startPoint x: 506, startPoint y: 299, endPoint x: 708, endPoint y: 296, distance: 202.1
click at [506, 299] on div "Select" at bounding box center [504, 329] width 96 height 81
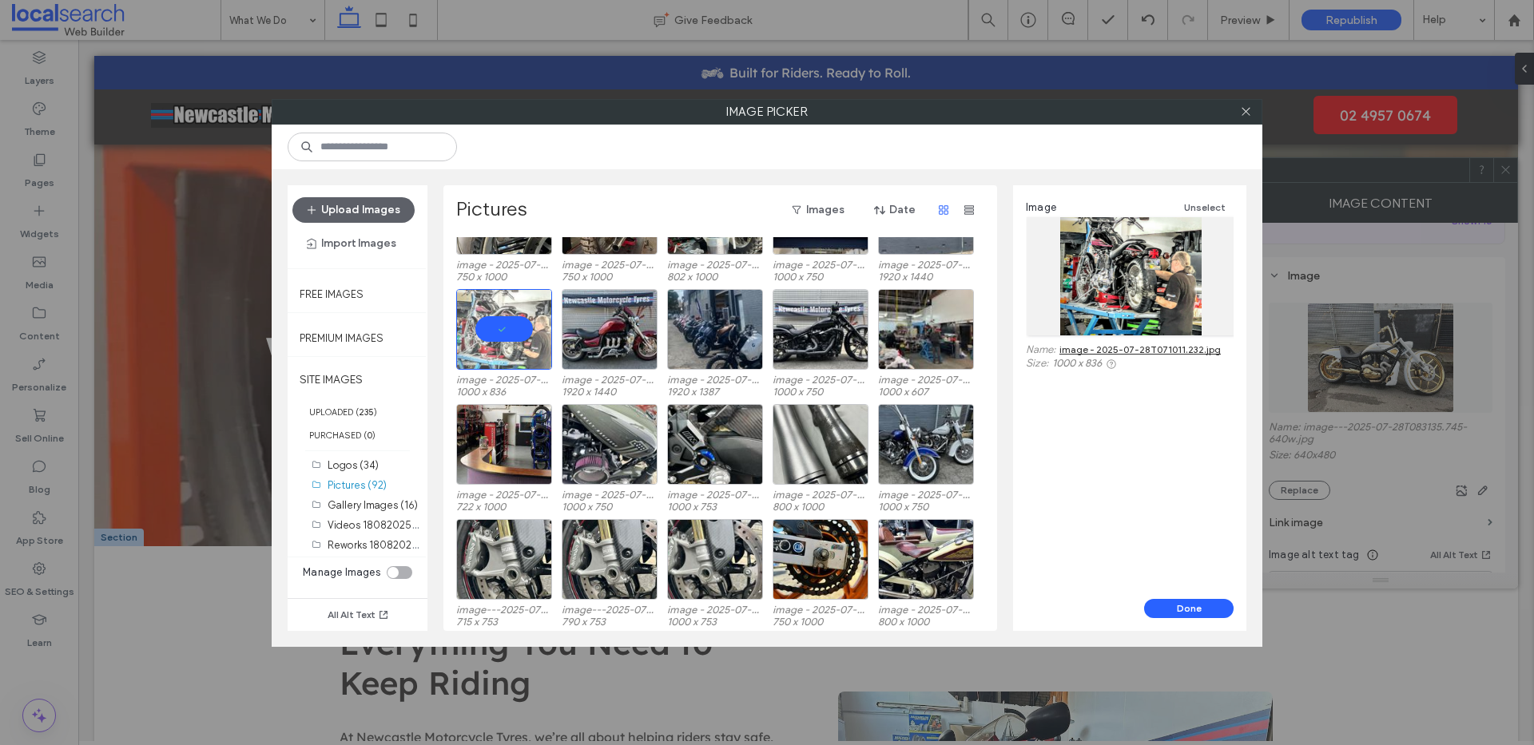
click at [1128, 346] on link "image - 2025-07-28T071011.232.jpg" at bounding box center [1139, 349] width 161 height 12
click at [606, 308] on div "Select" at bounding box center [610, 329] width 96 height 81
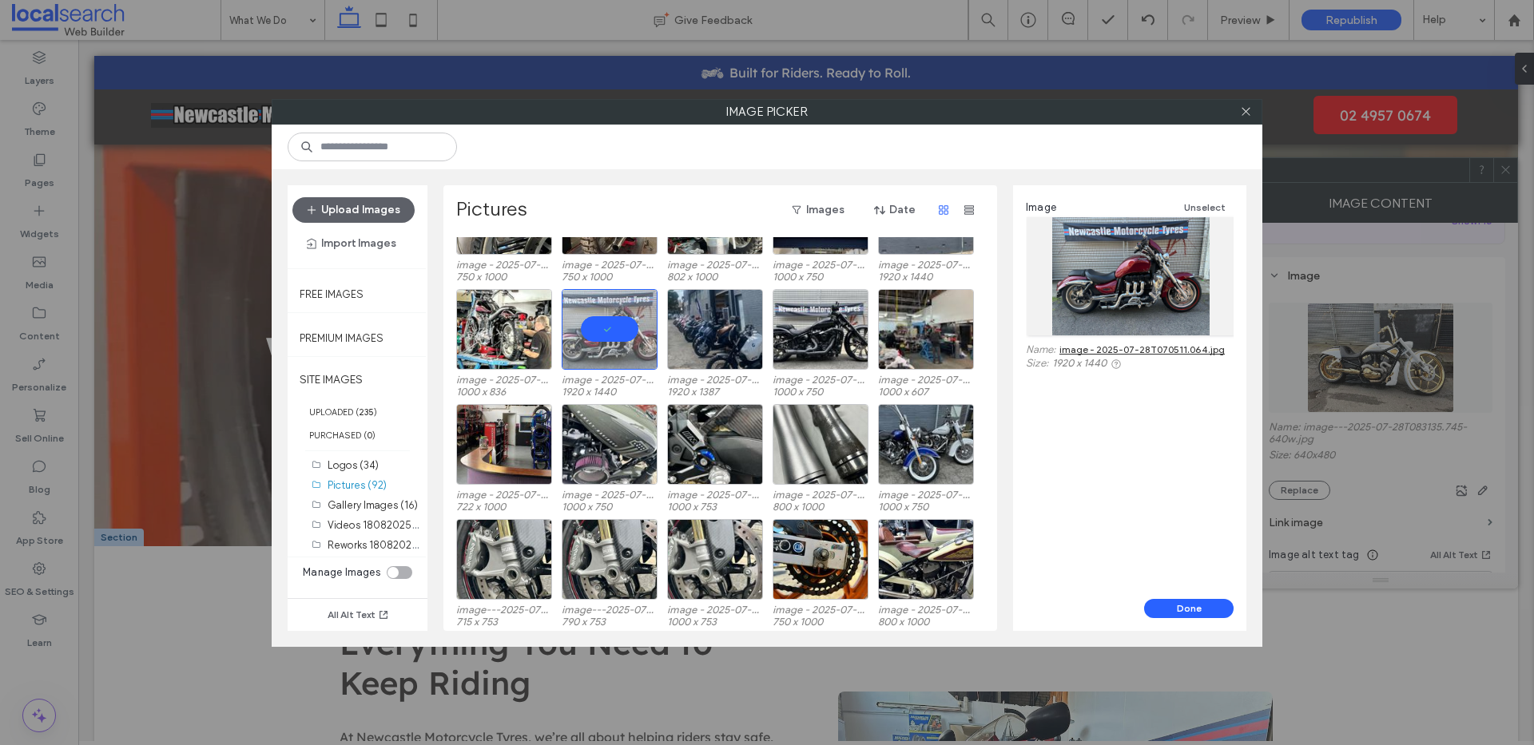
click at [1133, 353] on link "image - 2025-07-28T070511.064.jpg" at bounding box center [1141, 349] width 165 height 12
click at [929, 419] on div "Select" at bounding box center [926, 444] width 96 height 81
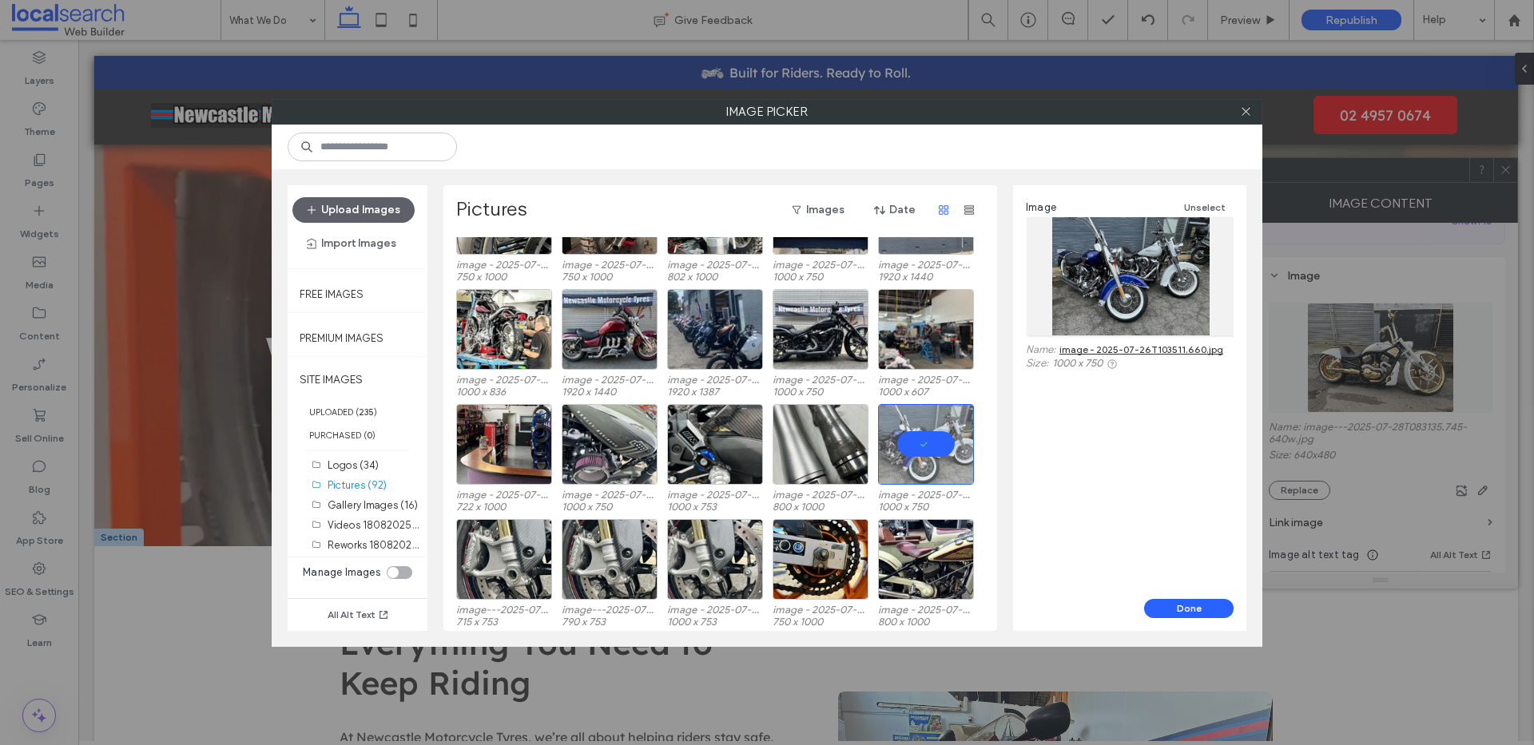
click at [1129, 345] on link "image - 2025-07-26T103511.660.jpg" at bounding box center [1141, 349] width 164 height 12
click at [1190, 609] on button "Done" at bounding box center [1188, 608] width 89 height 19
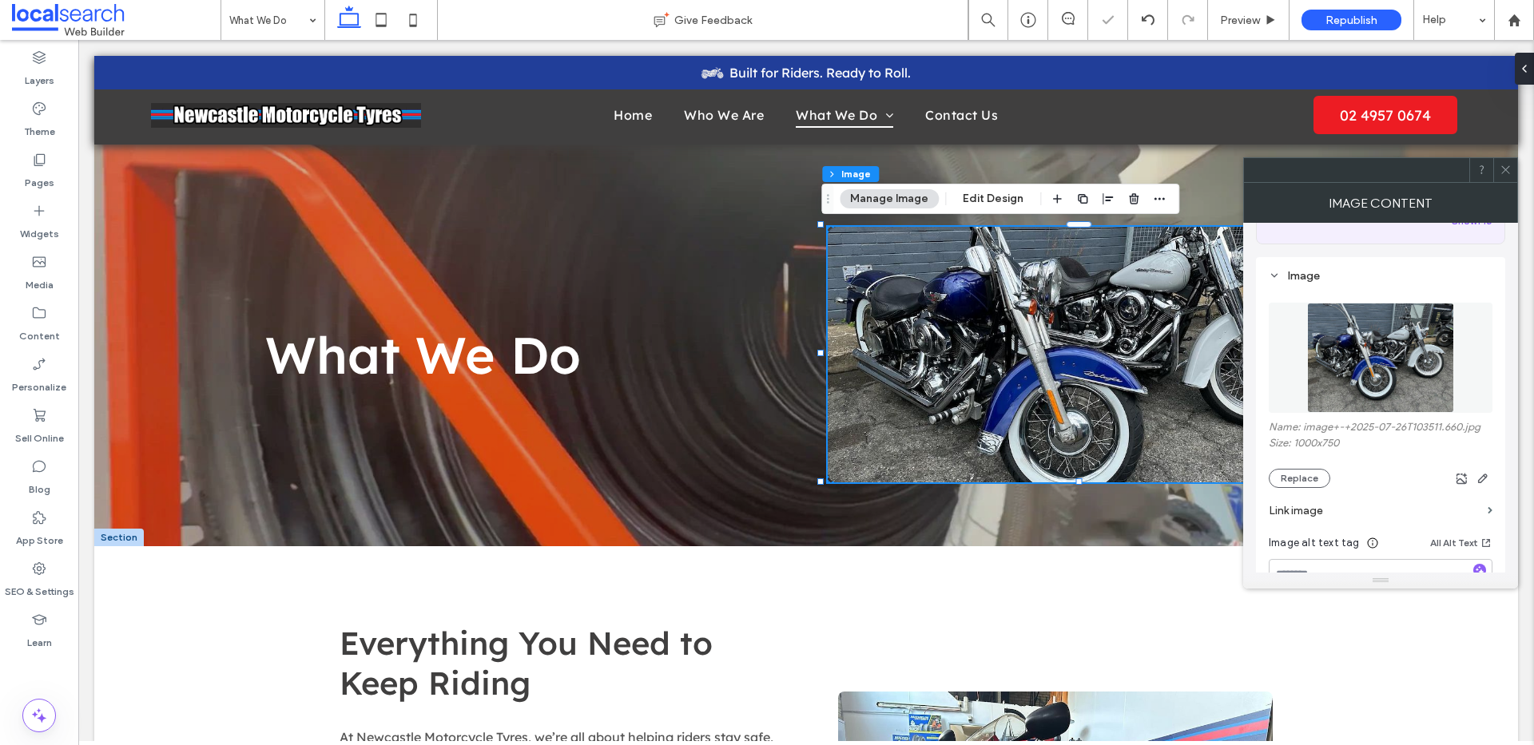
click at [1508, 173] on use at bounding box center [1505, 170] width 8 height 8
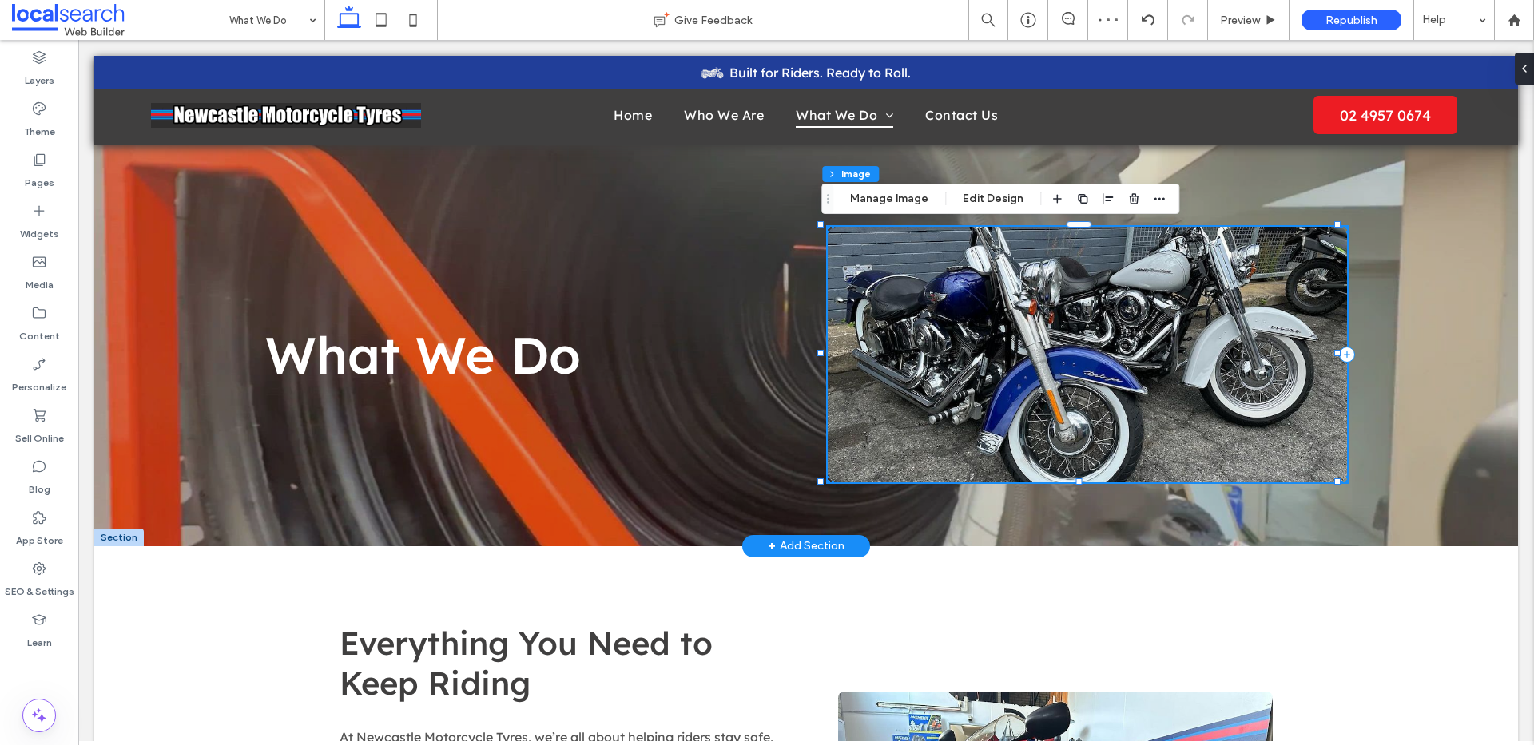
click at [1078, 353] on img at bounding box center [1086, 355] width 519 height 256
click at [1062, 359] on img at bounding box center [1086, 355] width 519 height 256
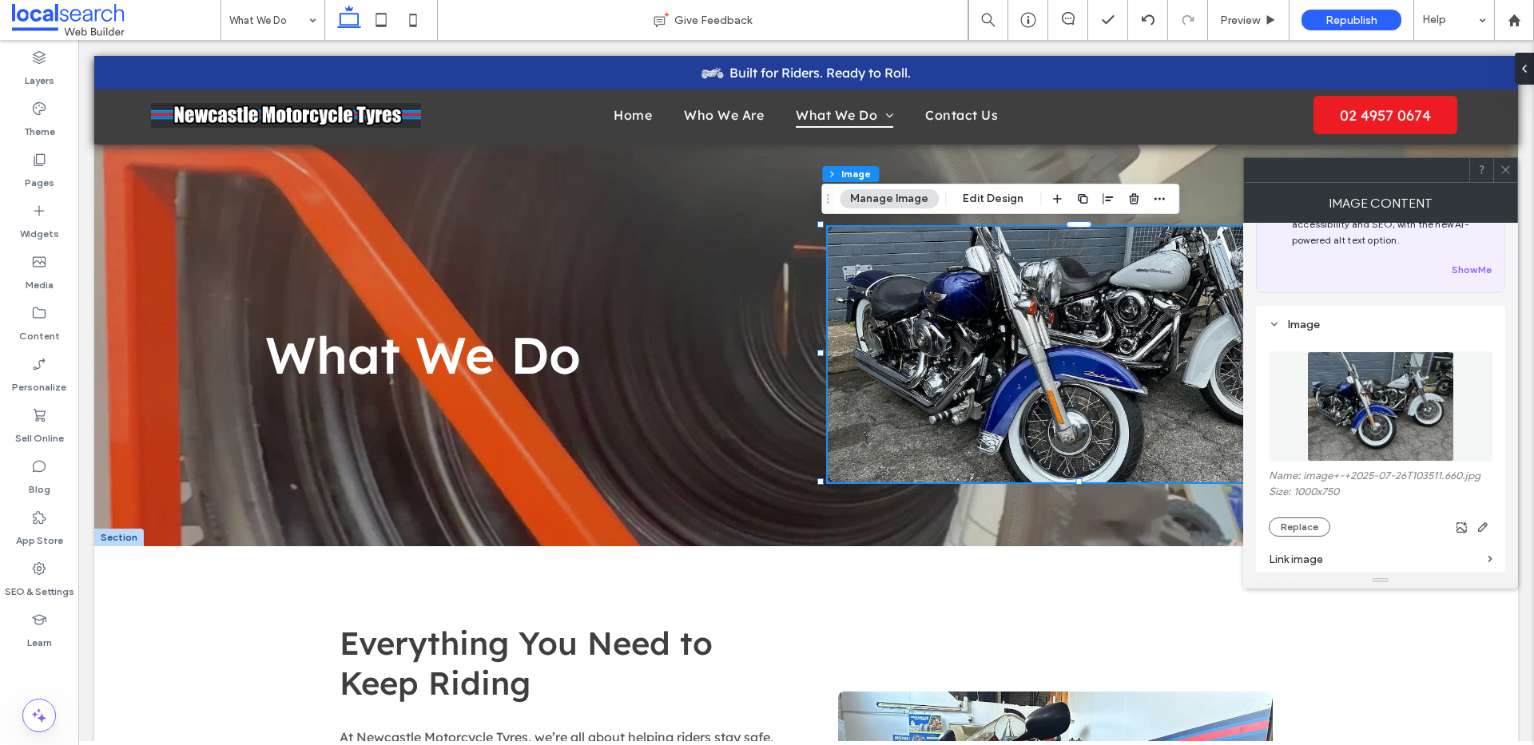
scroll to position [163, 0]
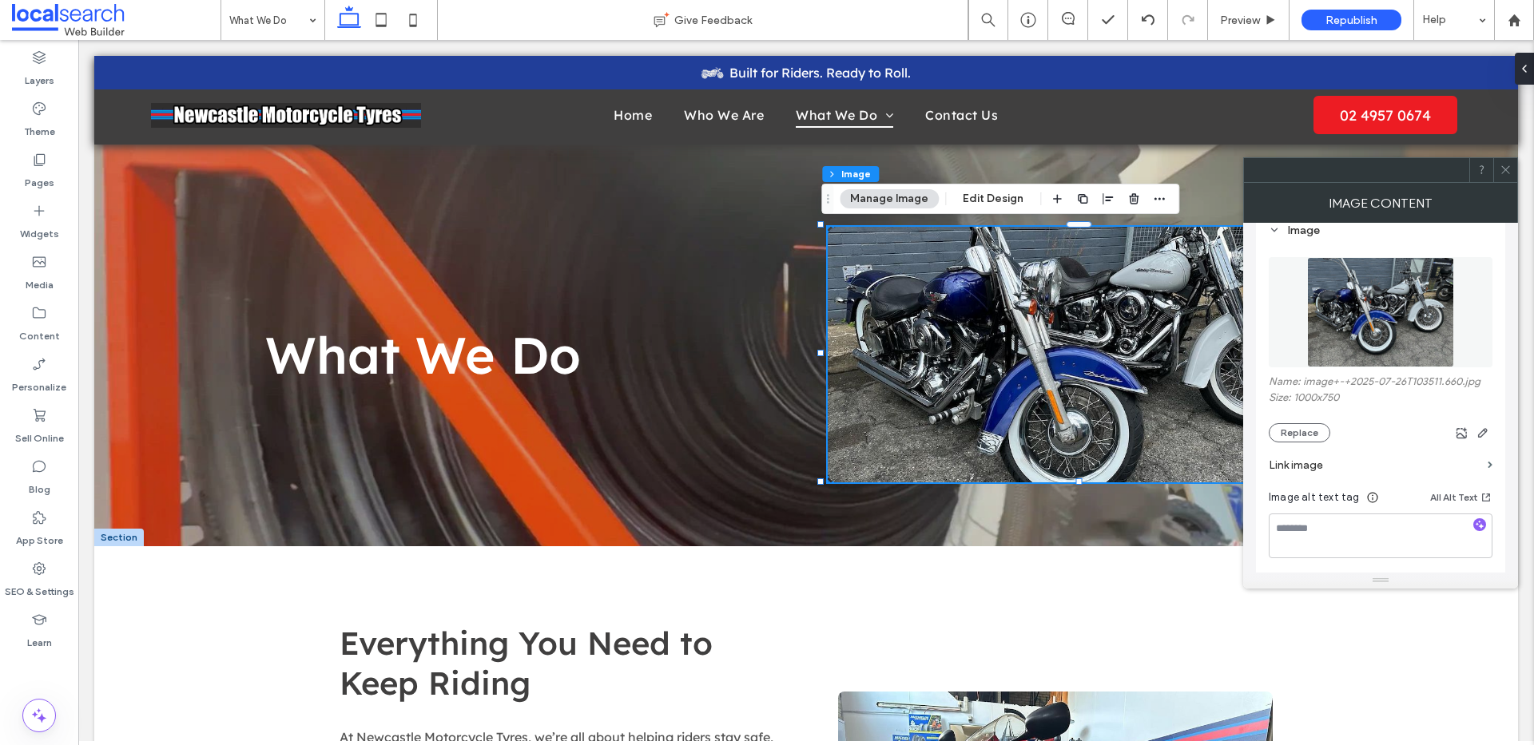
click at [1506, 173] on icon at bounding box center [1505, 170] width 12 height 12
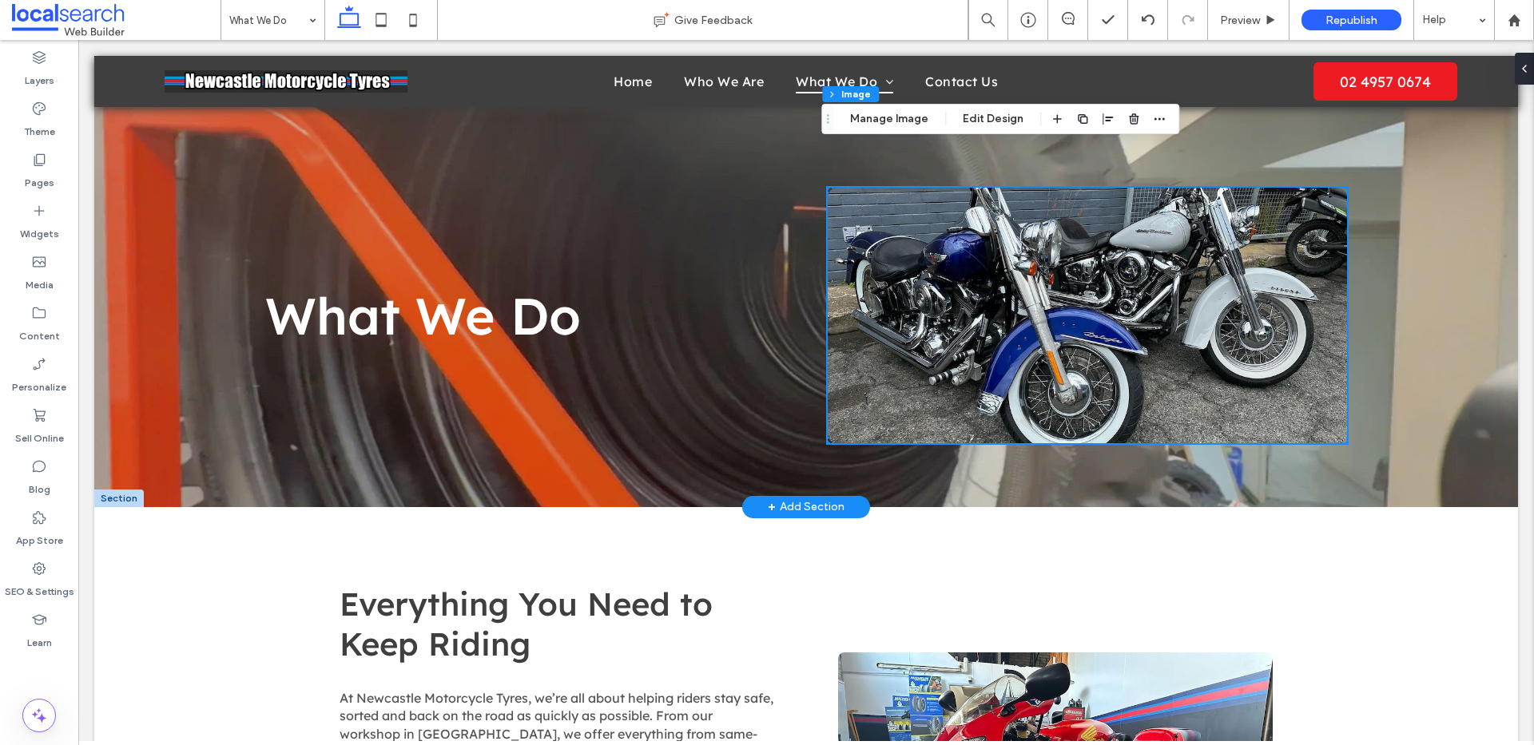
scroll to position [0, 0]
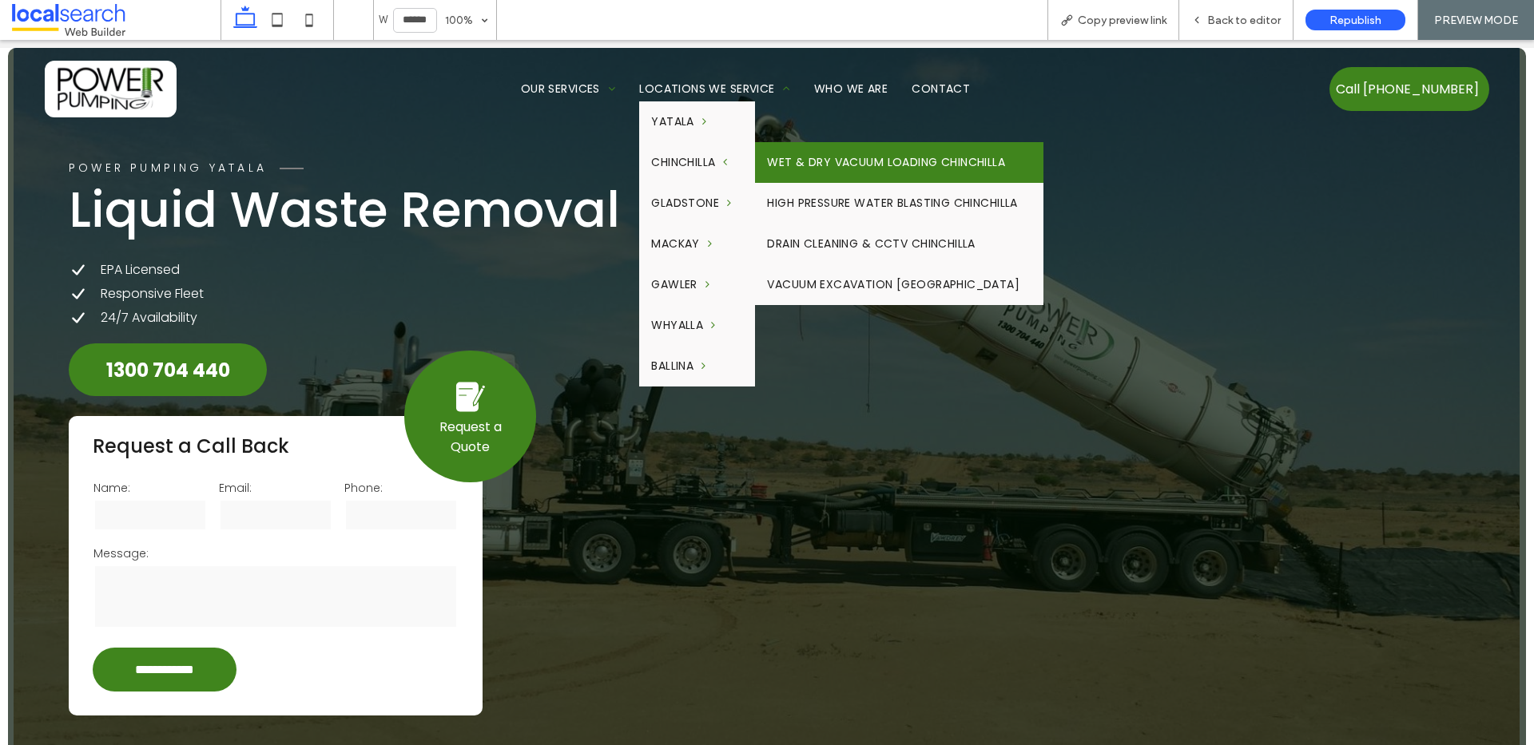
click at [849, 156] on link "Wet & Dry Vacuum Loading Chinchilla" at bounding box center [899, 162] width 288 height 41
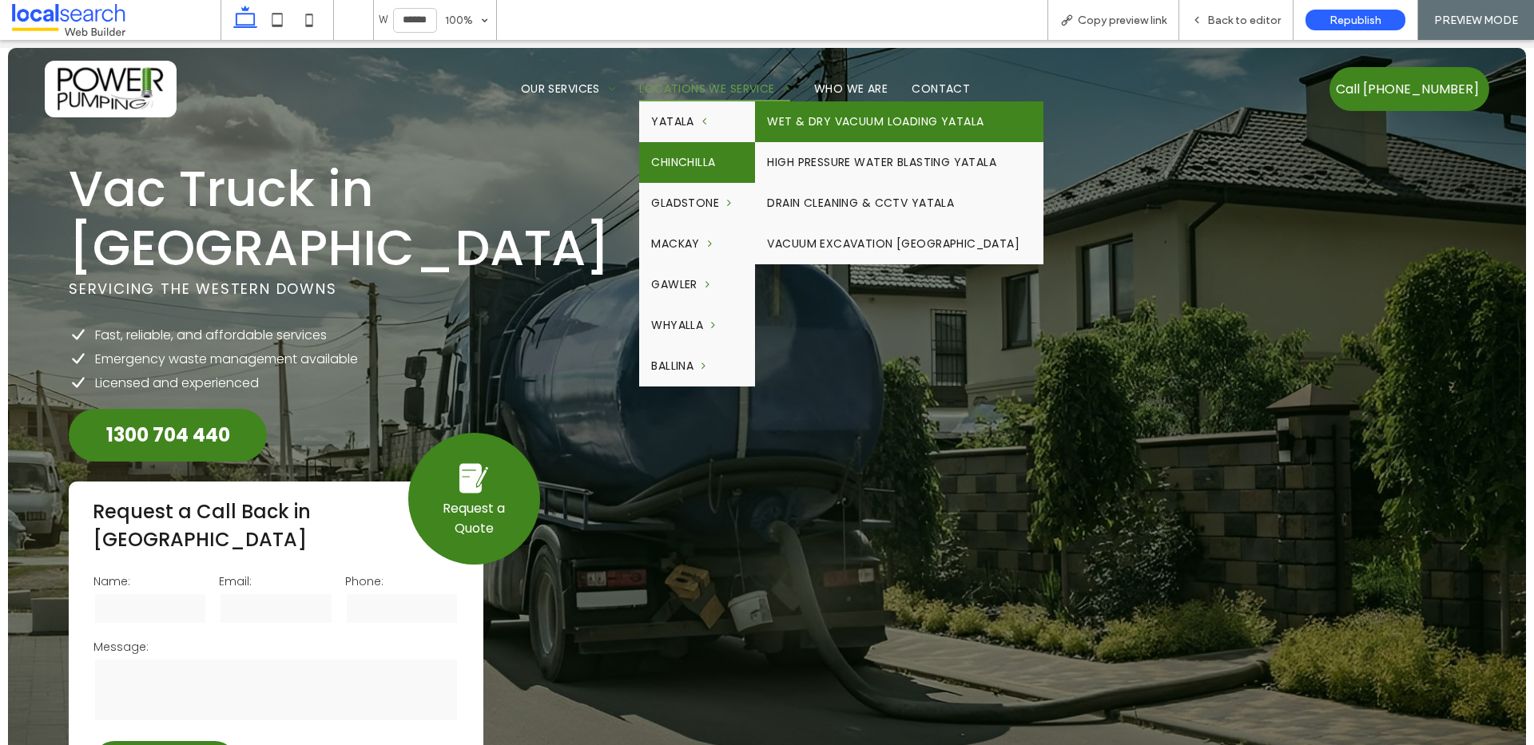
click at [816, 124] on link "Wet & Dry Vacuum Loading Yatala" at bounding box center [899, 121] width 288 height 41
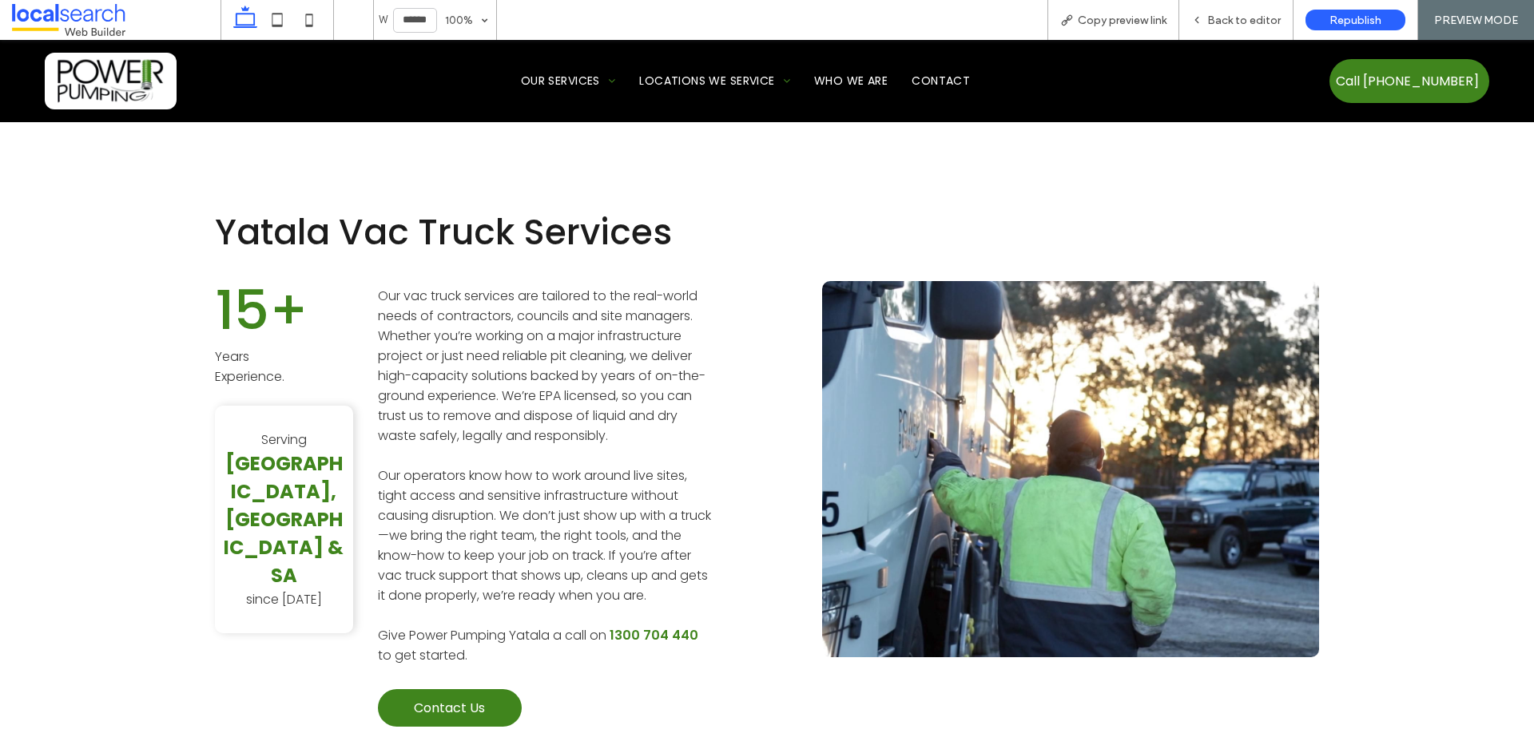
scroll to position [742, 0]
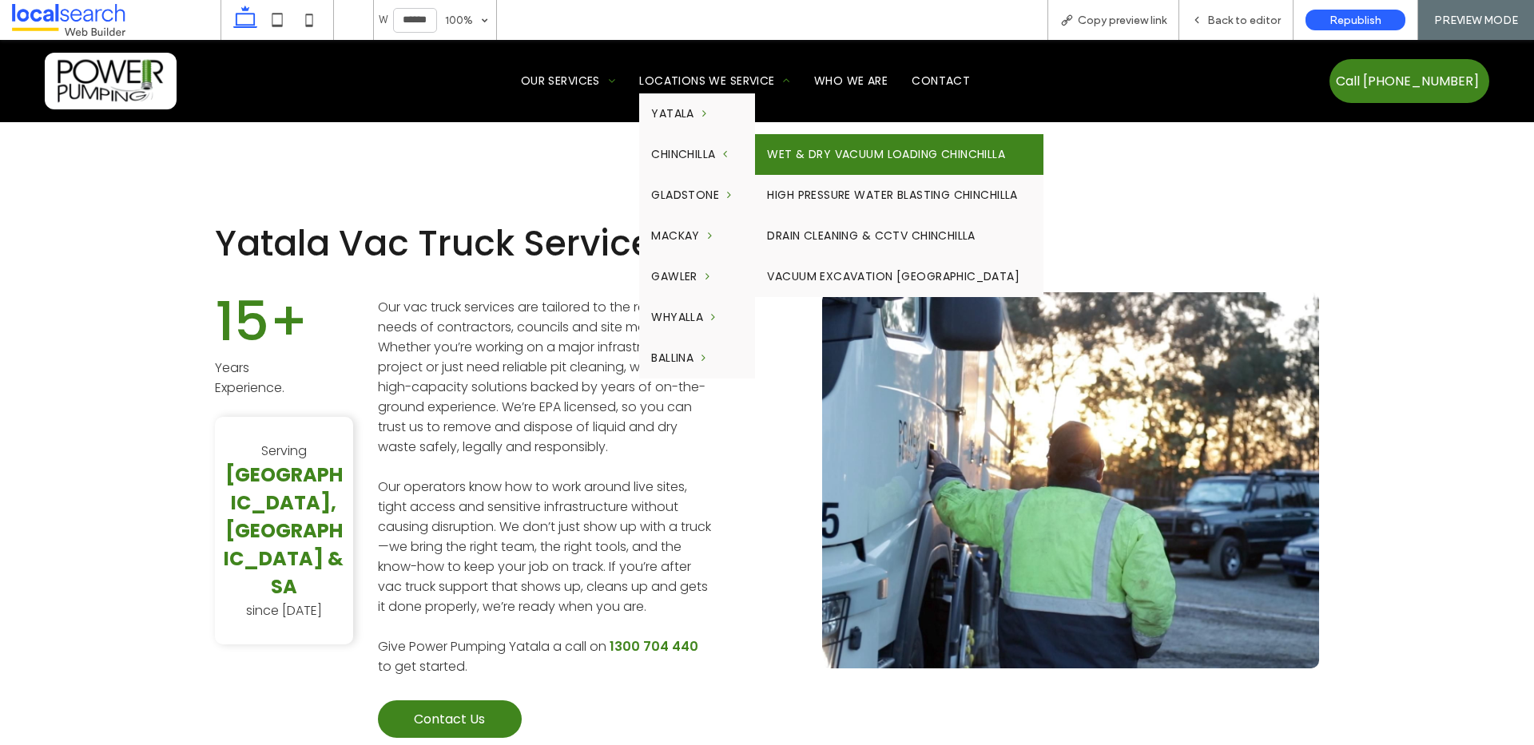
click at [836, 153] on link "Wet & Dry Vacuum Loading Chinchilla" at bounding box center [899, 154] width 288 height 41
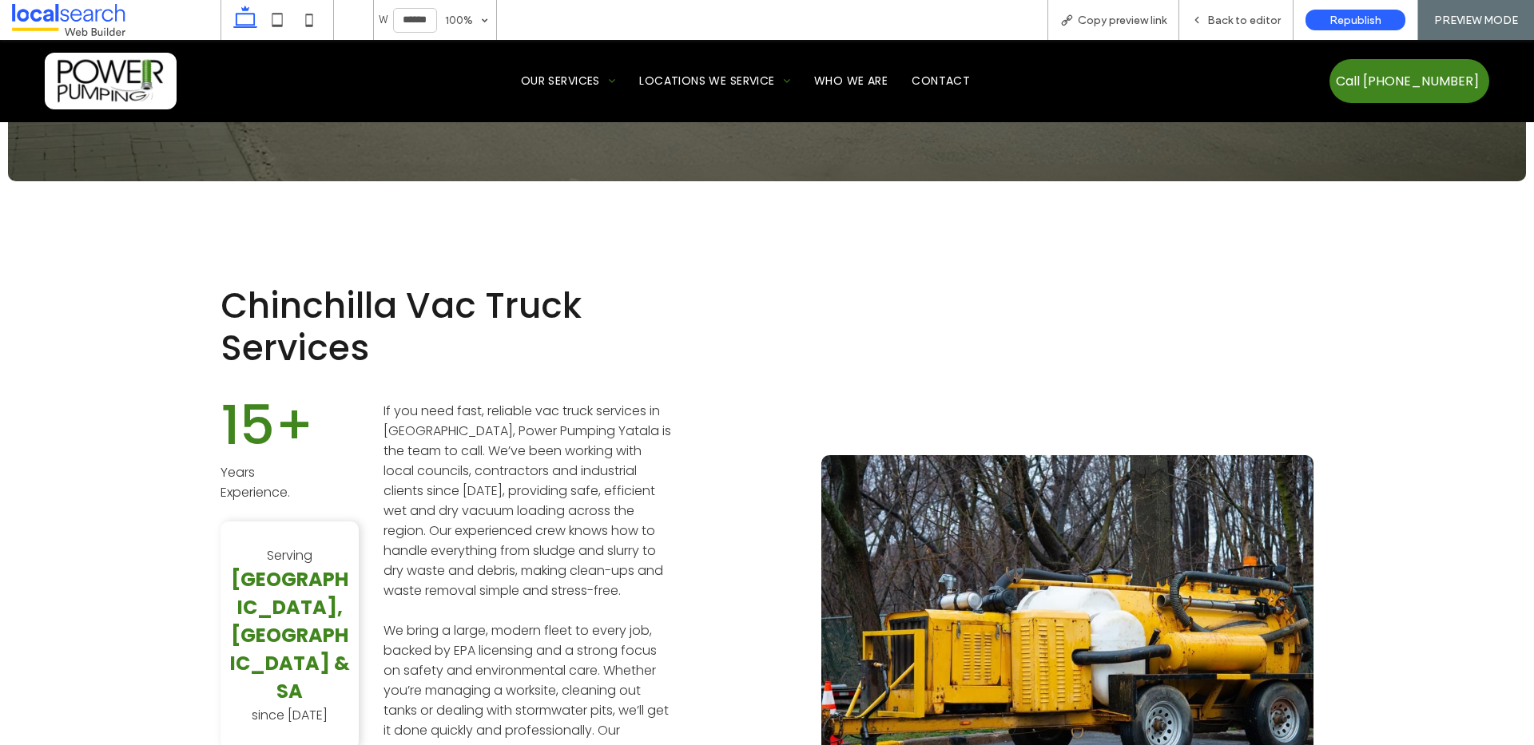
scroll to position [724, 0]
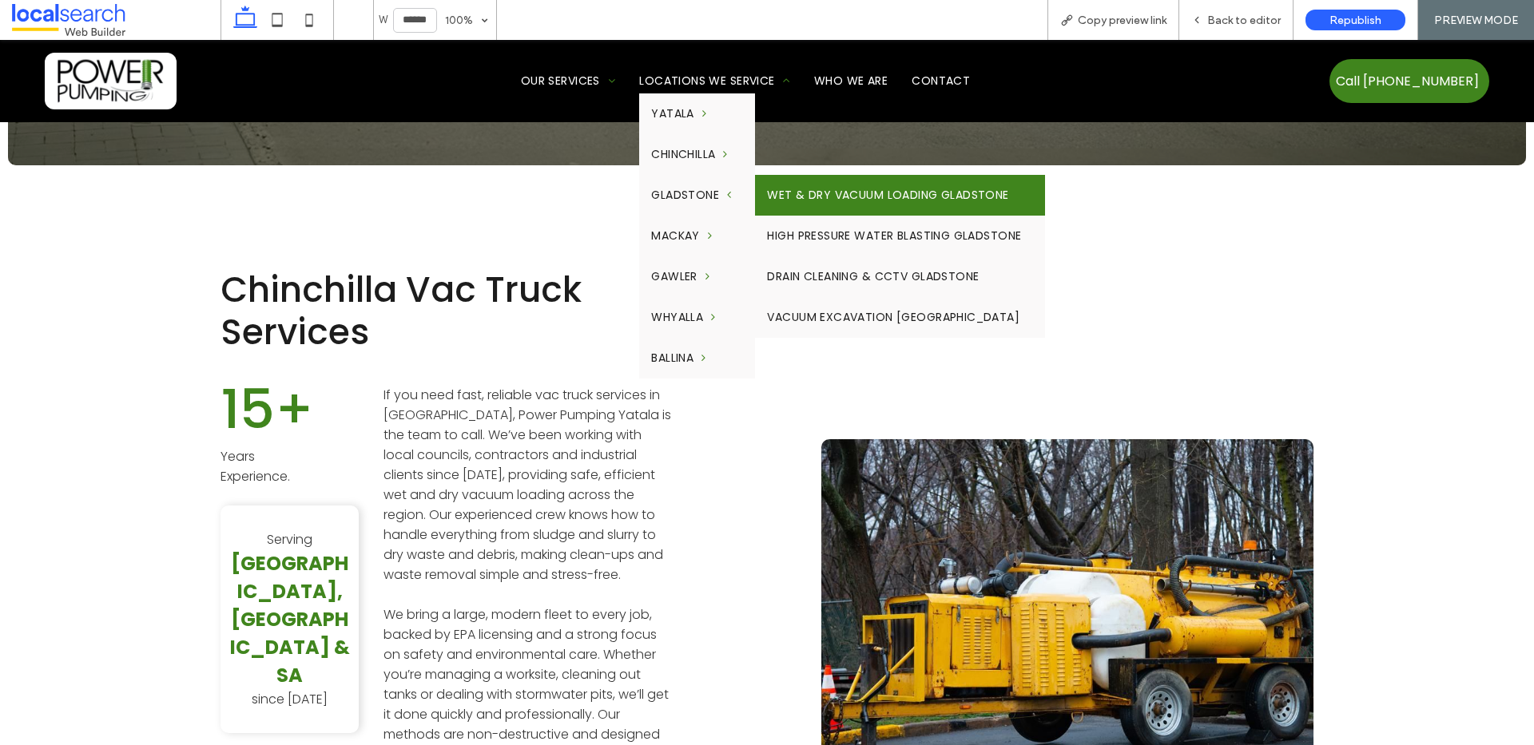
drag, startPoint x: 822, startPoint y: 190, endPoint x: 823, endPoint y: 230, distance: 39.9
click at [822, 190] on link "Wet & Dry Vacuum Loading Gladstone" at bounding box center [900, 195] width 290 height 41
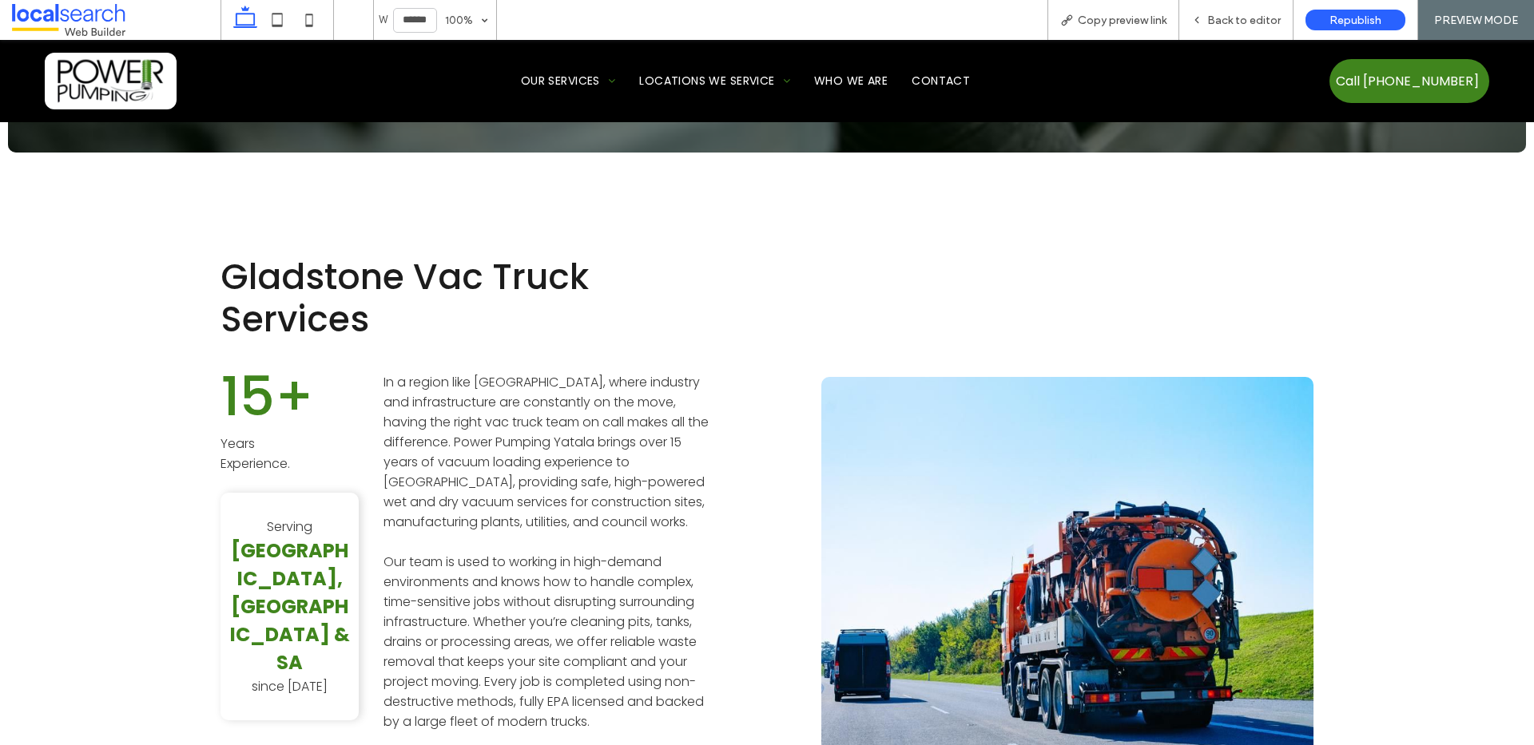
scroll to position [421, 0]
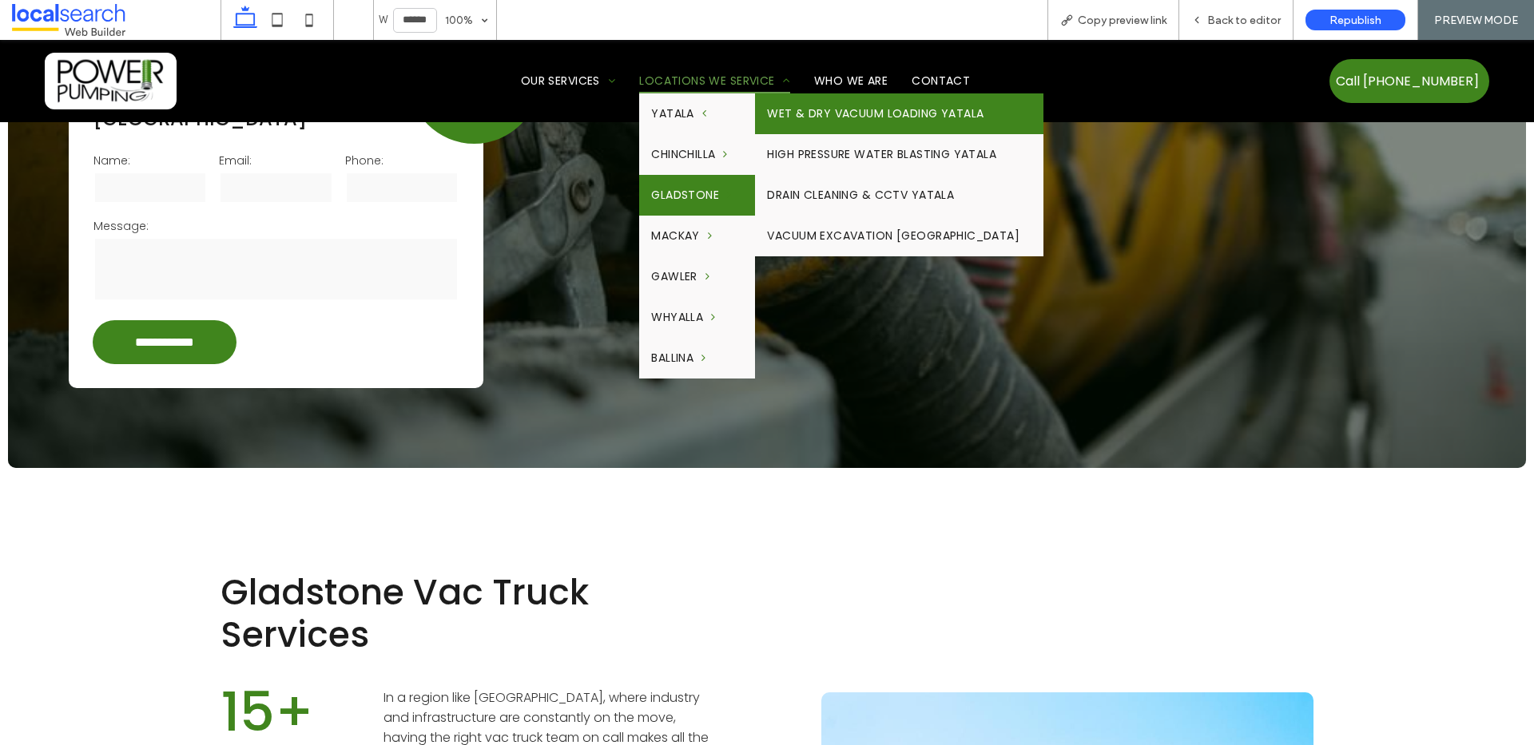
click at [832, 121] on link "Wet & Dry Vacuum Loading Yatala" at bounding box center [899, 113] width 288 height 41
